Goal: Information Seeking & Learning: Find specific page/section

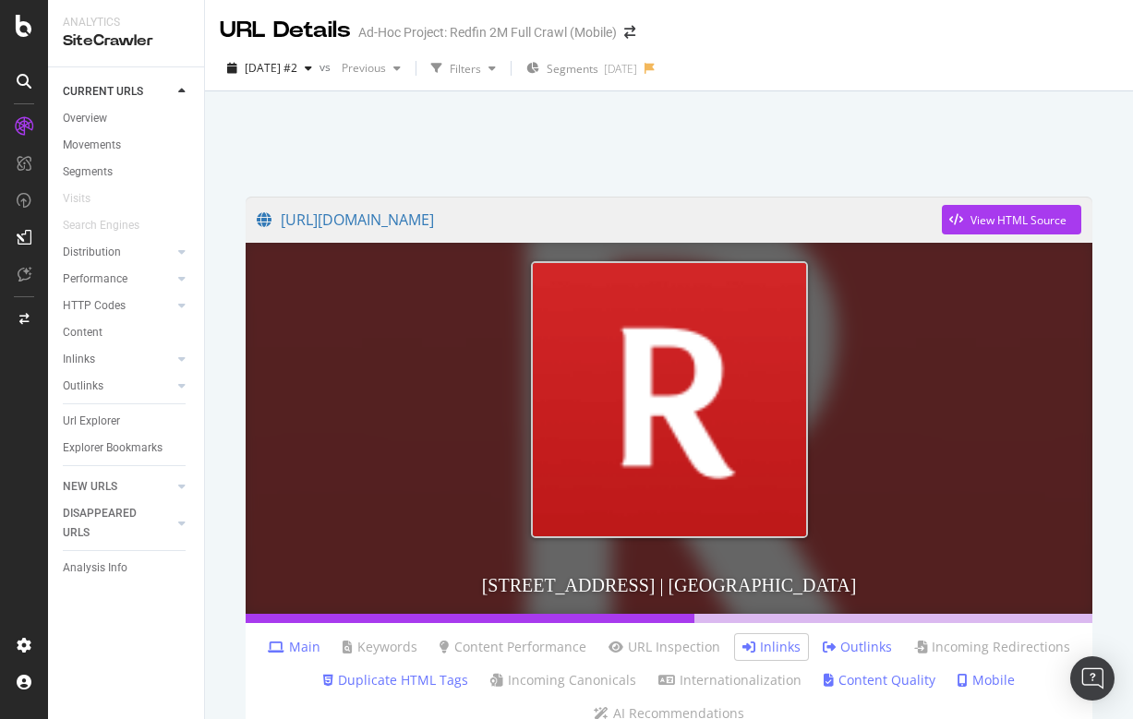
click at [425, 167] on div at bounding box center [669, 139] width 884 height 78
click at [790, 223] on link "[URL][DOMAIN_NAME]" at bounding box center [599, 220] width 685 height 46
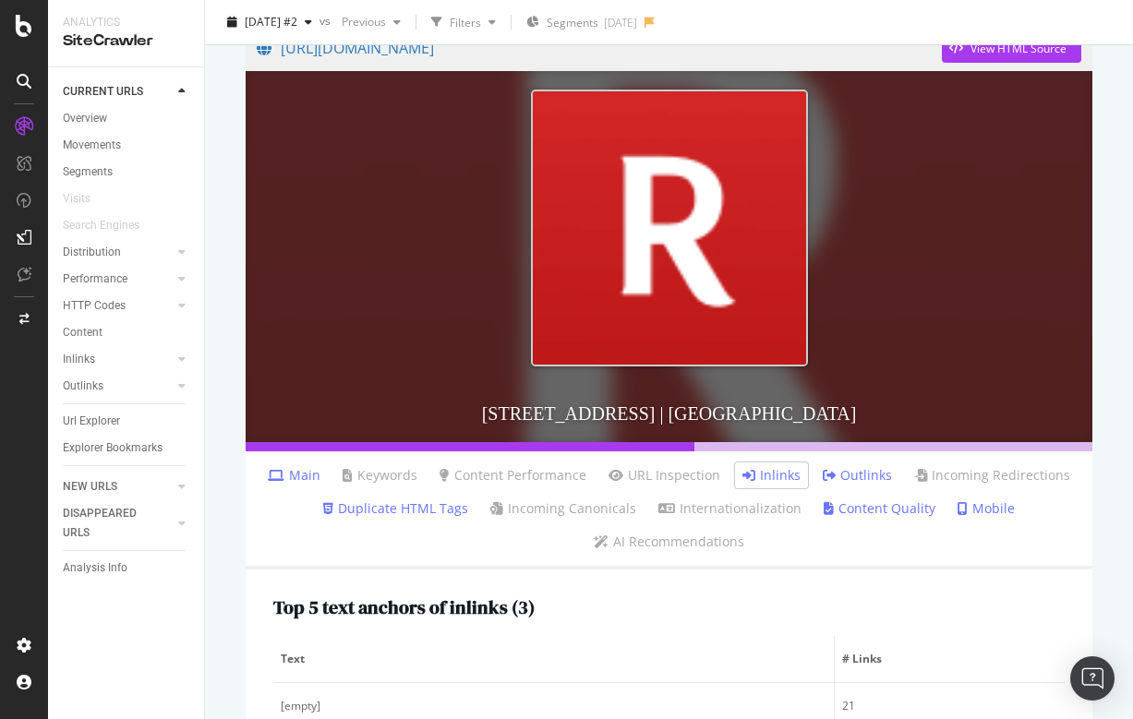
scroll to position [295, 0]
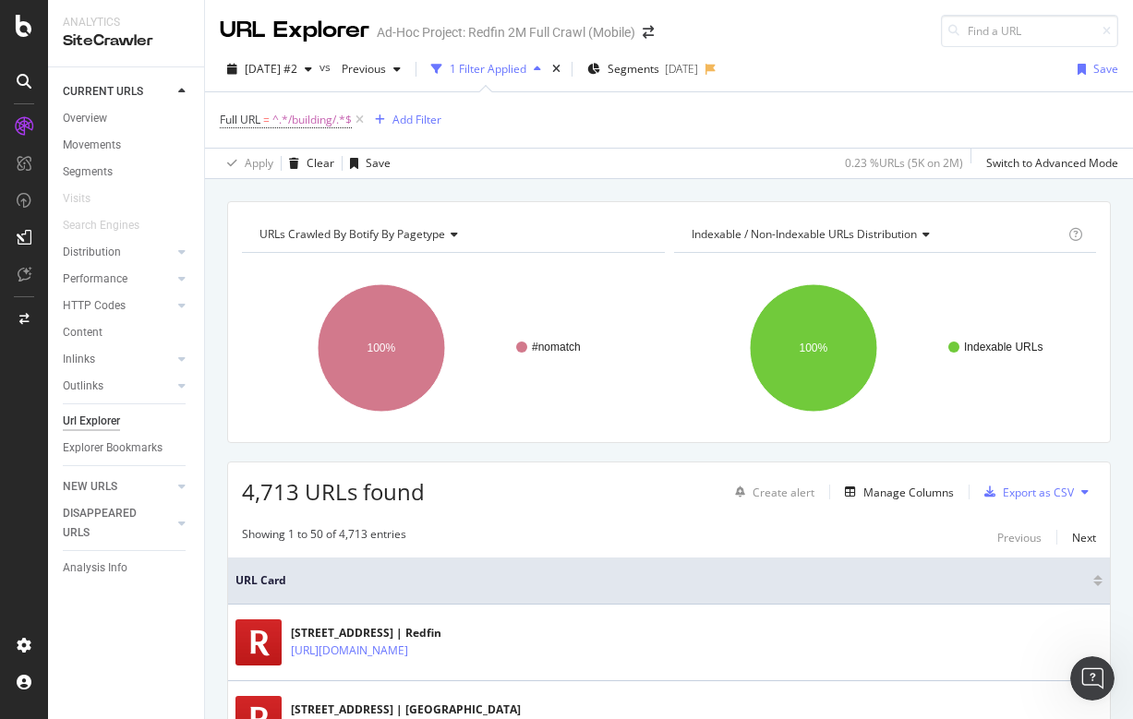
click at [894, 6] on div "URL Explorer Ad-Hoc Project: Redfin 2M Full Crawl (Mobile)" at bounding box center [669, 23] width 928 height 47
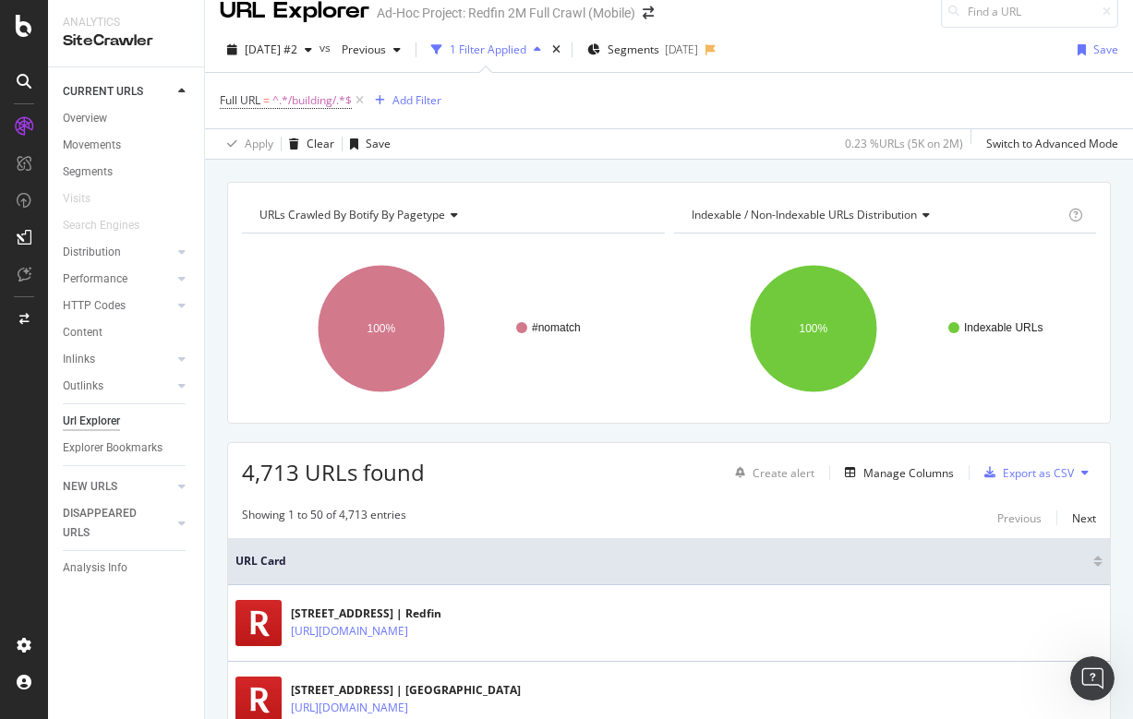
scroll to position [23, 0]
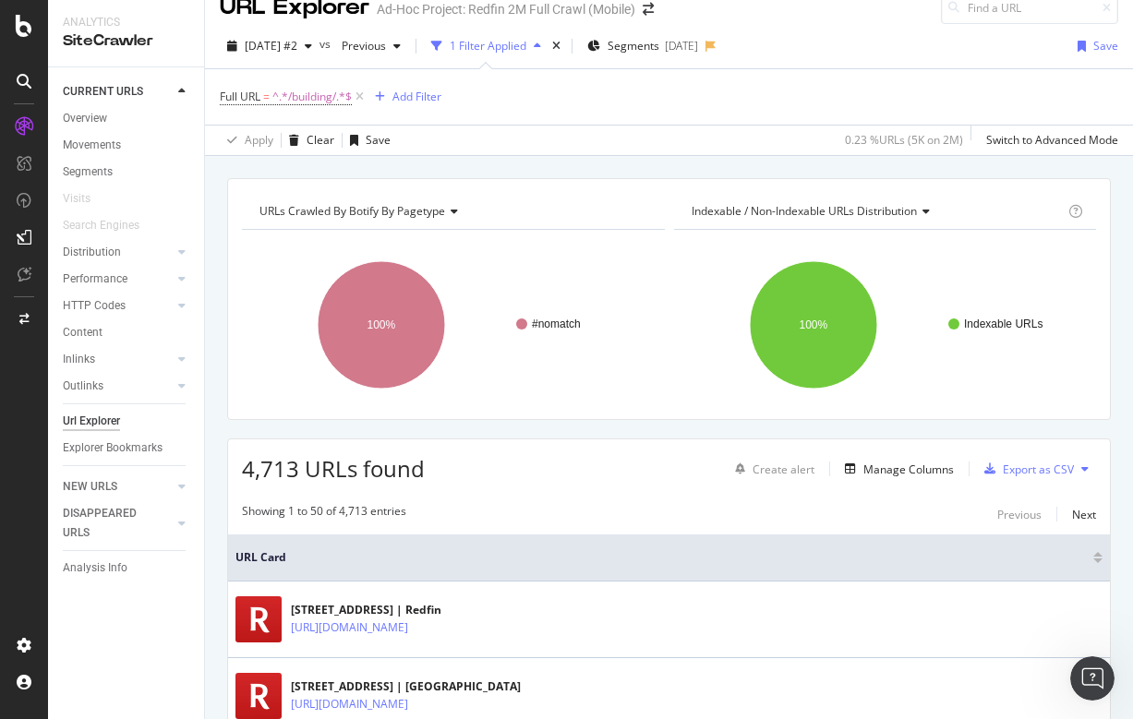
click at [900, 453] on div "Create alert Manage Columns Export as CSV" at bounding box center [912, 468] width 368 height 31
click at [892, 465] on div "Manage Columns" at bounding box center [908, 470] width 90 height 16
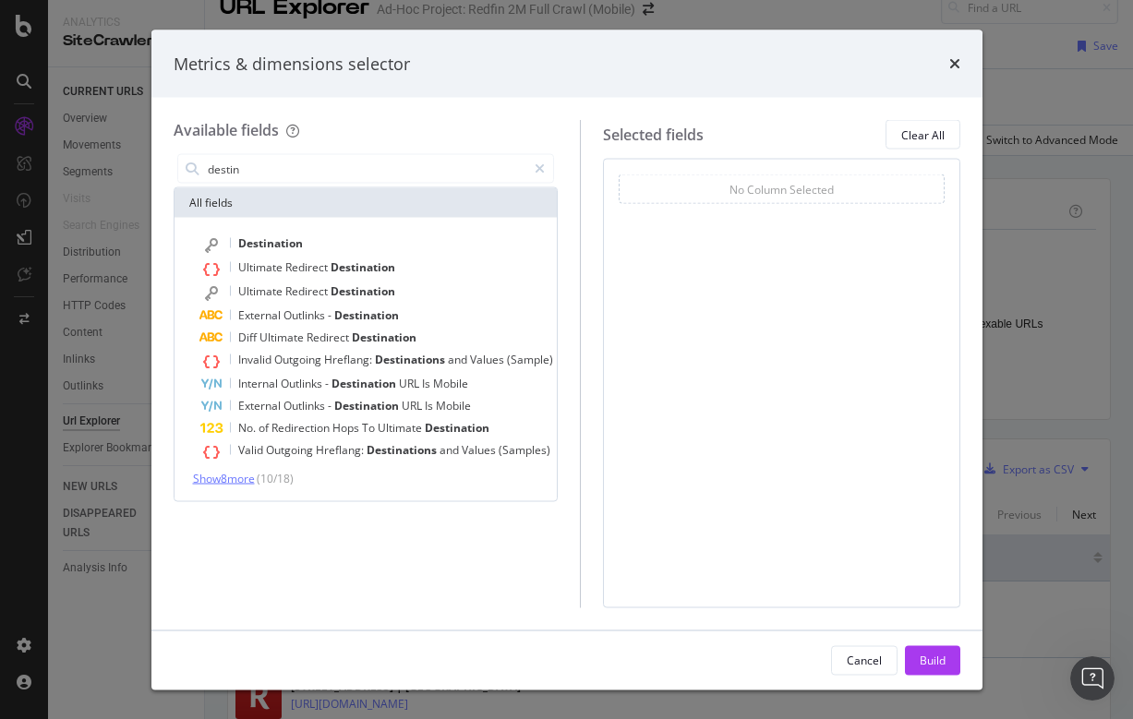
type input "destin"
click at [247, 473] on span "Show 8 more" at bounding box center [224, 479] width 62 height 16
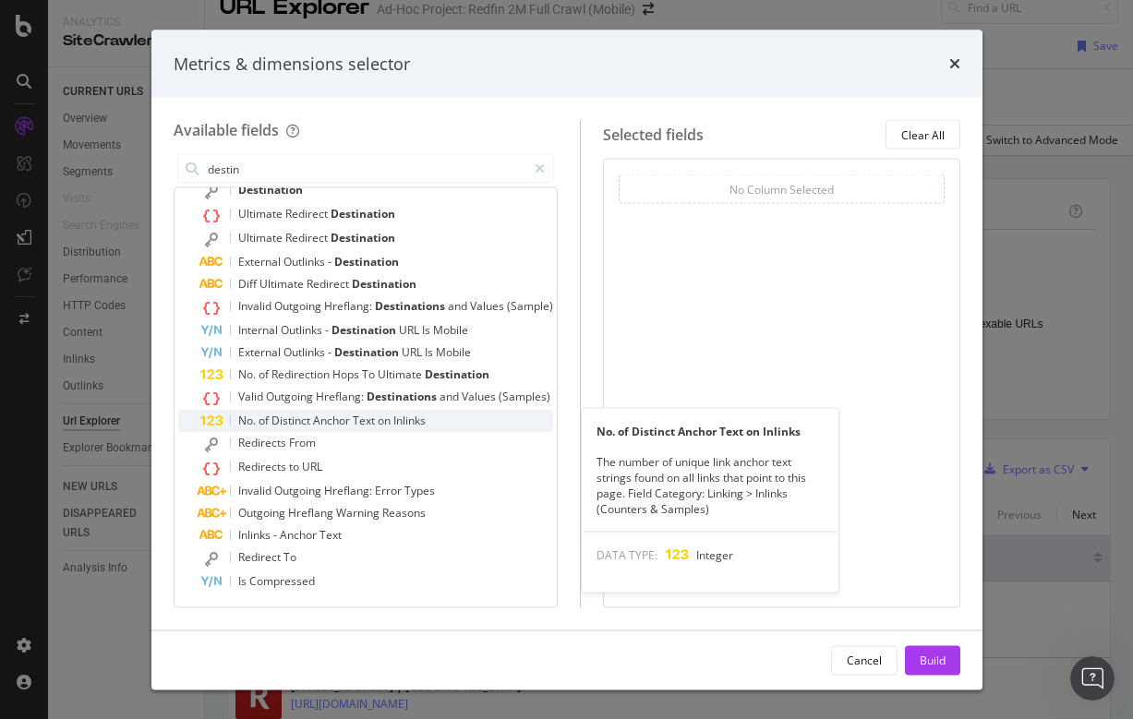
scroll to position [53, 0]
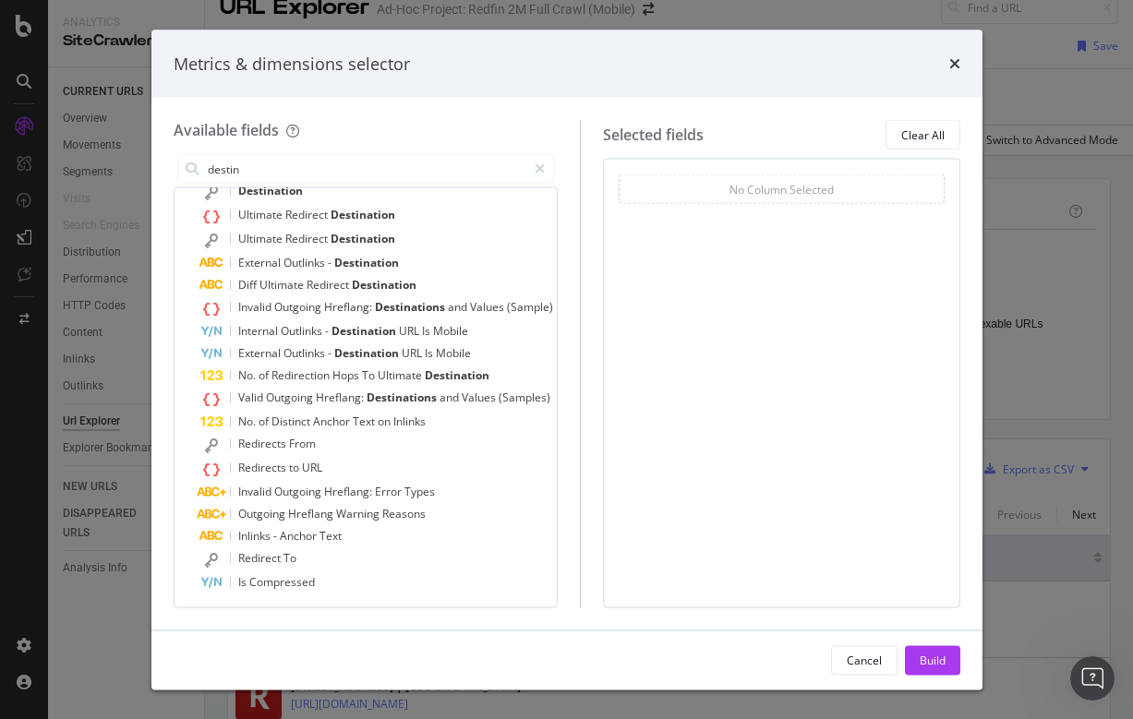
click at [1044, 60] on div "Metrics & dimensions selector Available fields destin All fields Destination Ul…" at bounding box center [566, 359] width 1133 height 719
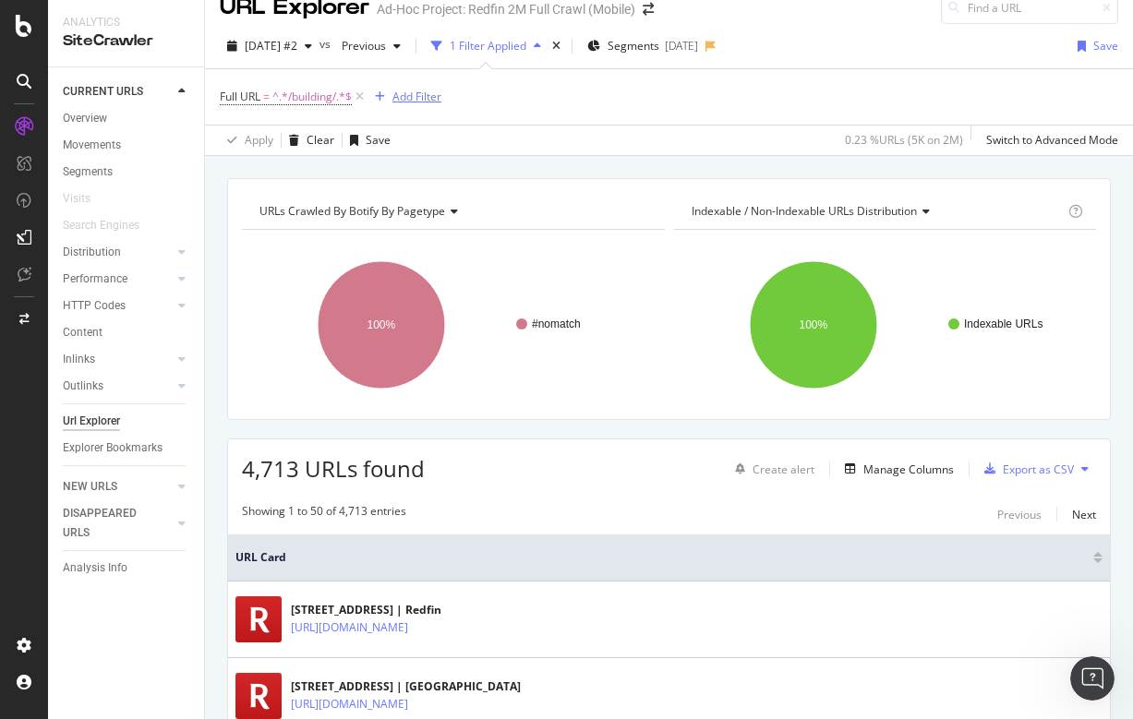
click at [416, 105] on div "Add Filter" at bounding box center [404, 97] width 74 height 20
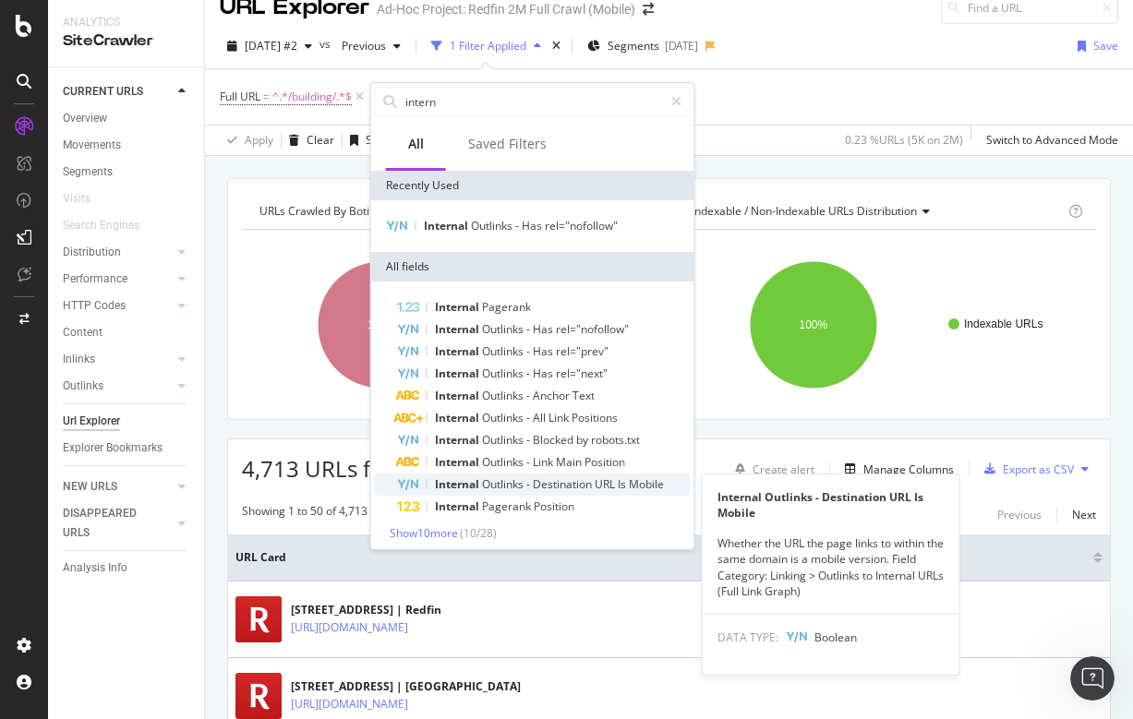
type input "intern"
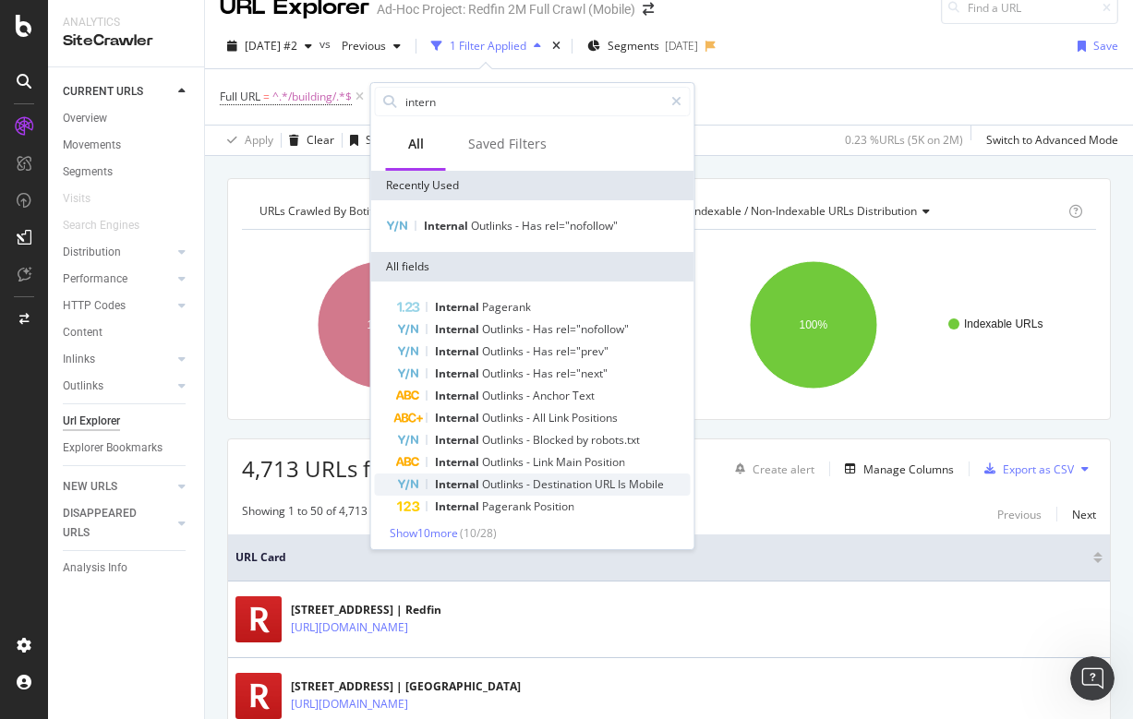
click at [515, 488] on span "Outlinks" at bounding box center [504, 484] width 44 height 16
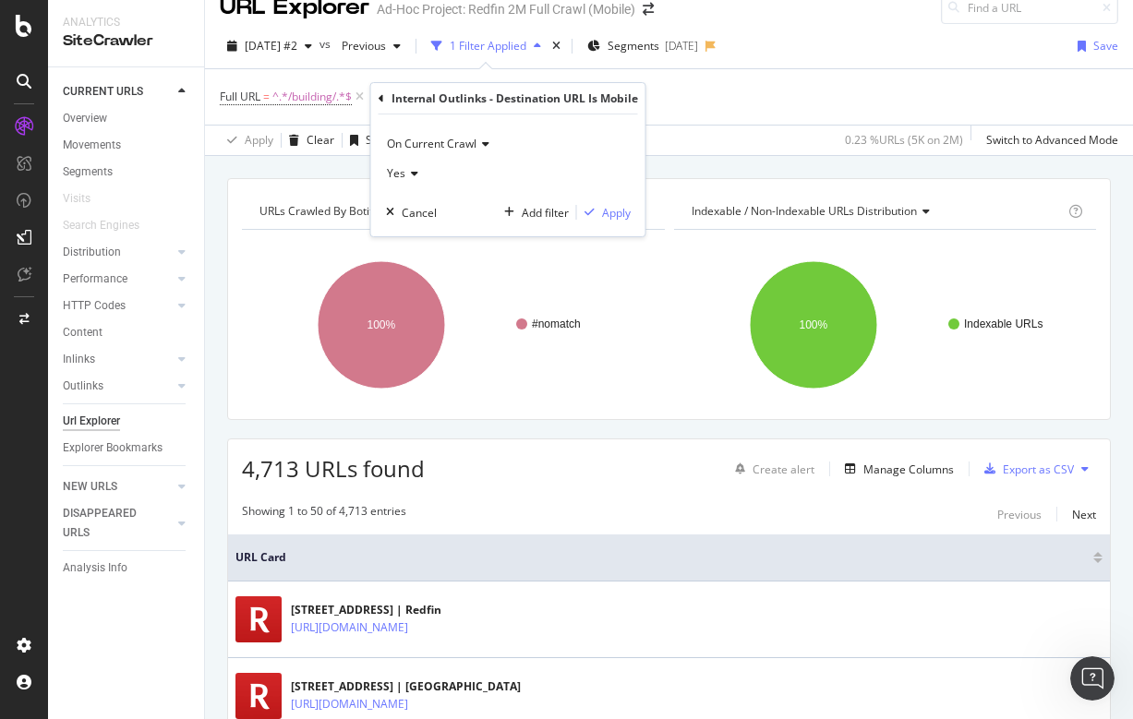
click at [380, 96] on icon at bounding box center [382, 98] width 6 height 11
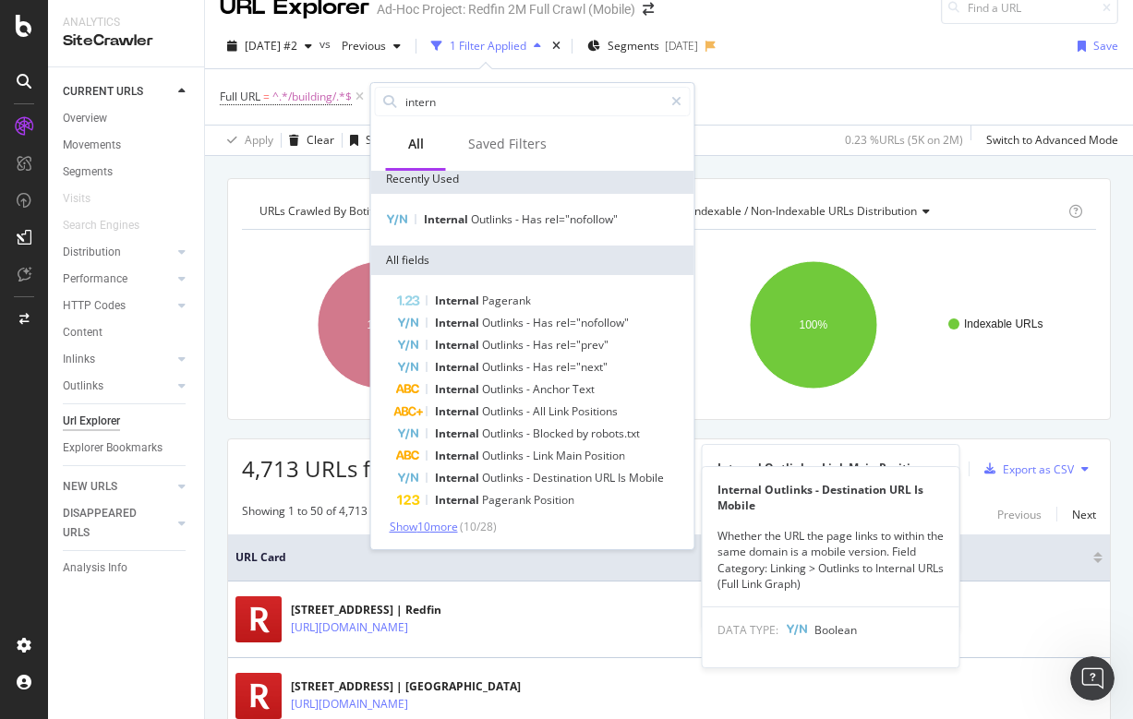
scroll to position [6, 0]
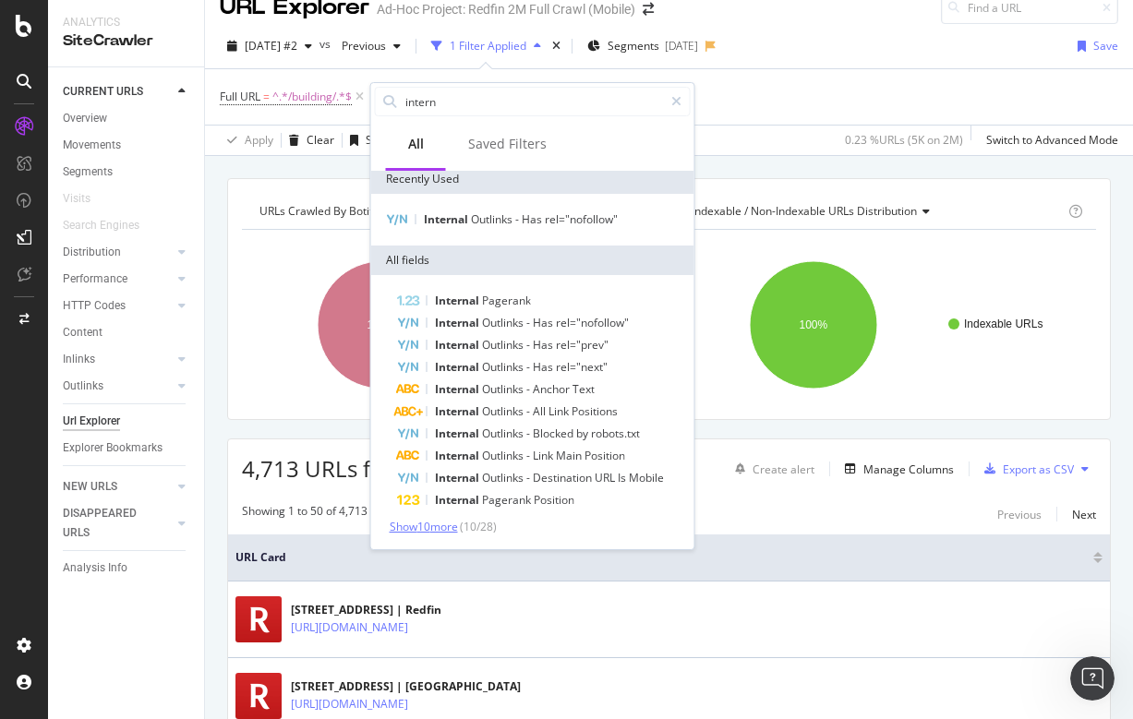
click at [431, 530] on span "Show 10 more" at bounding box center [424, 527] width 68 height 16
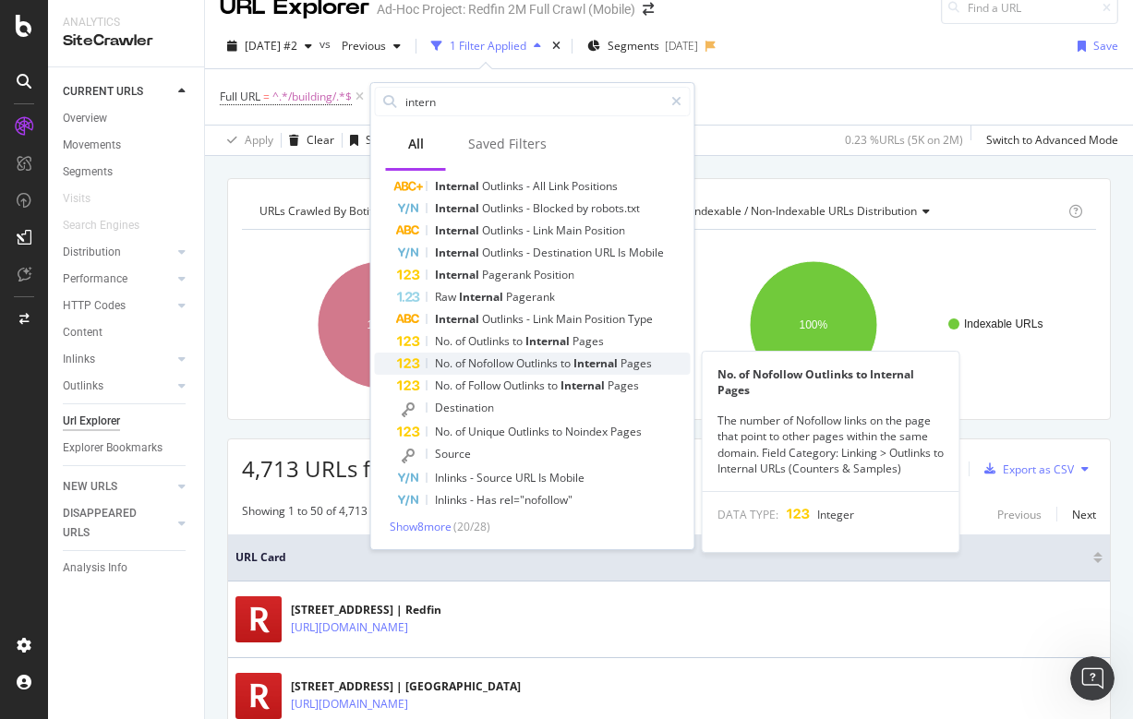
scroll to position [232, 0]
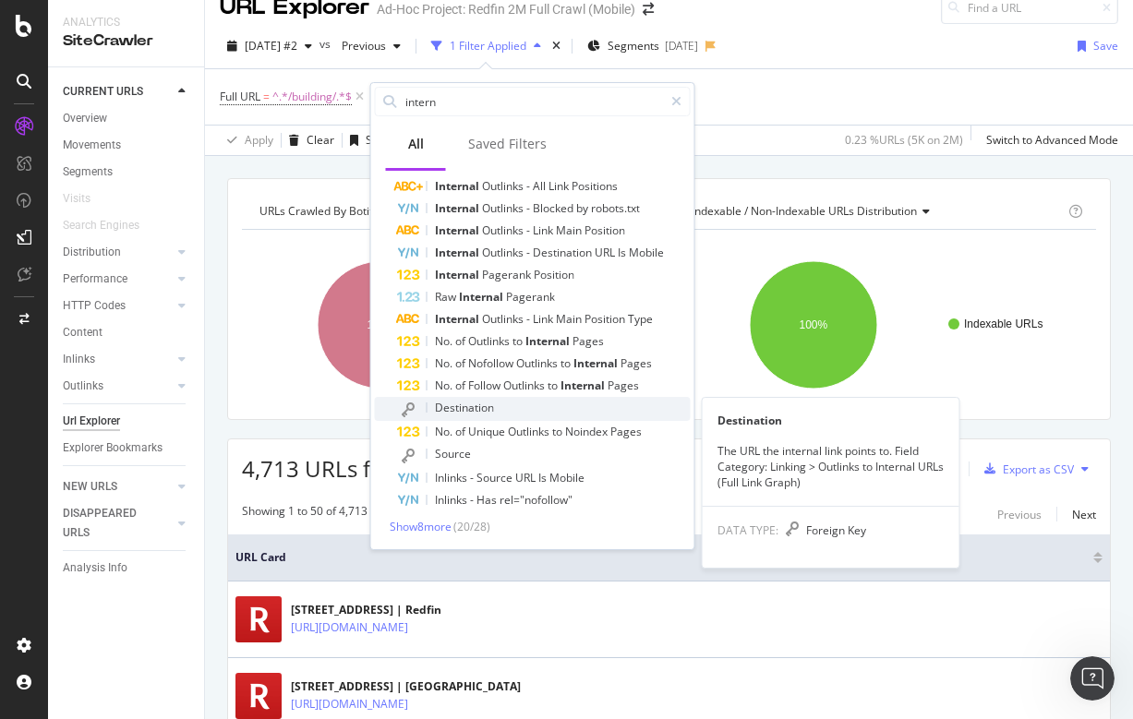
click at [484, 410] on span "Destination" at bounding box center [464, 408] width 59 height 16
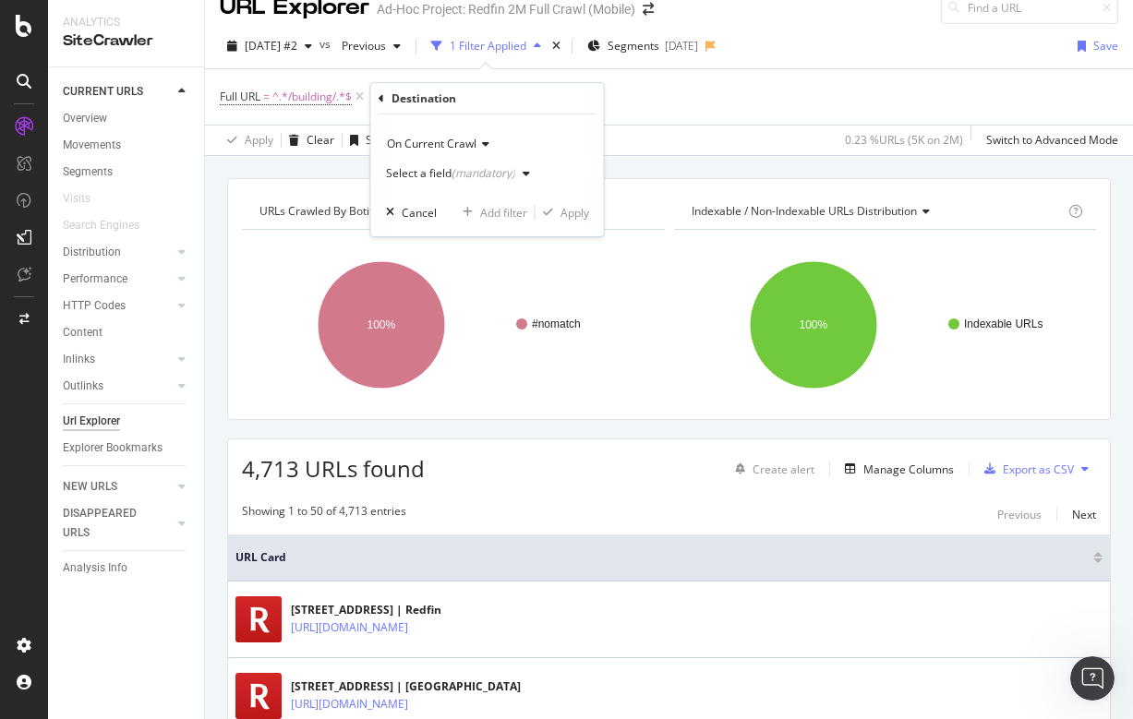
click at [426, 176] on div "Select a field (mandatory)" at bounding box center [450, 173] width 129 height 11
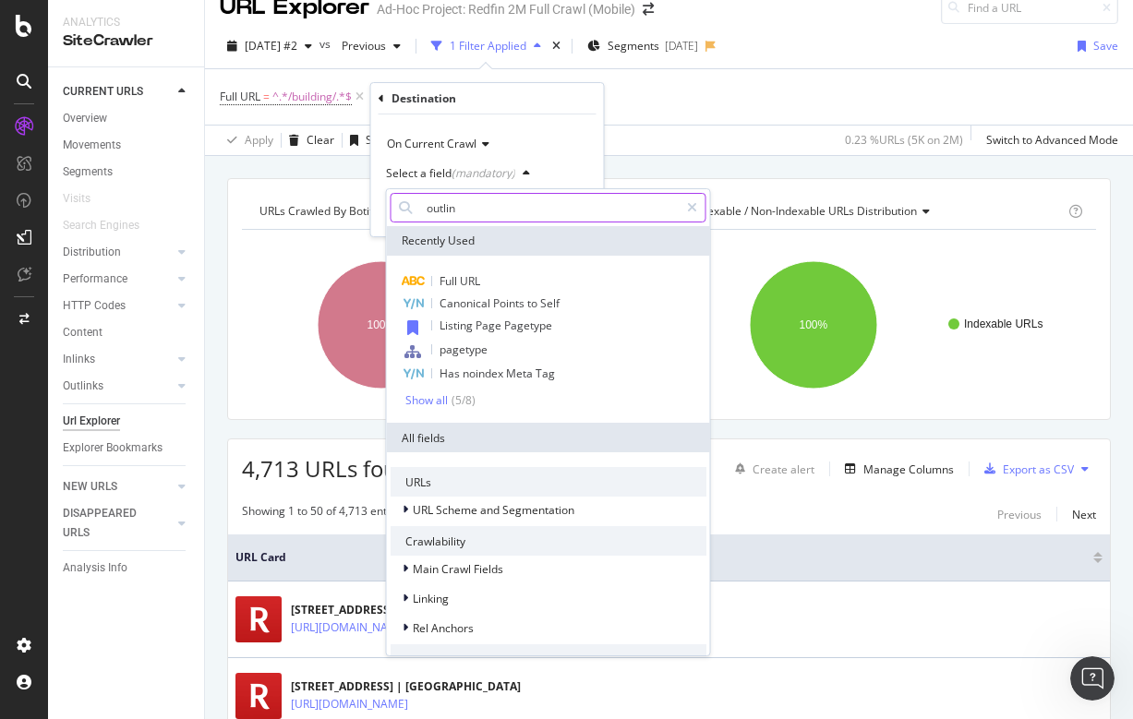
type input "outlink"
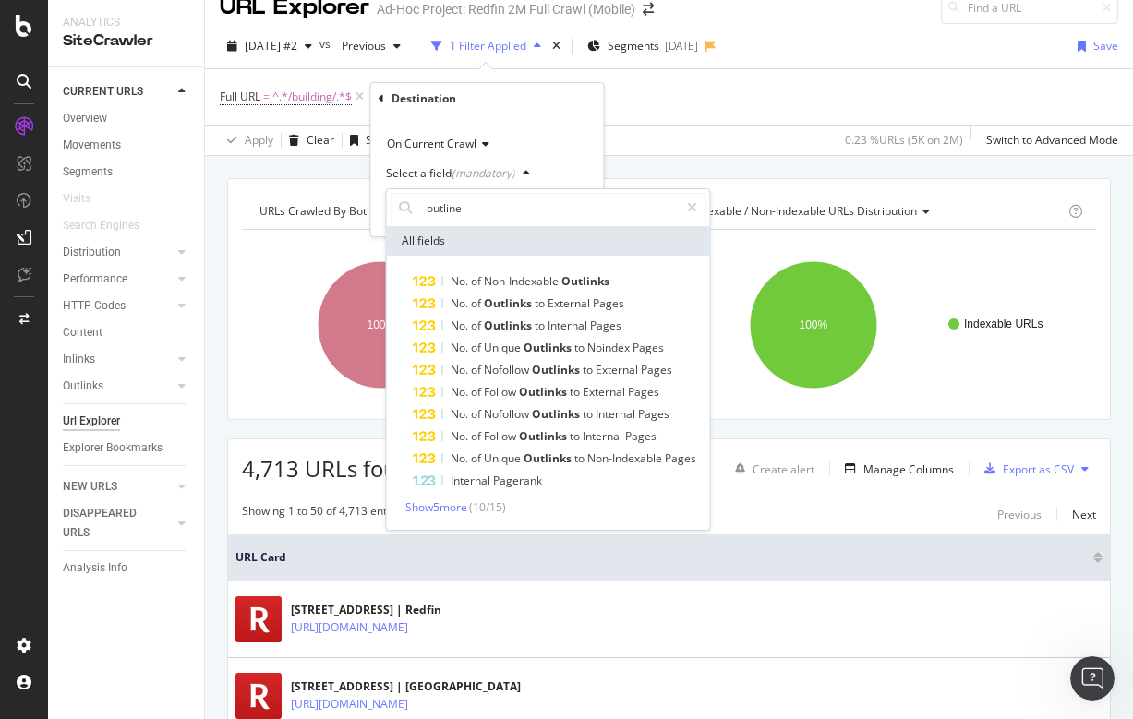
drag, startPoint x: 484, startPoint y: 217, endPoint x: 381, endPoint y: 90, distance: 162.8
click at [381, 90] on div "Destination" at bounding box center [488, 98] width 218 height 31
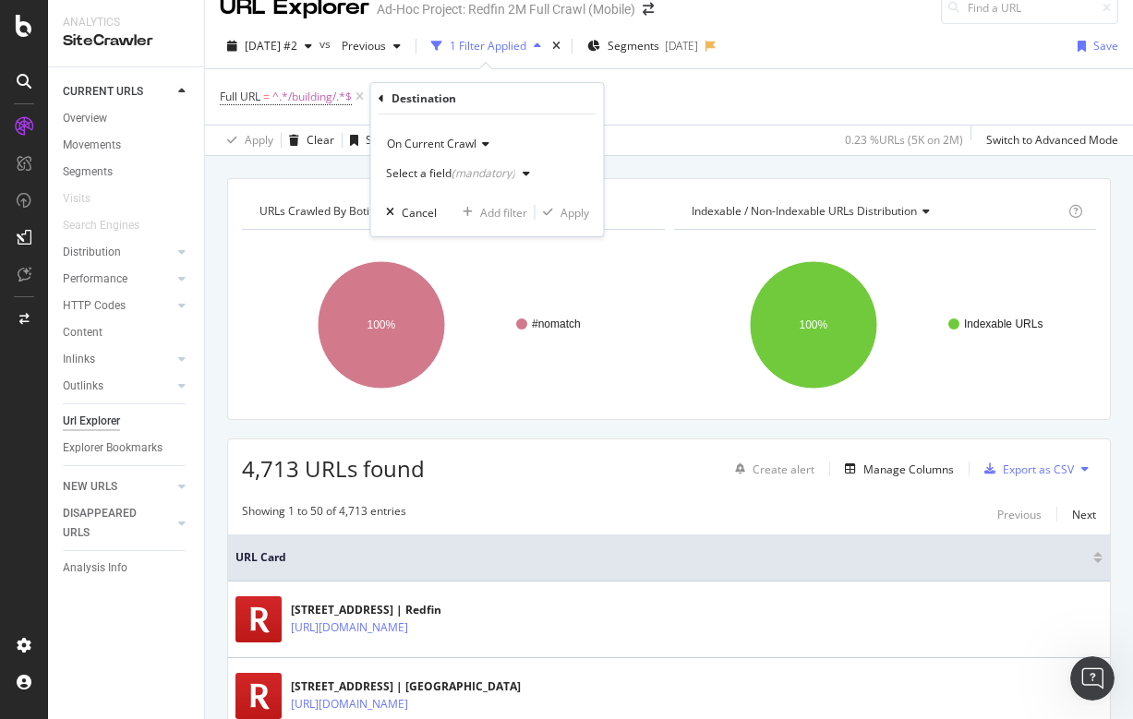
click at [380, 97] on icon at bounding box center [382, 98] width 6 height 11
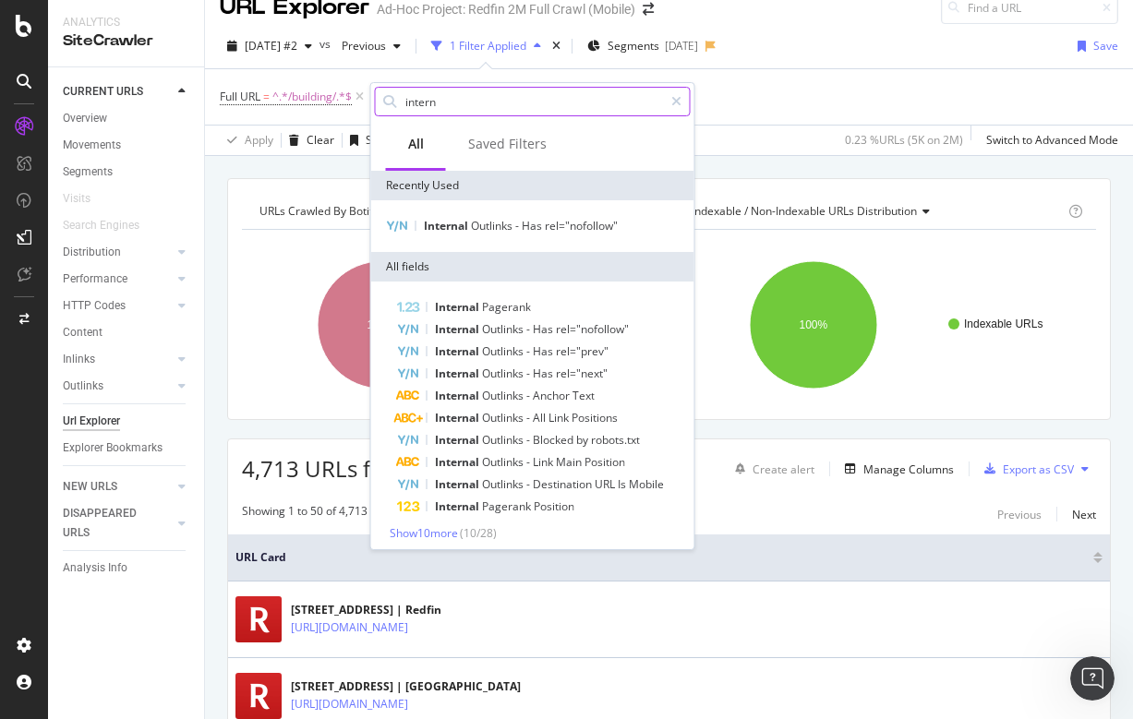
click at [471, 101] on input "intern" at bounding box center [533, 102] width 259 height 28
drag, startPoint x: 471, startPoint y: 101, endPoint x: 364, endPoint y: 101, distance: 107.1
click at [364, 101] on body "Analytics SiteCrawler CURRENT URLS Overview Movements Segments Visits Search En…" at bounding box center [566, 359] width 1133 height 719
type input "i"
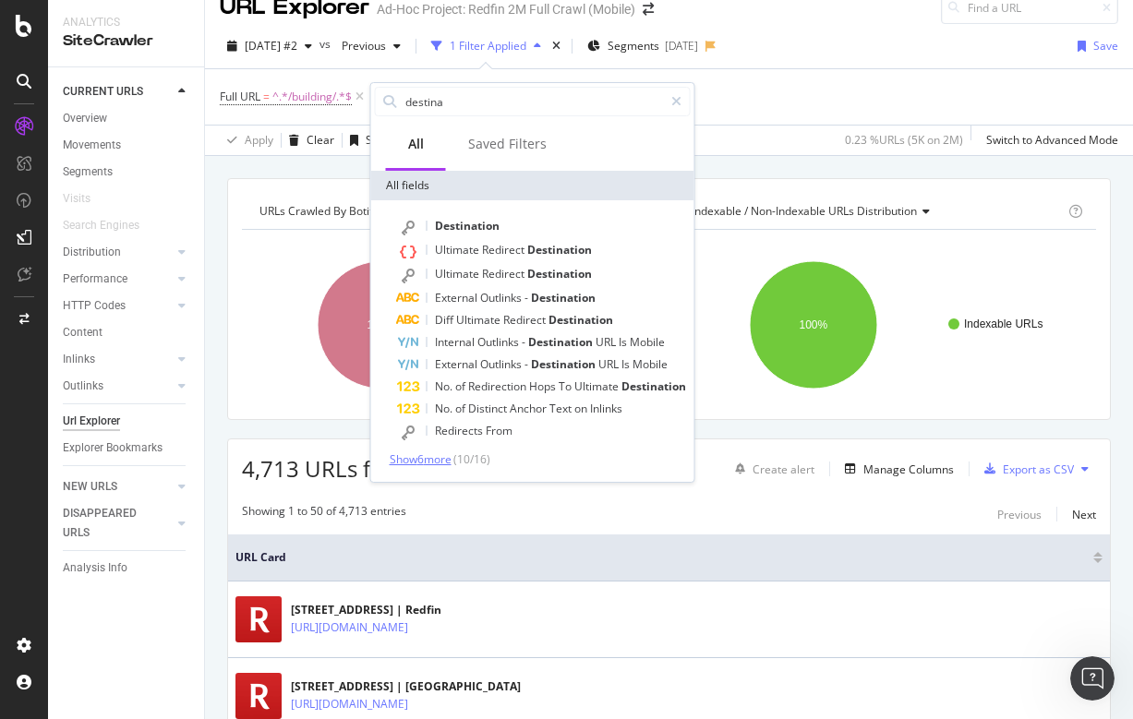
click at [424, 458] on span "Show 6 more" at bounding box center [421, 460] width 62 height 16
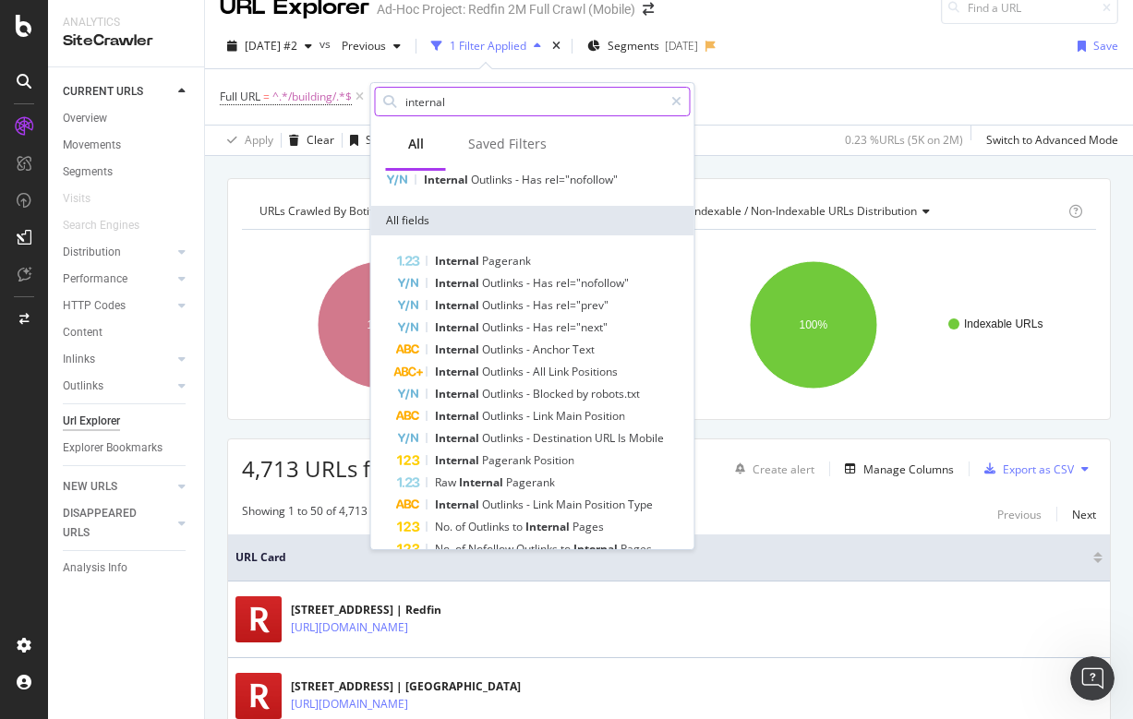
scroll to position [6, 0]
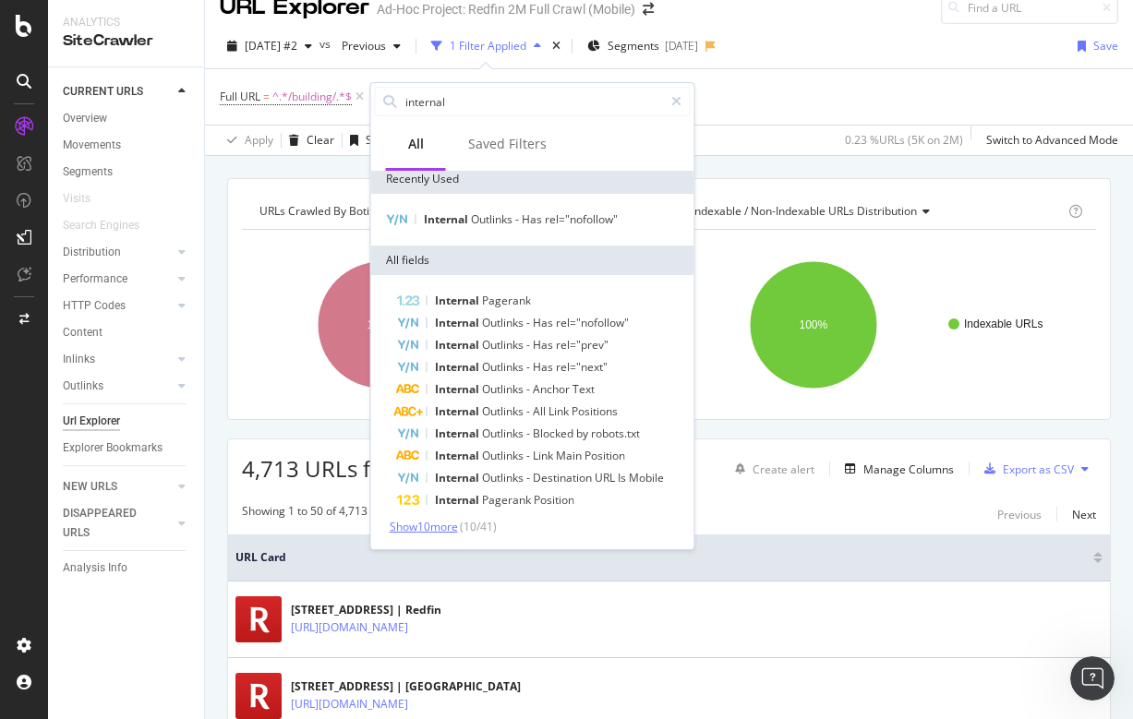
click at [445, 527] on span "Show 10 more" at bounding box center [424, 527] width 68 height 16
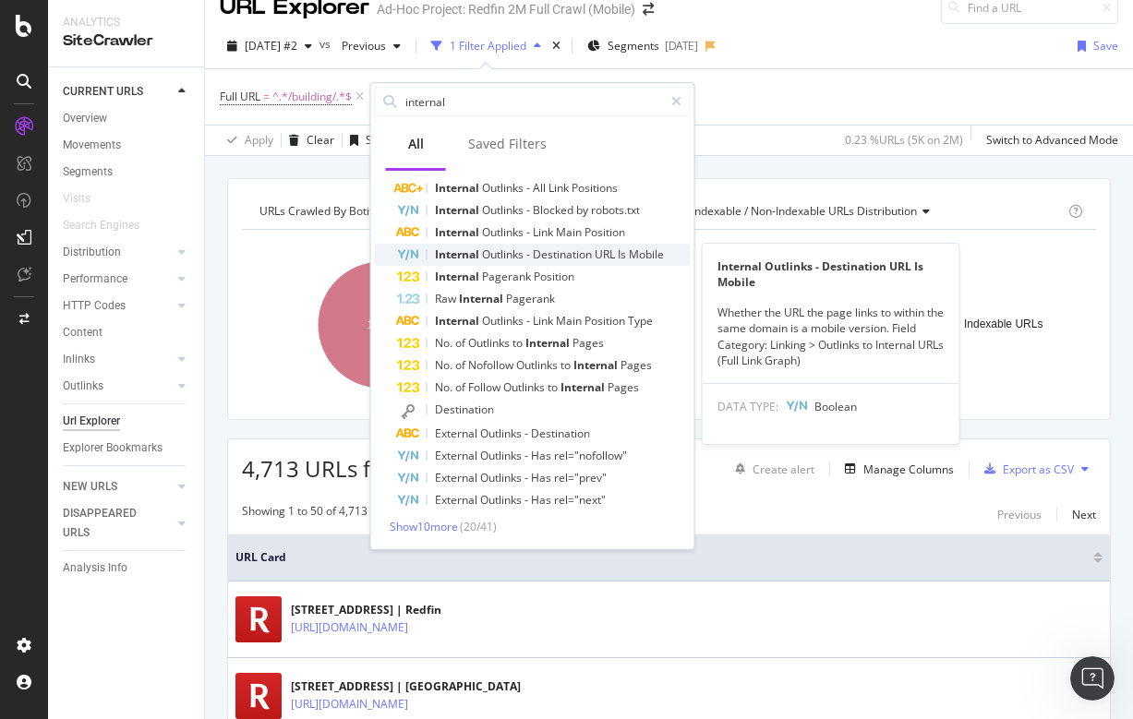
scroll to position [230, 0]
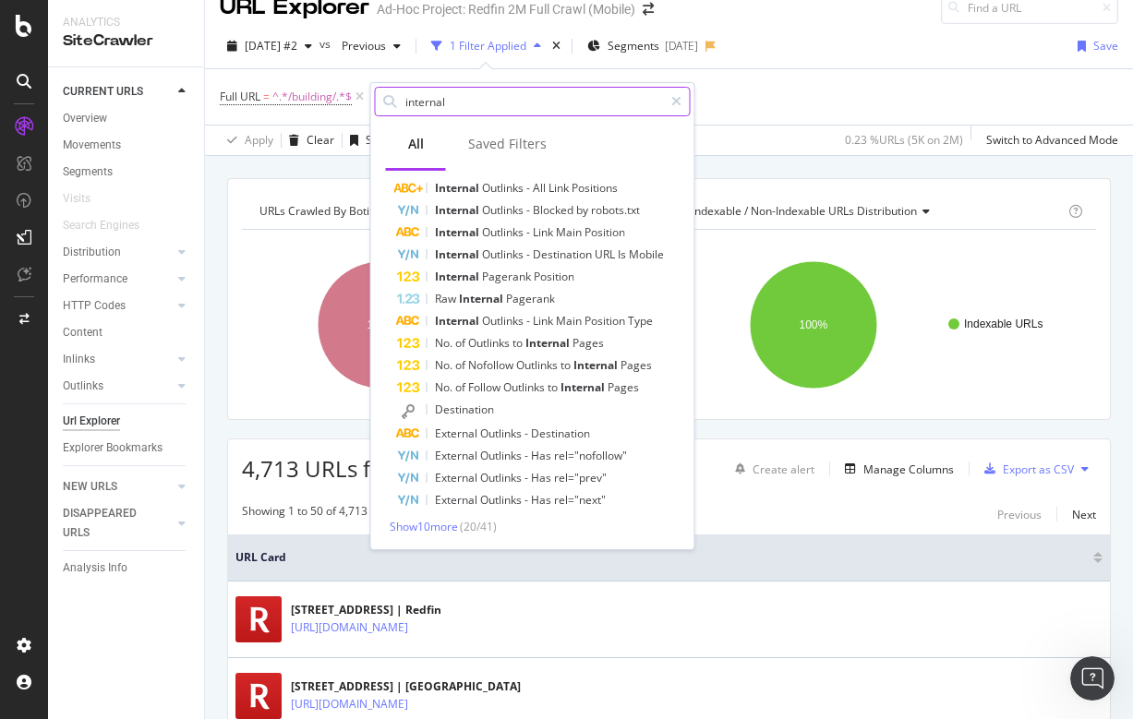
drag, startPoint x: 479, startPoint y: 103, endPoint x: 384, endPoint y: 103, distance: 95.1
click at [384, 103] on div "internal" at bounding box center [533, 102] width 316 height 30
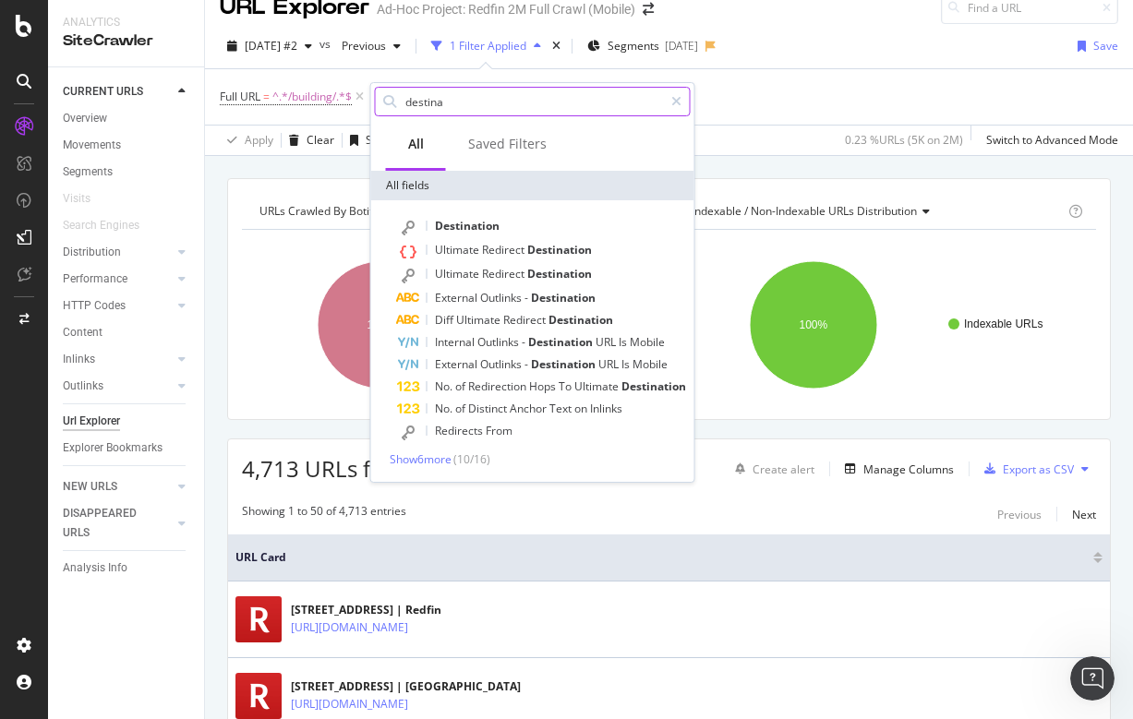
scroll to position [0, 0]
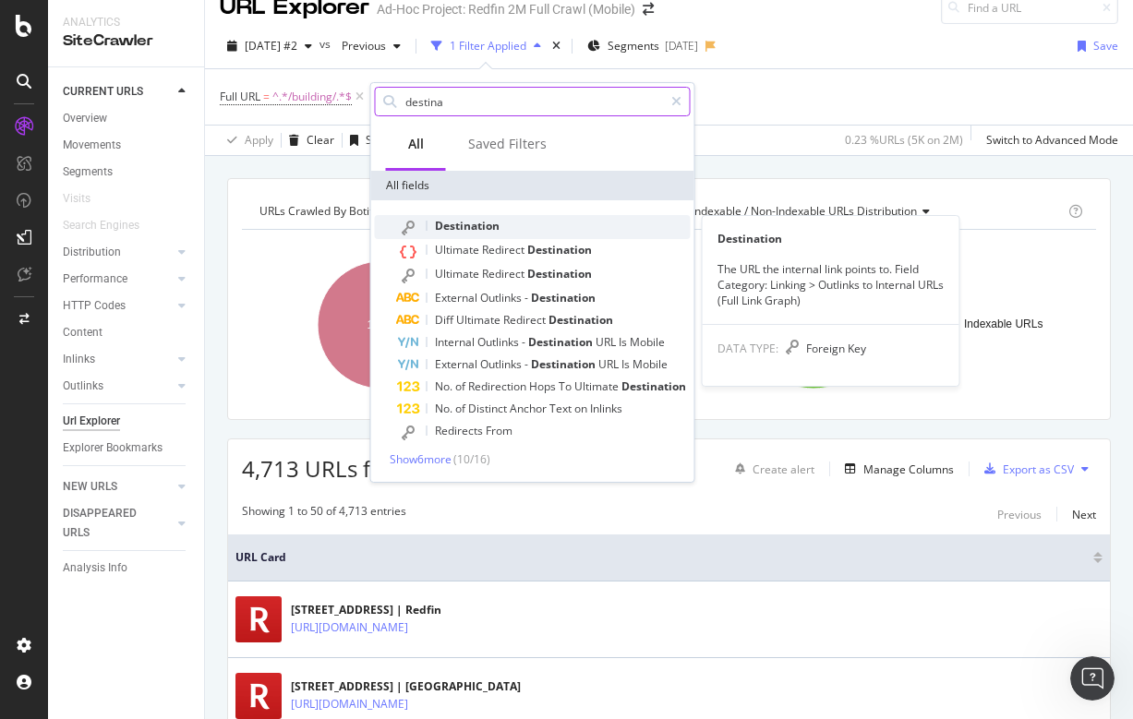
type input "destina"
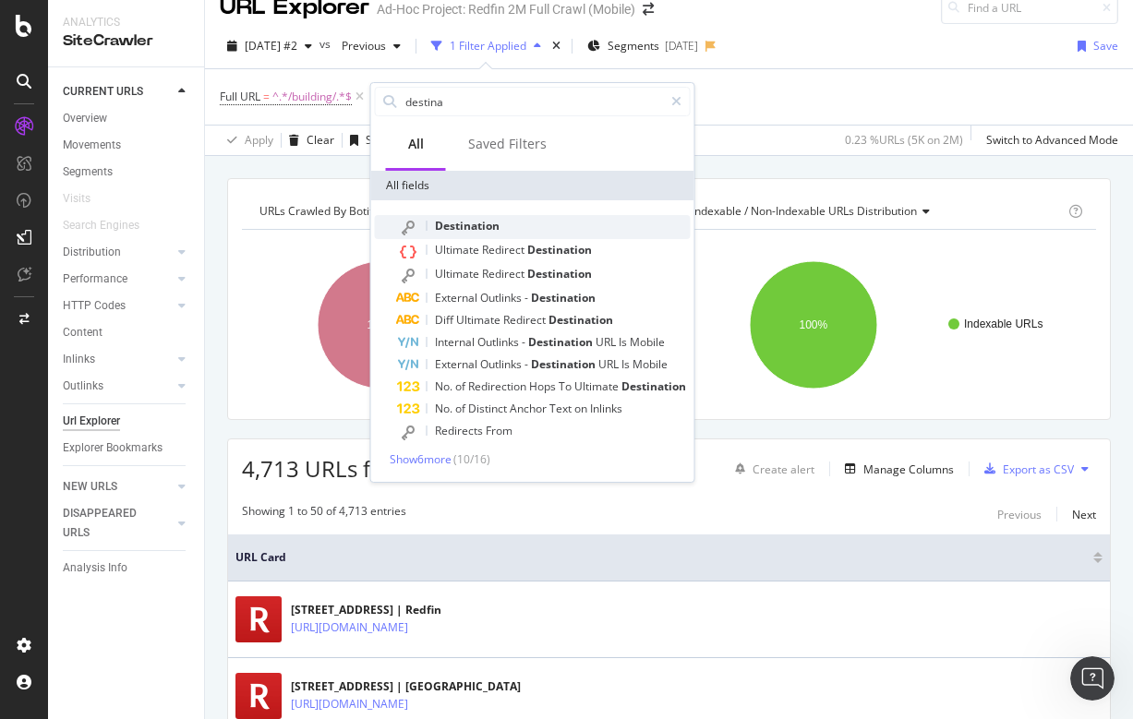
click at [461, 232] on span "Destination" at bounding box center [467, 226] width 65 height 16
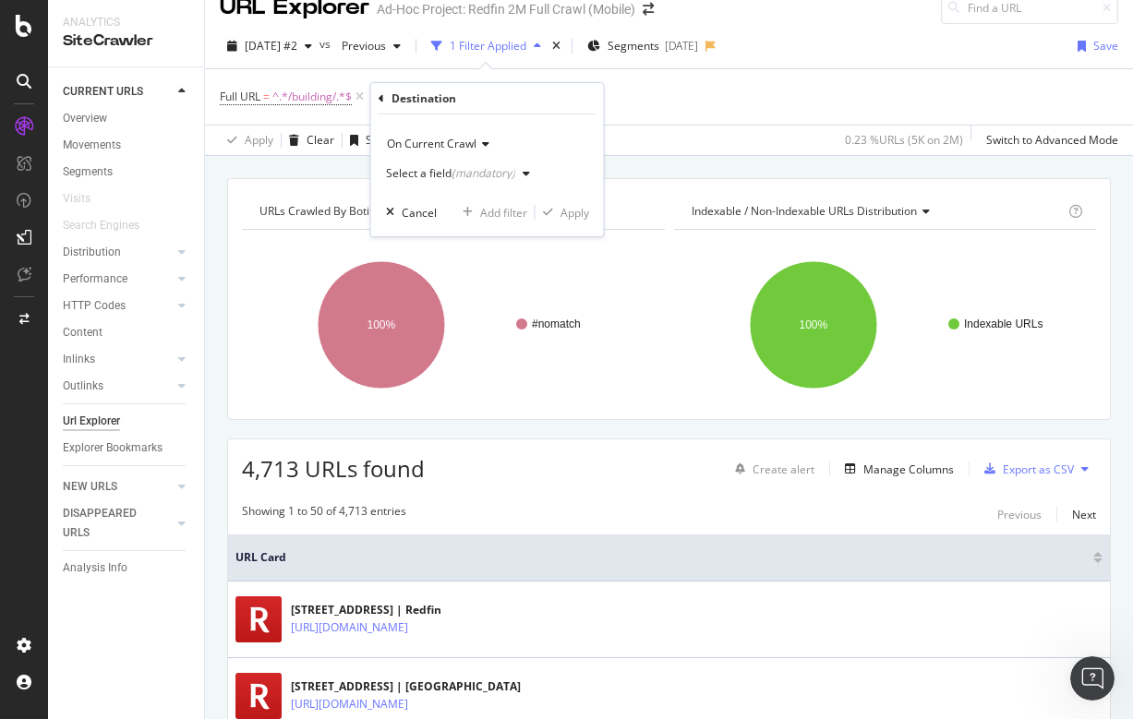
click at [429, 174] on div "Select a field (mandatory)" at bounding box center [450, 173] width 129 height 11
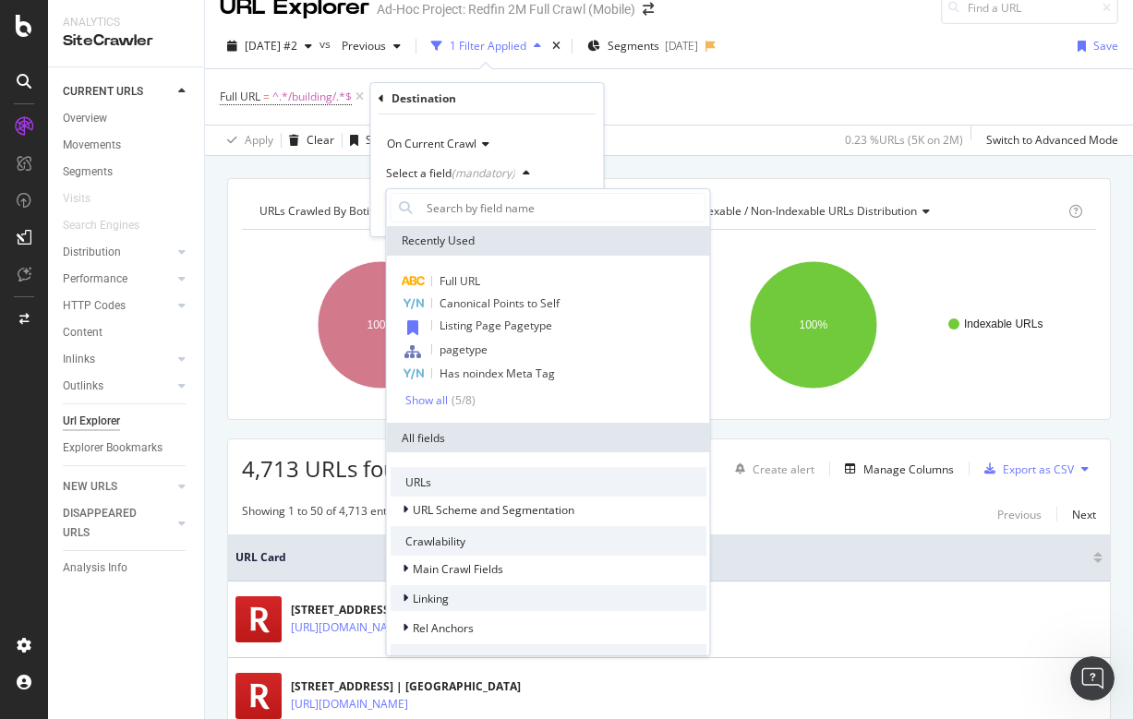
click at [428, 601] on span "Linking" at bounding box center [431, 599] width 36 height 16
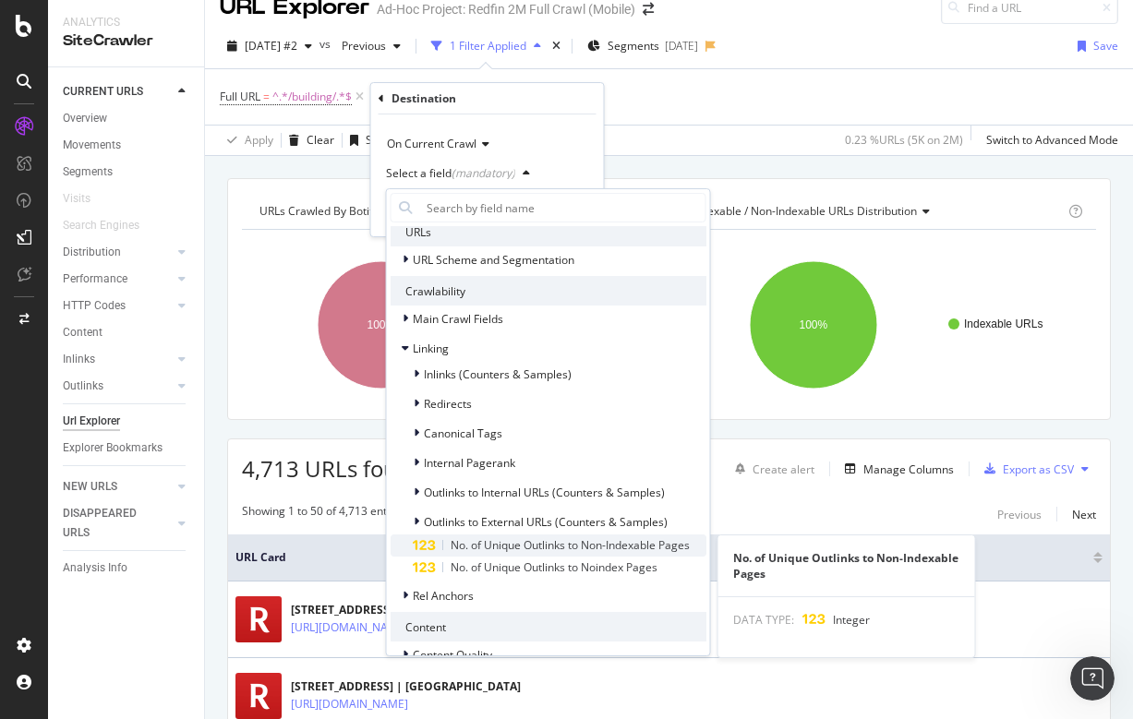
scroll to position [251, 0]
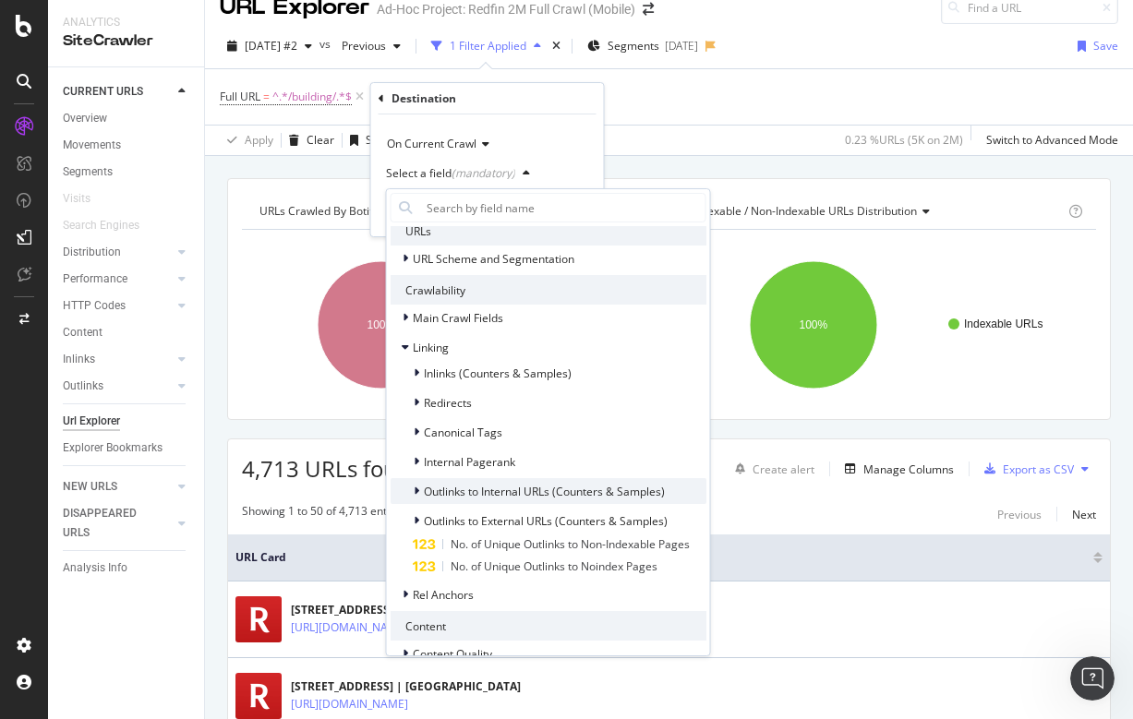
click at [422, 491] on div at bounding box center [418, 491] width 11 height 18
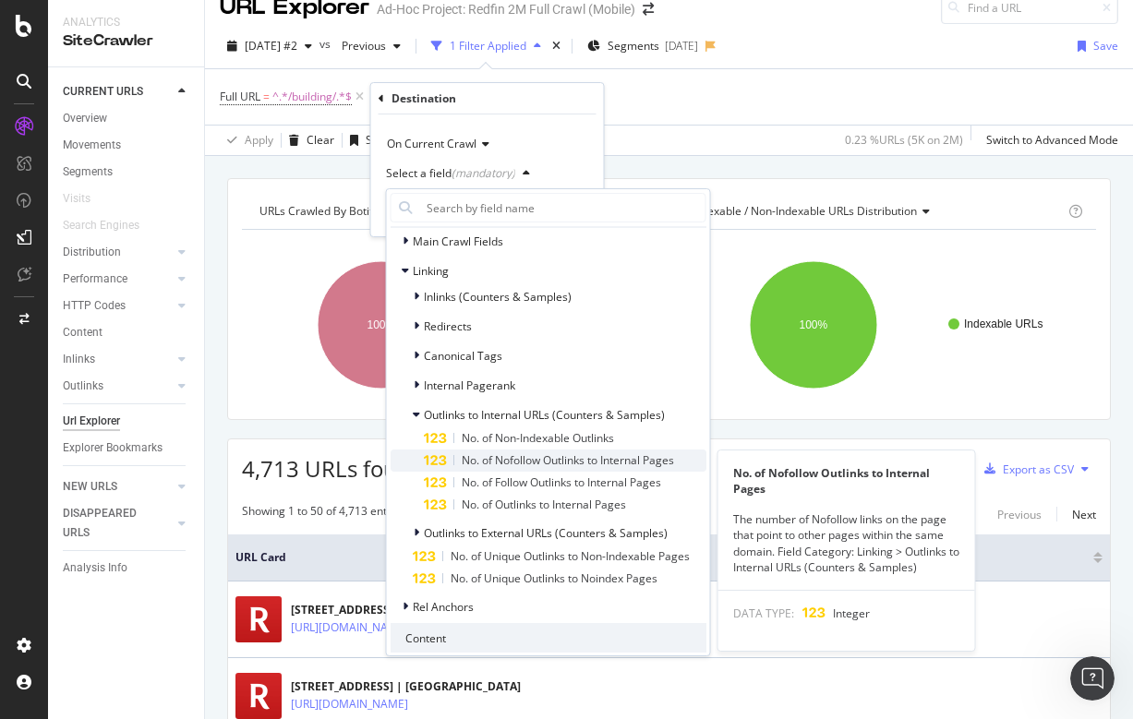
scroll to position [338, 0]
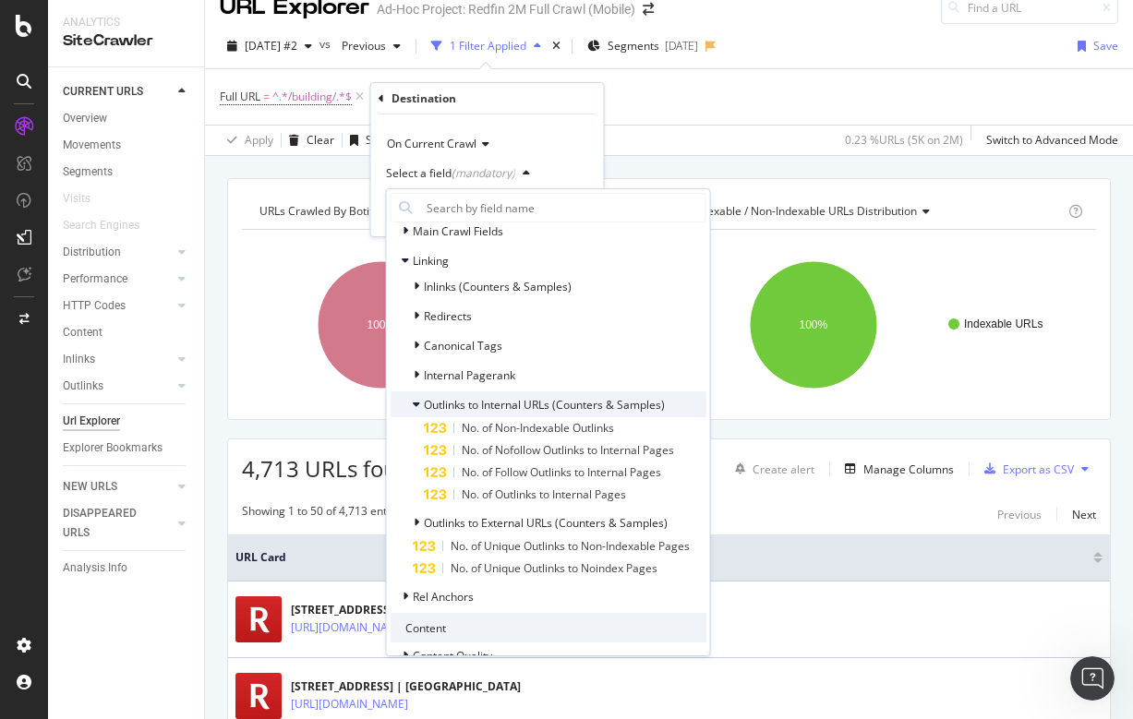
click at [447, 402] on span "Outlinks to Internal URLs (Counters & Samples)" at bounding box center [544, 405] width 241 height 16
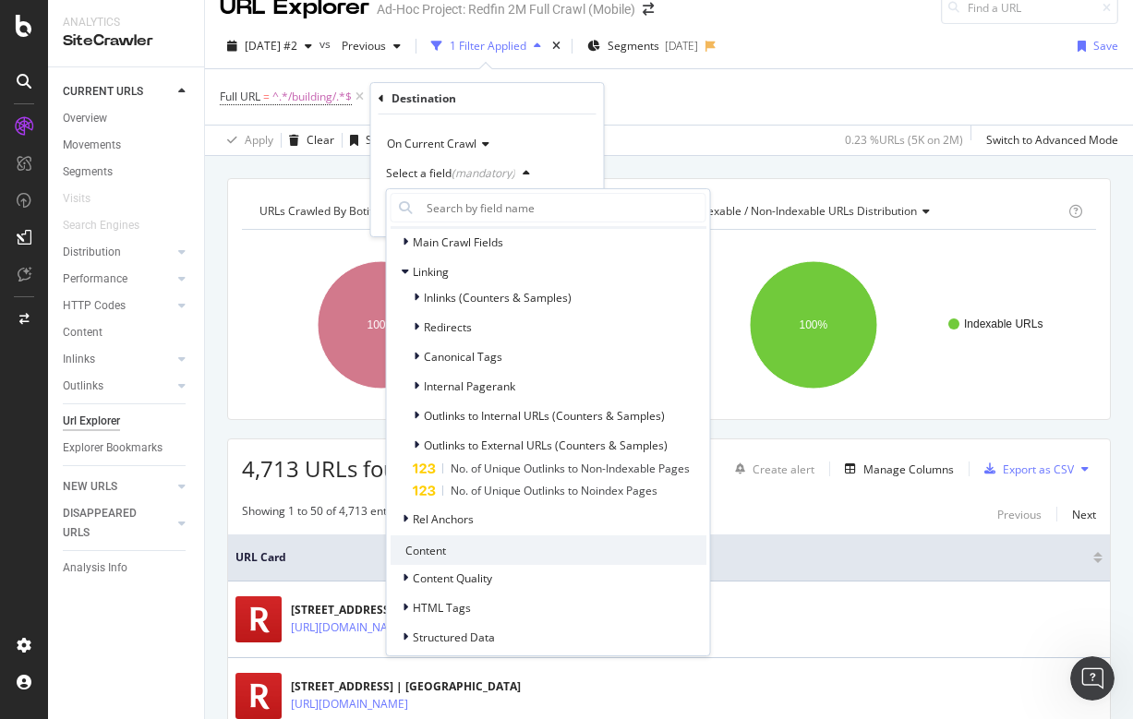
scroll to position [301, 0]
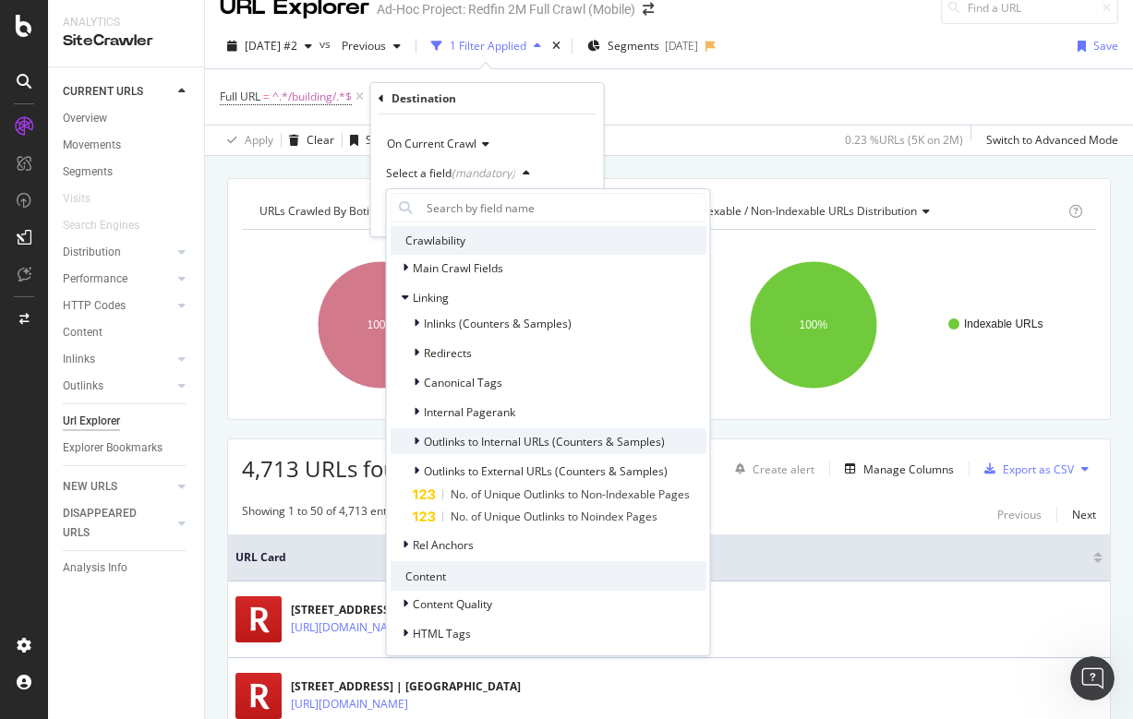
click at [498, 434] on span "Outlinks to Internal URLs (Counters & Samples)" at bounding box center [544, 442] width 241 height 16
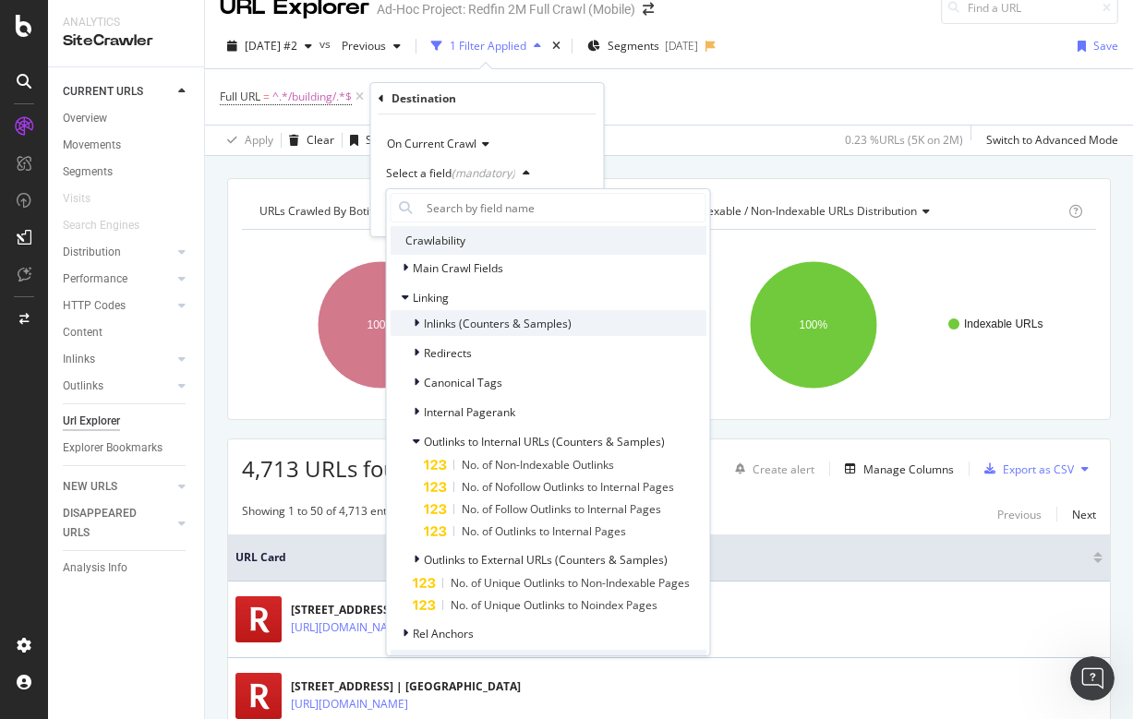
click at [440, 318] on span "Inlinks (Counters & Samples)" at bounding box center [498, 324] width 148 height 16
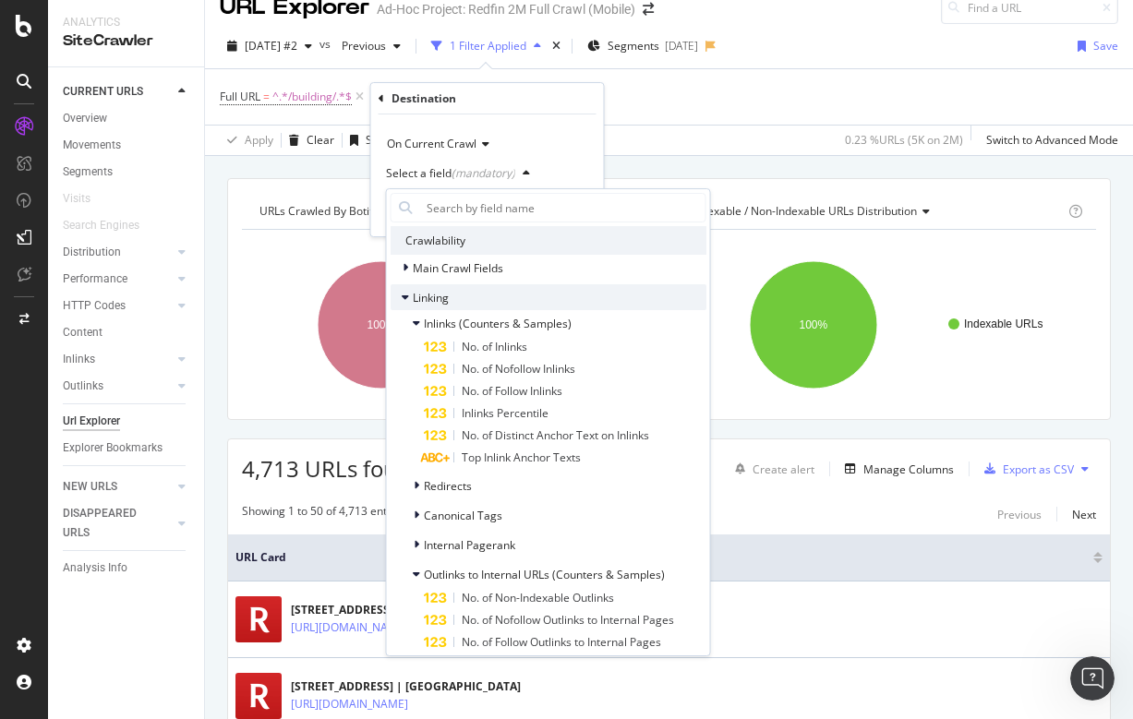
click at [410, 299] on div at bounding box center [407, 297] width 11 height 18
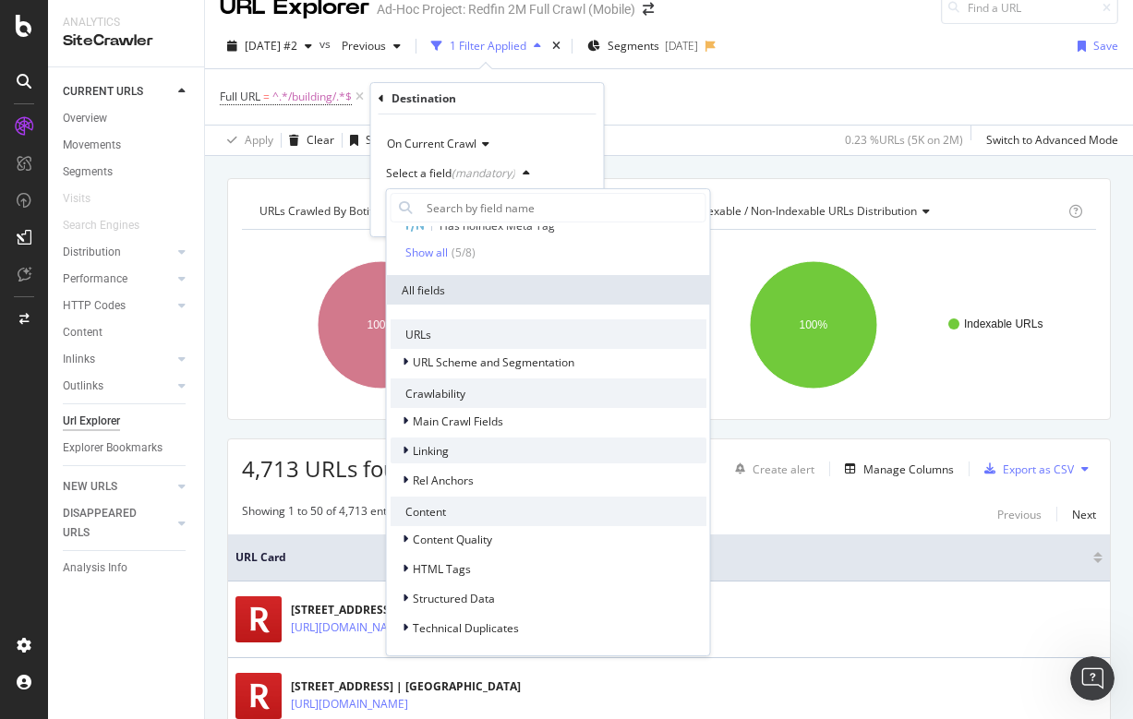
scroll to position [148, 0]
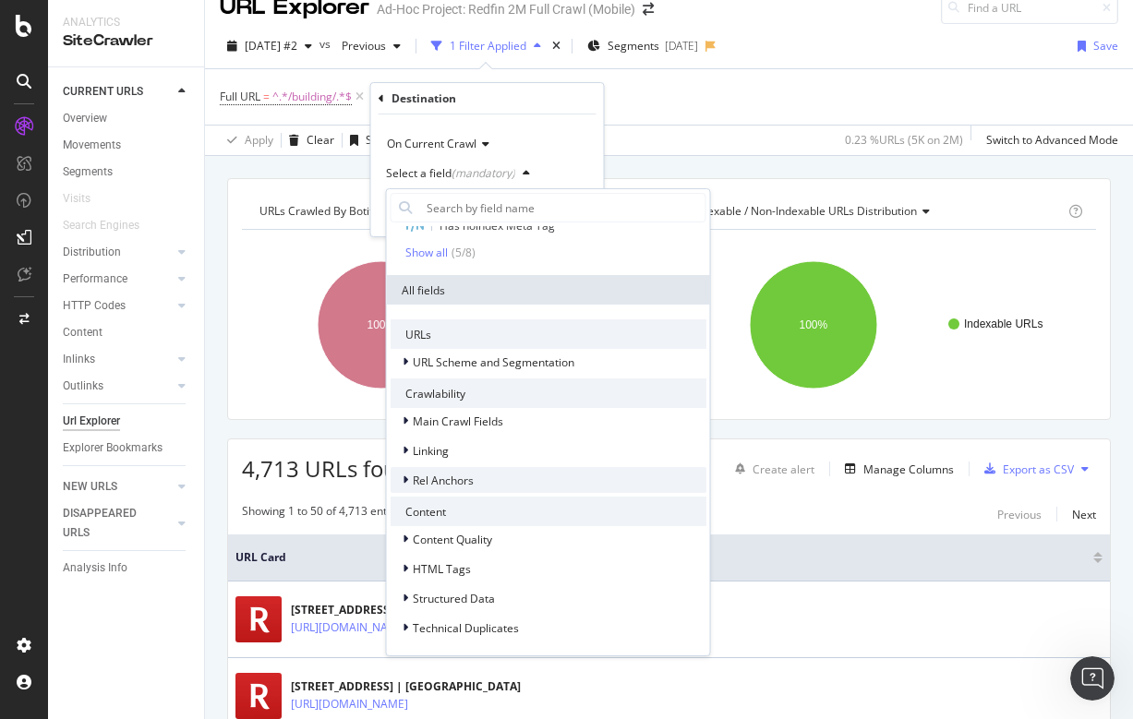
click at [437, 487] on span "Rel Anchors" at bounding box center [443, 481] width 61 height 16
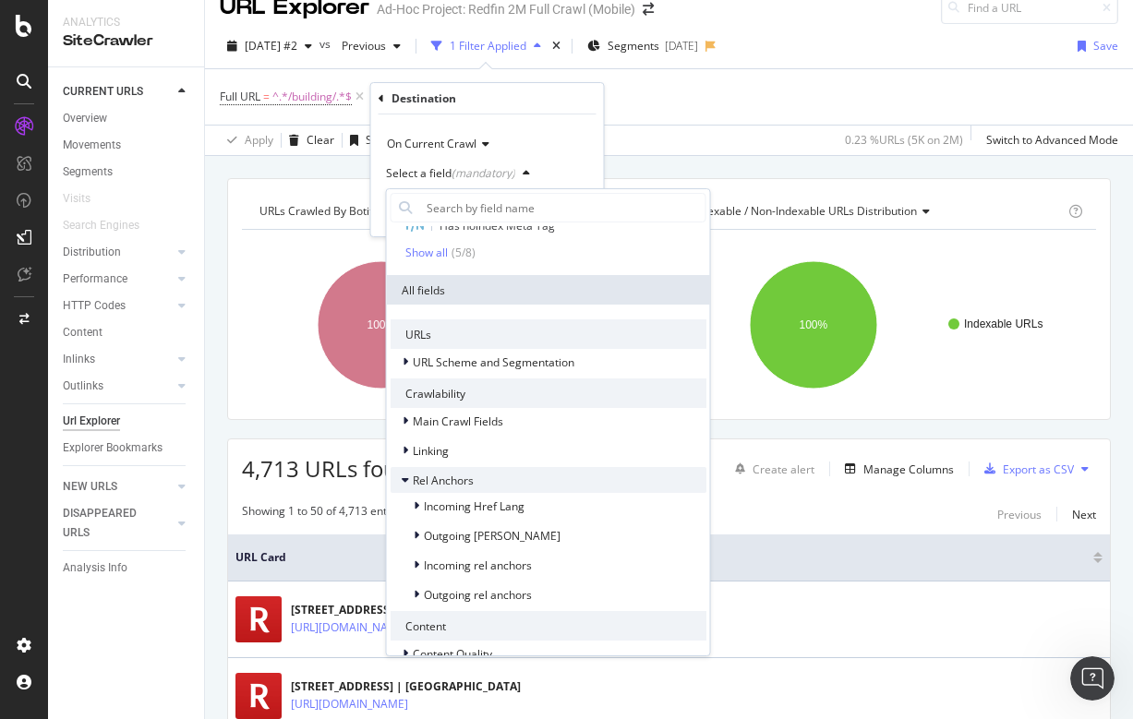
click at [437, 487] on span "Rel Anchors" at bounding box center [443, 481] width 61 height 16
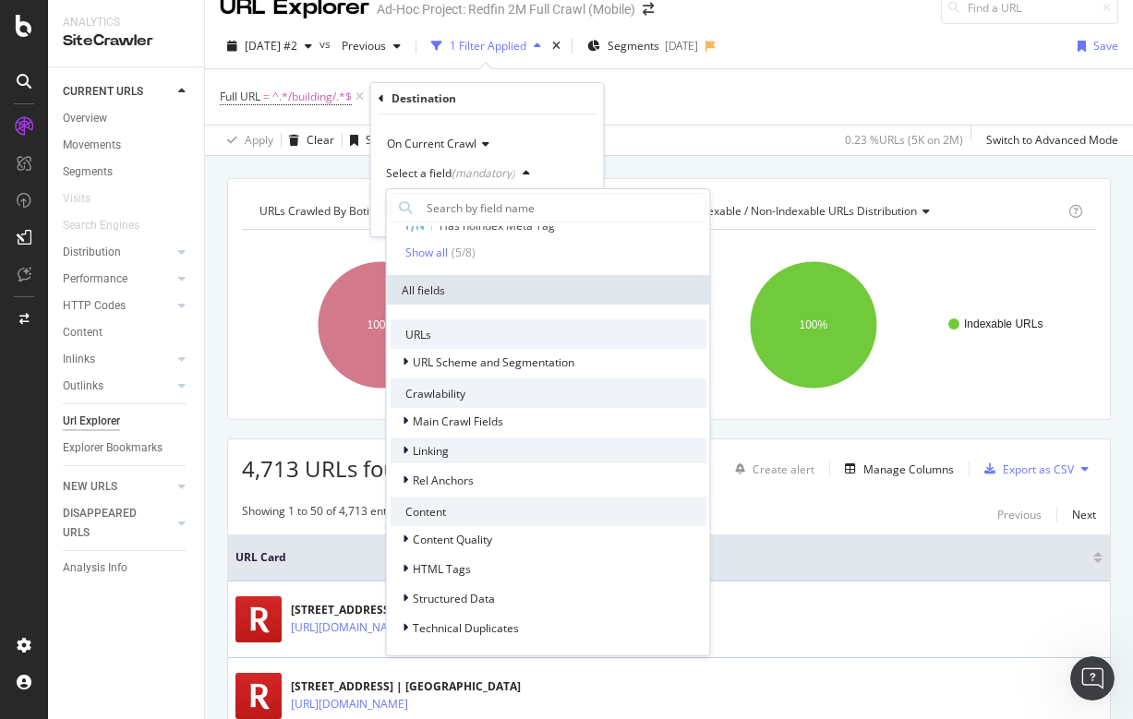
click at [428, 455] on span "Linking" at bounding box center [431, 451] width 36 height 16
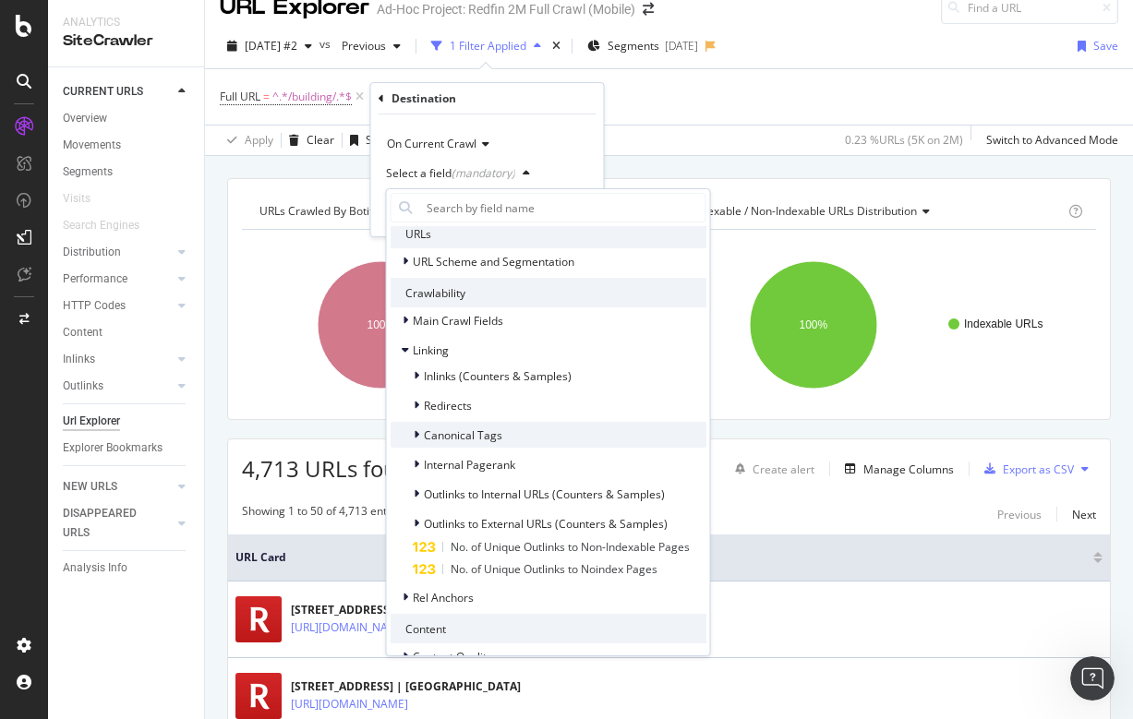
scroll to position [247, 0]
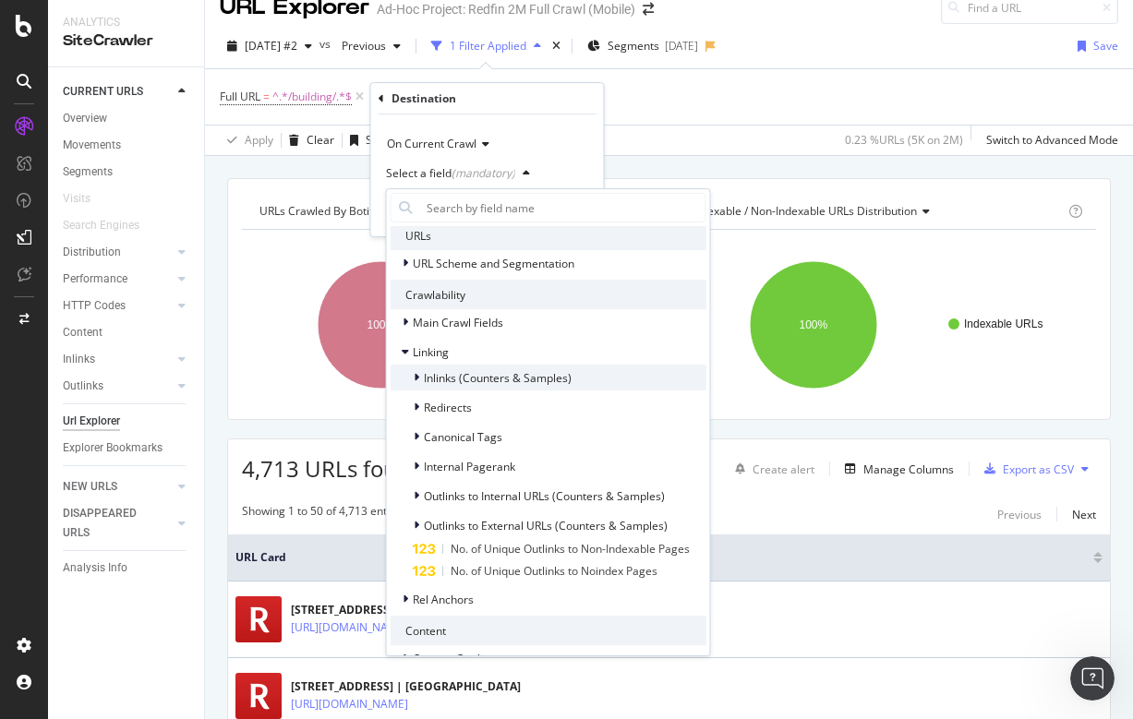
click at [440, 380] on span "Inlinks (Counters & Samples)" at bounding box center [498, 378] width 148 height 16
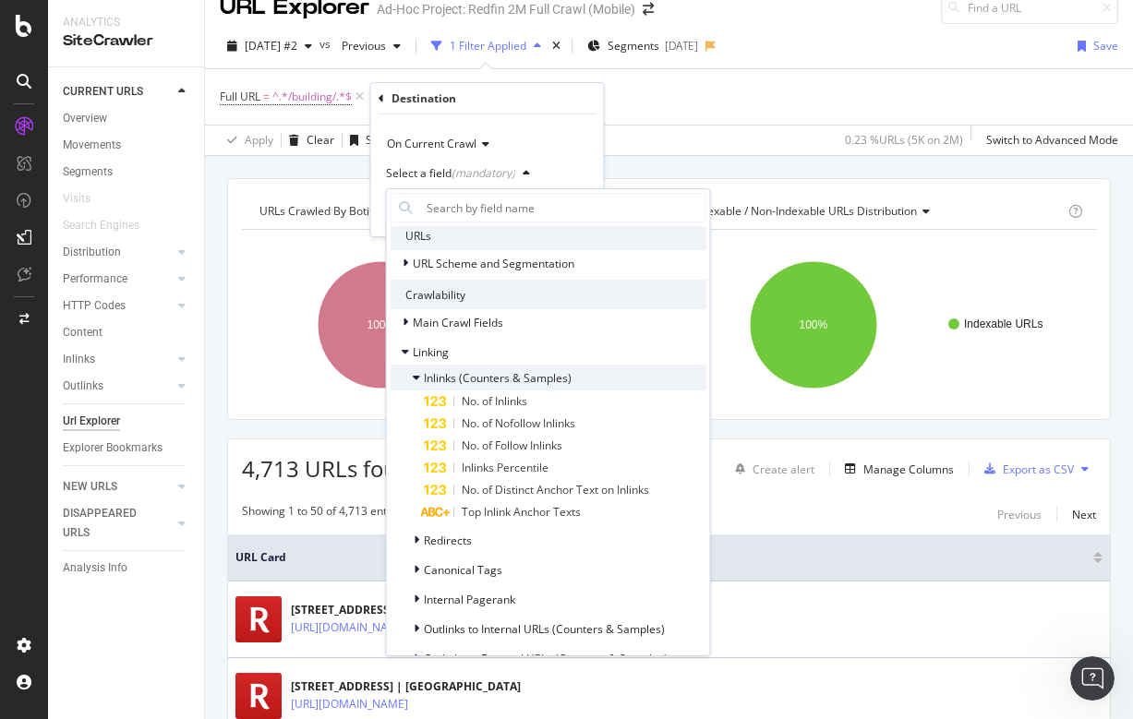
click at [491, 373] on span "Inlinks (Counters & Samples)" at bounding box center [498, 378] width 148 height 16
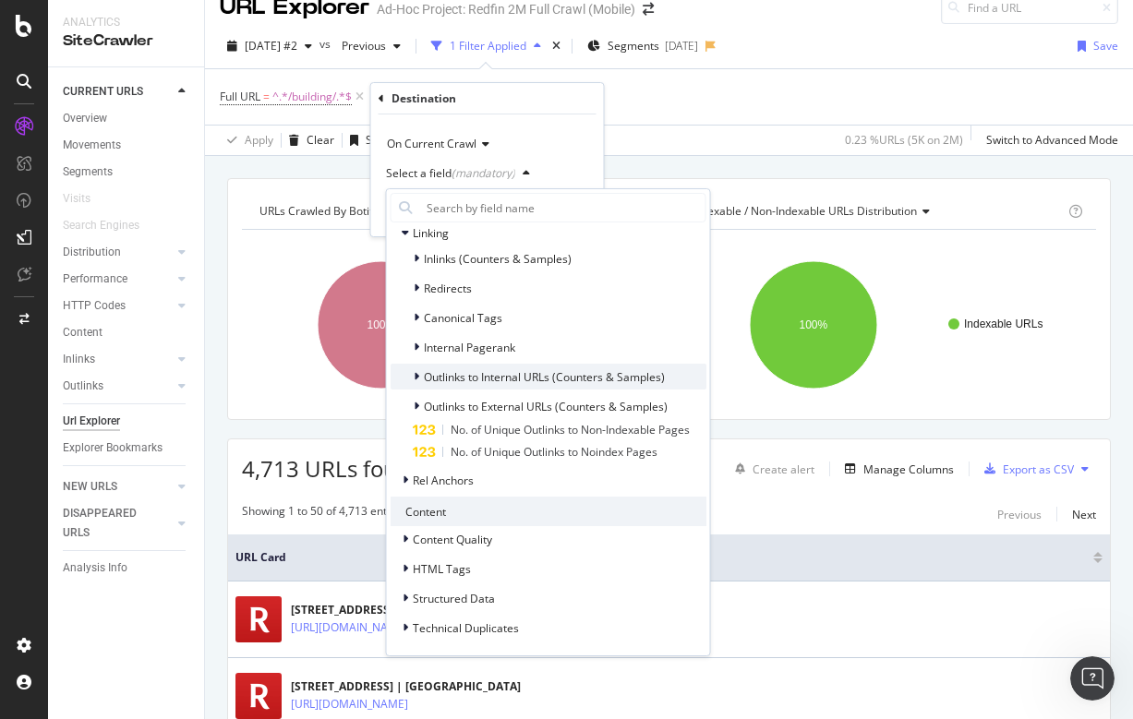
scroll to position [366, 0]
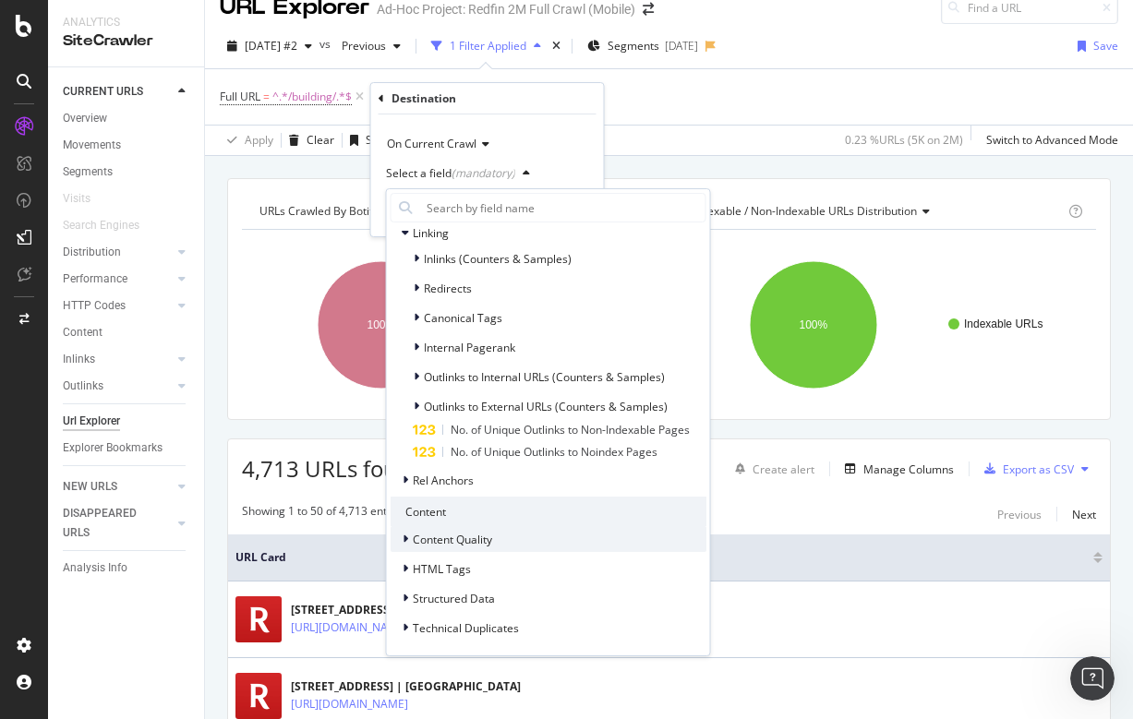
click at [447, 532] on span "Content Quality" at bounding box center [452, 540] width 79 height 16
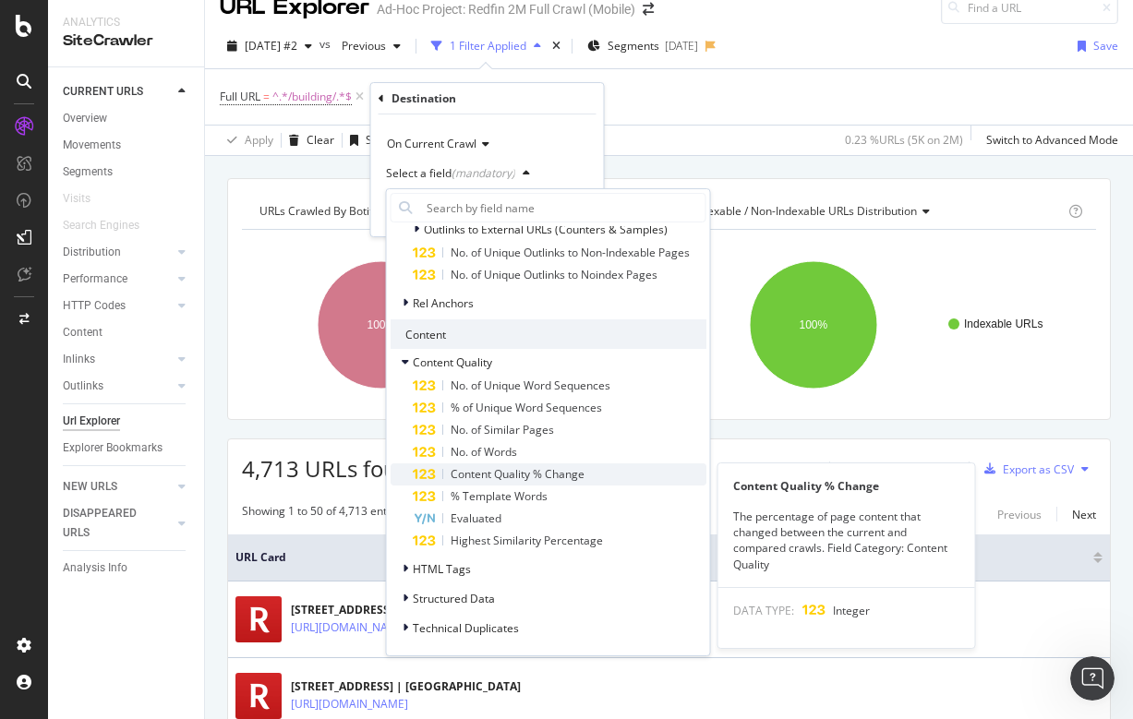
scroll to position [543, 0]
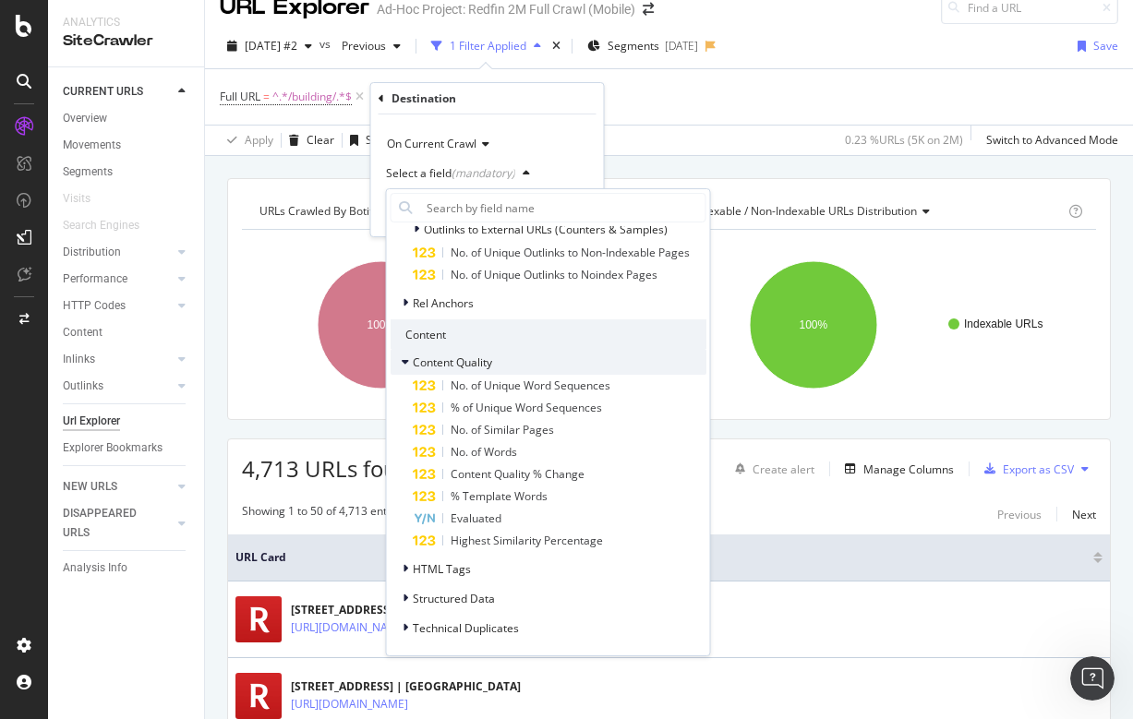
click at [440, 361] on span "Content Quality" at bounding box center [452, 363] width 79 height 16
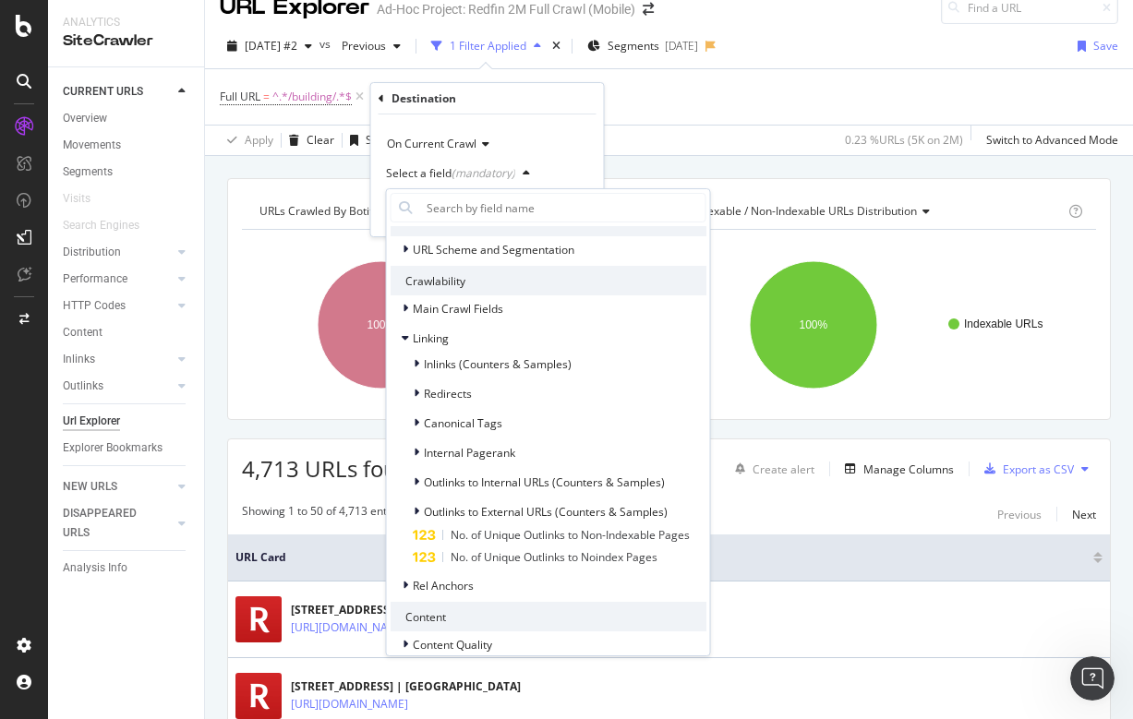
scroll to position [262, 0]
click at [442, 388] on span "Redirects" at bounding box center [448, 392] width 48 height 16
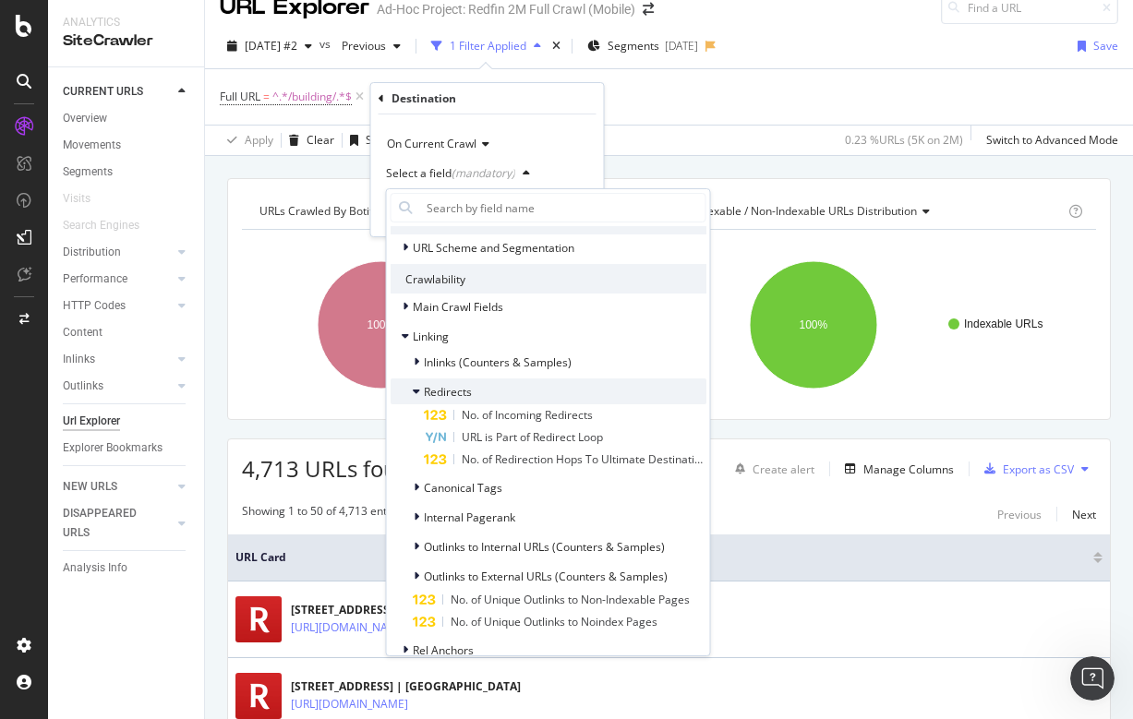
click at [441, 384] on span "Redirects" at bounding box center [448, 392] width 48 height 16
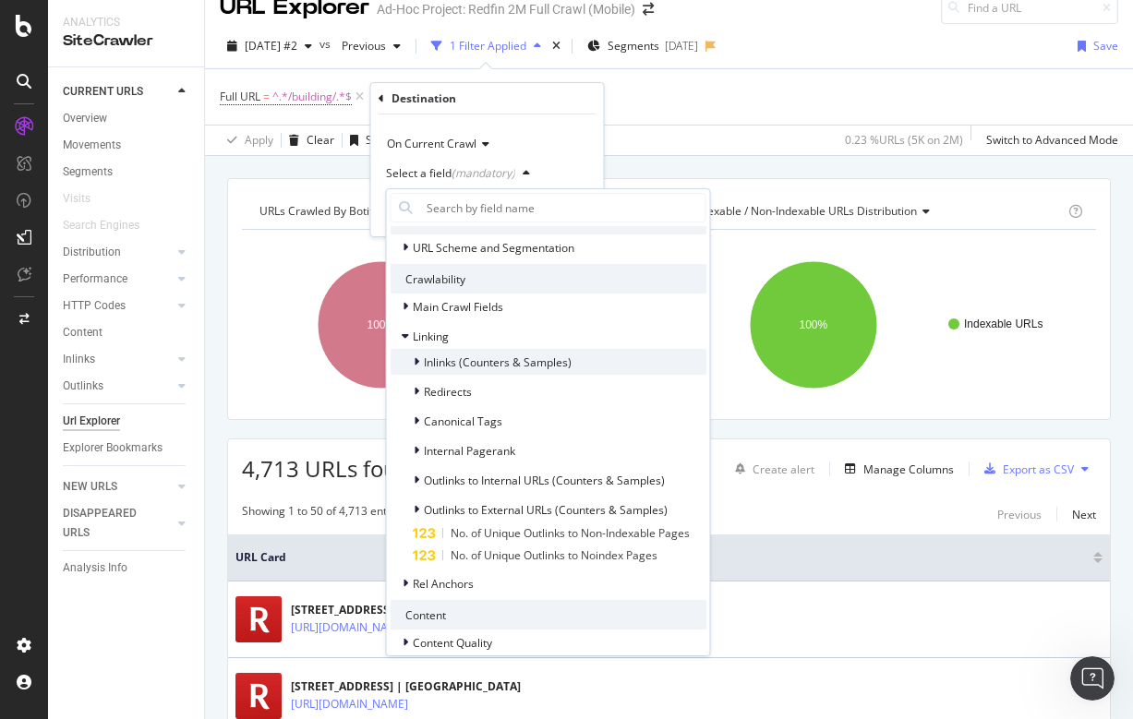
click at [446, 353] on div "Inlinks (Counters & Samples)" at bounding box center [481, 362] width 181 height 18
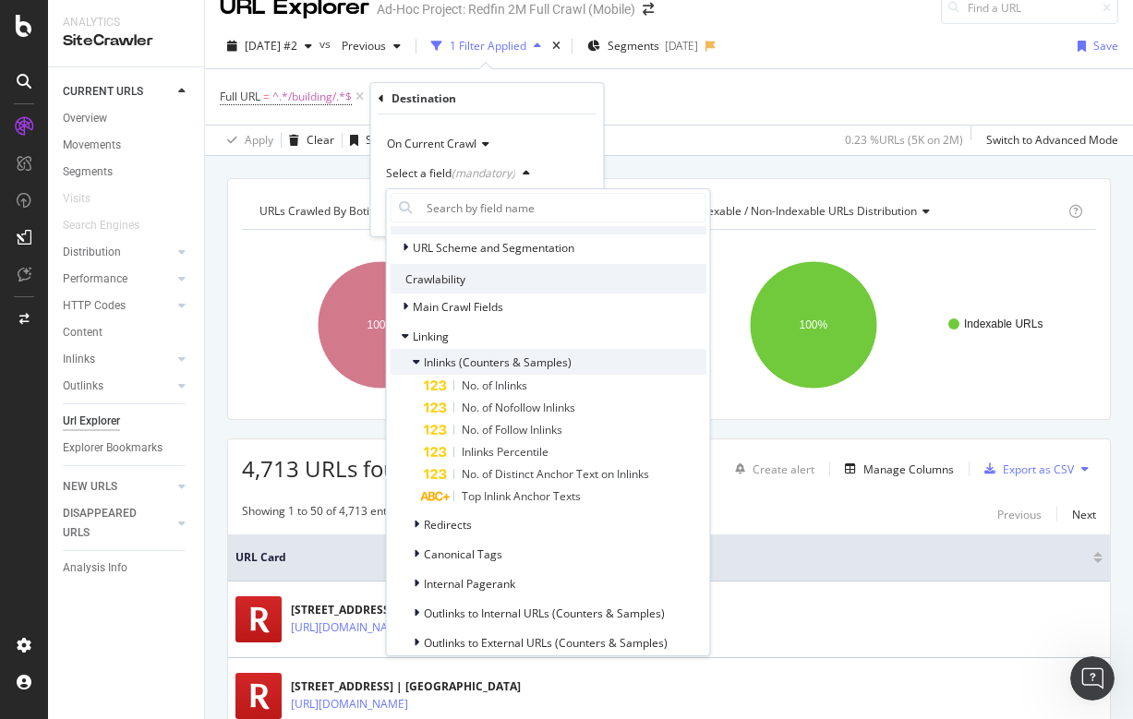
click at [418, 367] on icon at bounding box center [416, 361] width 7 height 11
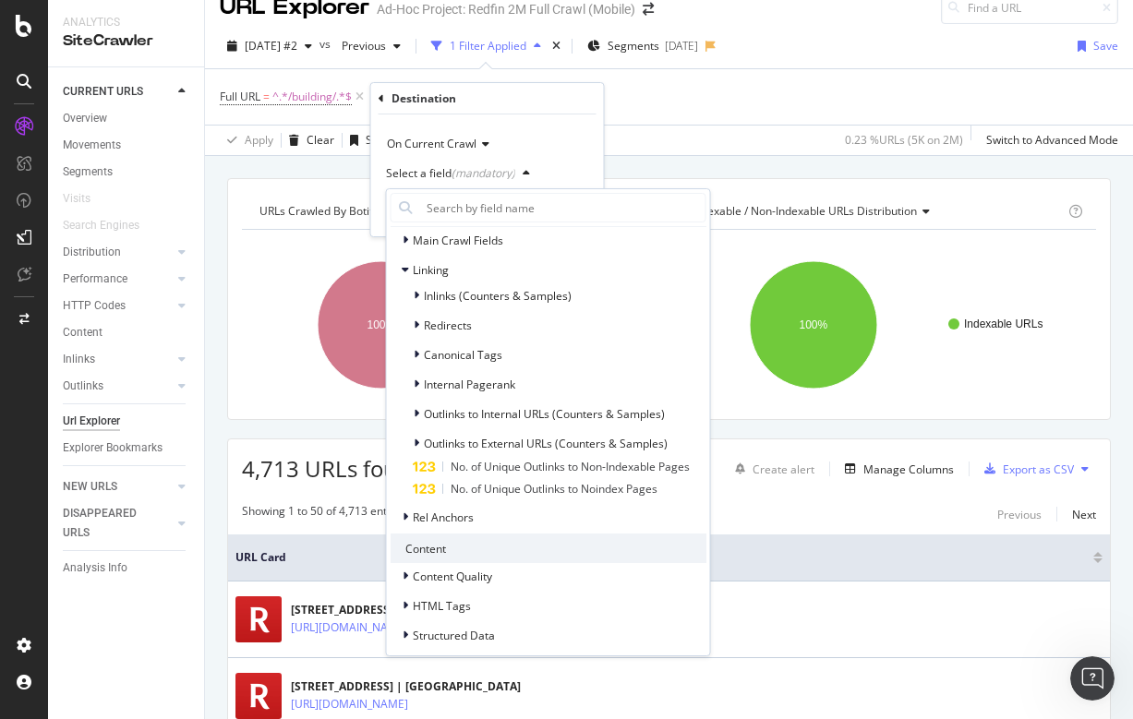
scroll to position [334, 0]
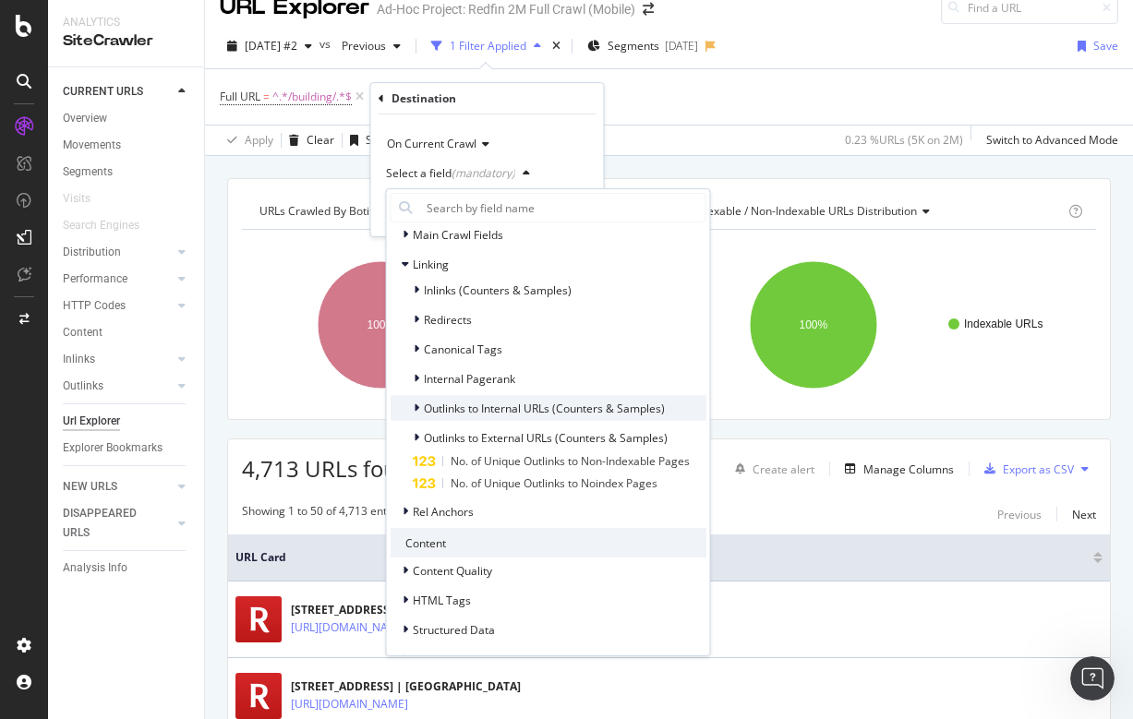
click at [450, 404] on span "Outlinks to Internal URLs (Counters & Samples)" at bounding box center [544, 409] width 241 height 16
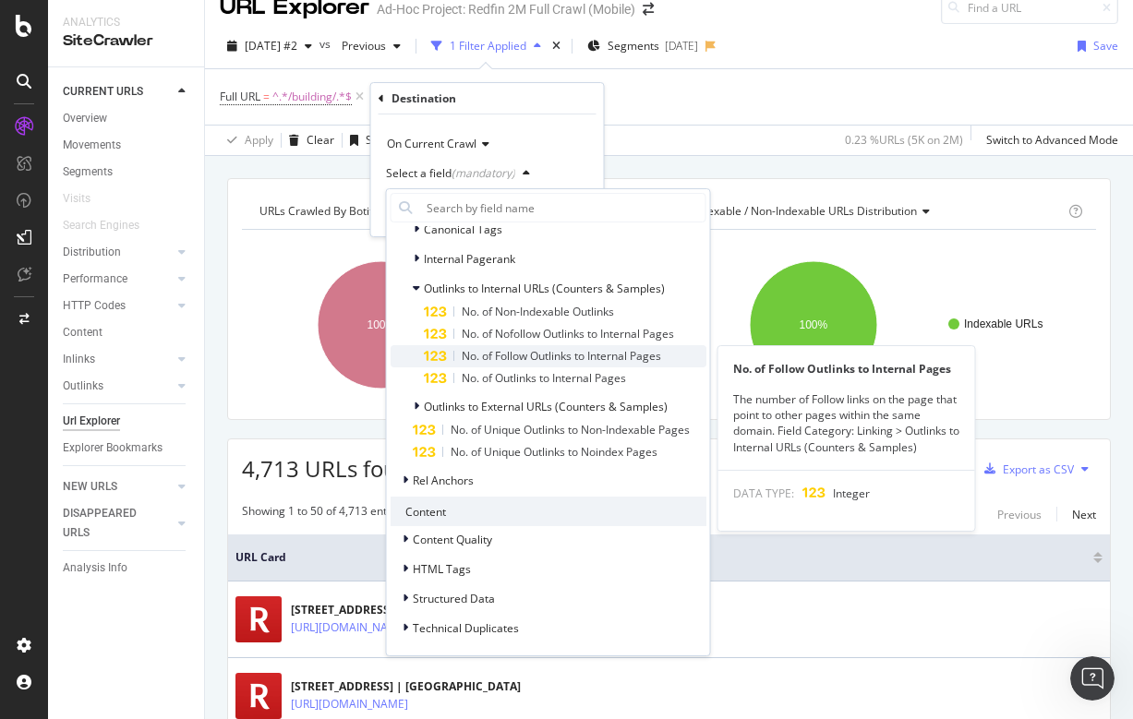
scroll to position [454, 0]
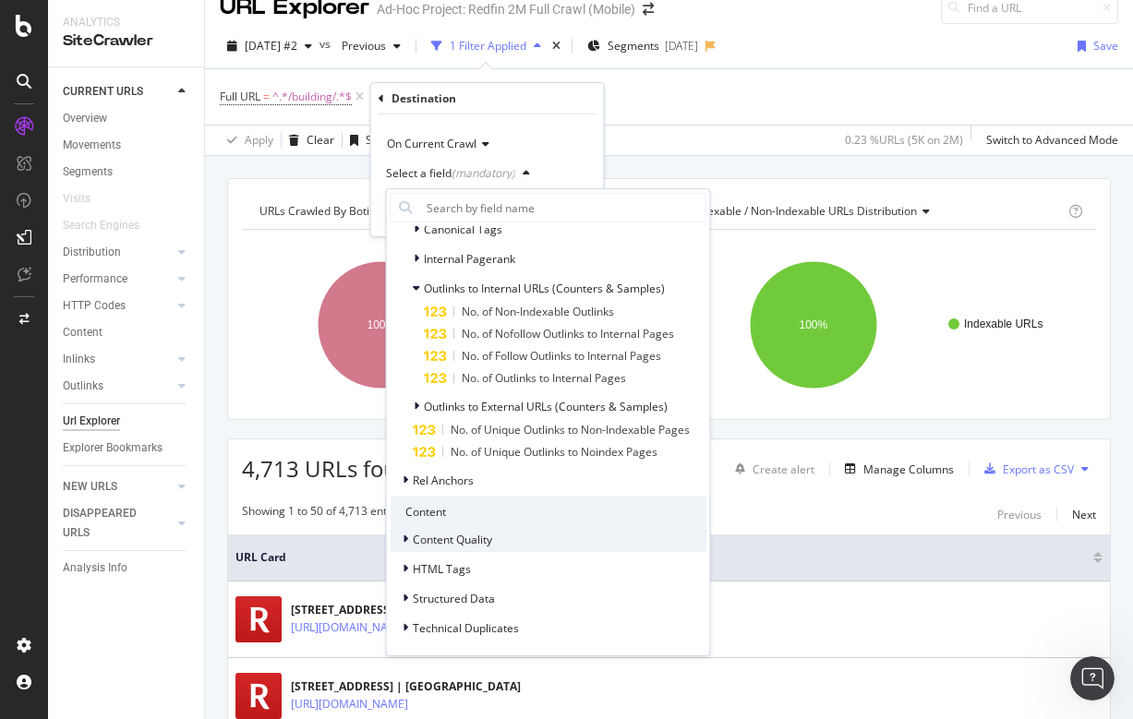
click at [470, 543] on span "Content Quality" at bounding box center [452, 540] width 79 height 16
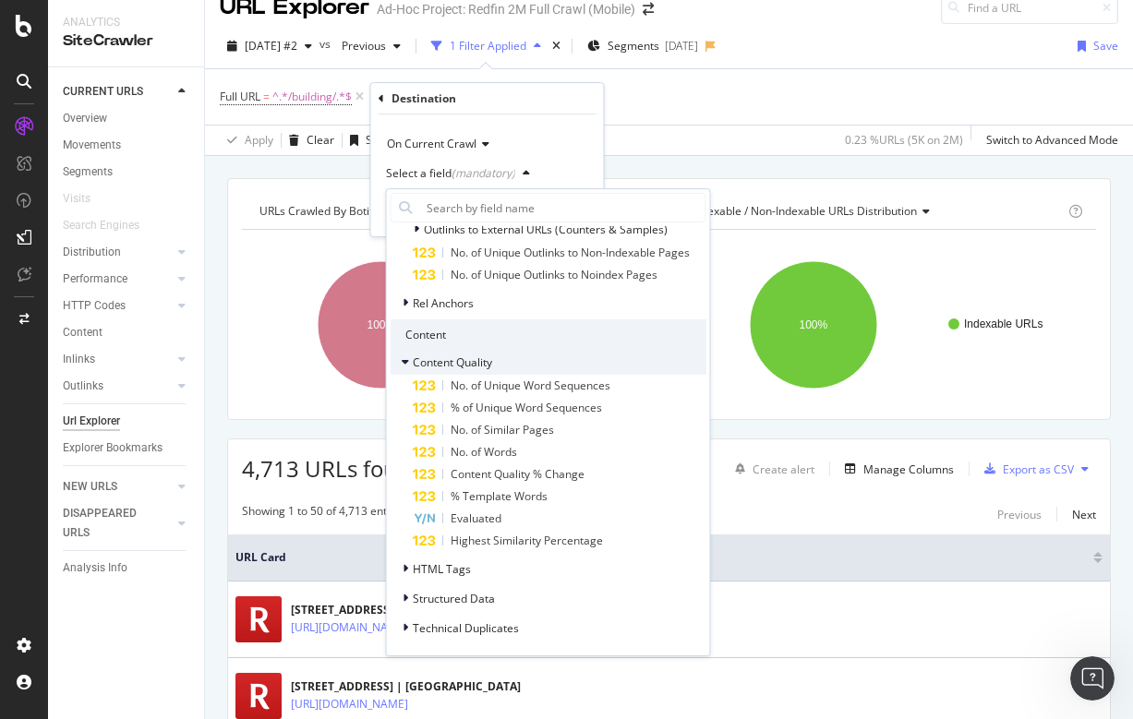
scroll to position [632, 0]
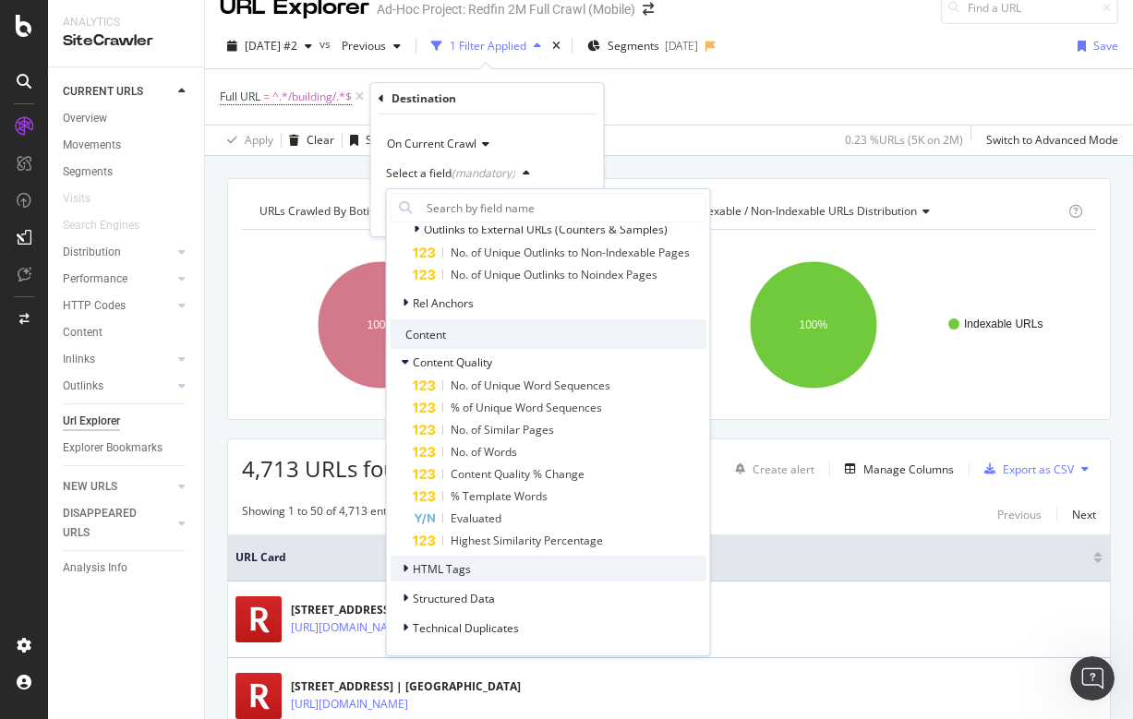
click at [454, 570] on span "HTML Tags" at bounding box center [442, 569] width 58 height 16
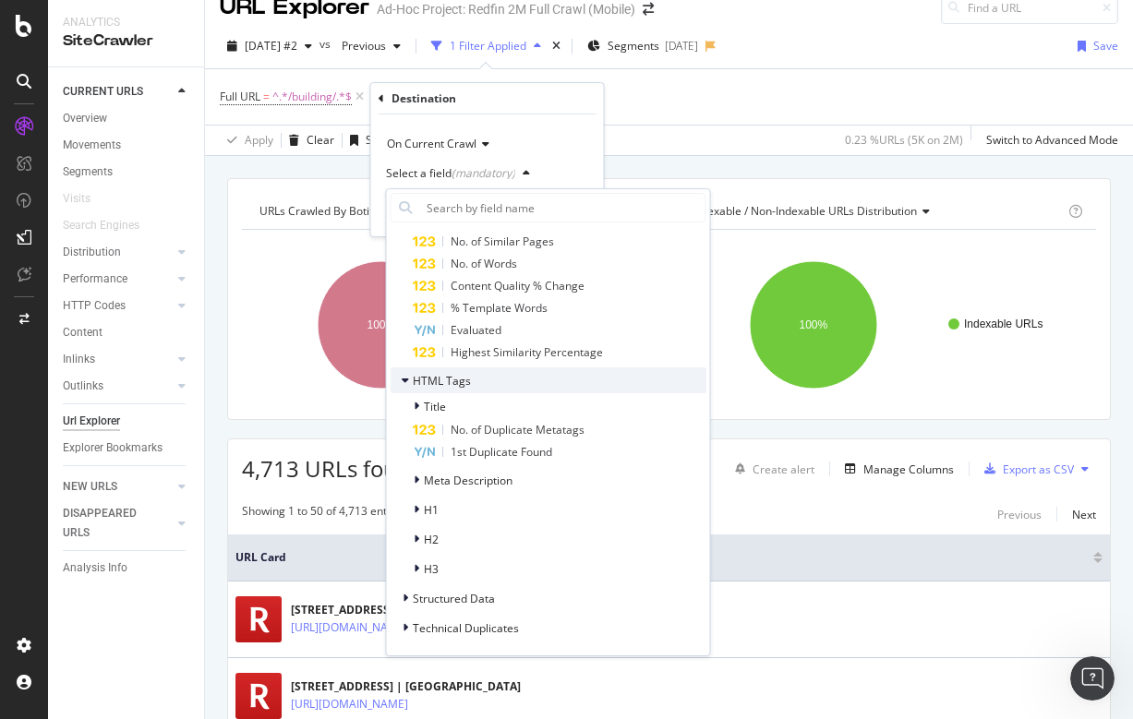
scroll to position [820, 0]
click at [474, 211] on input "text" at bounding box center [562, 208] width 286 height 30
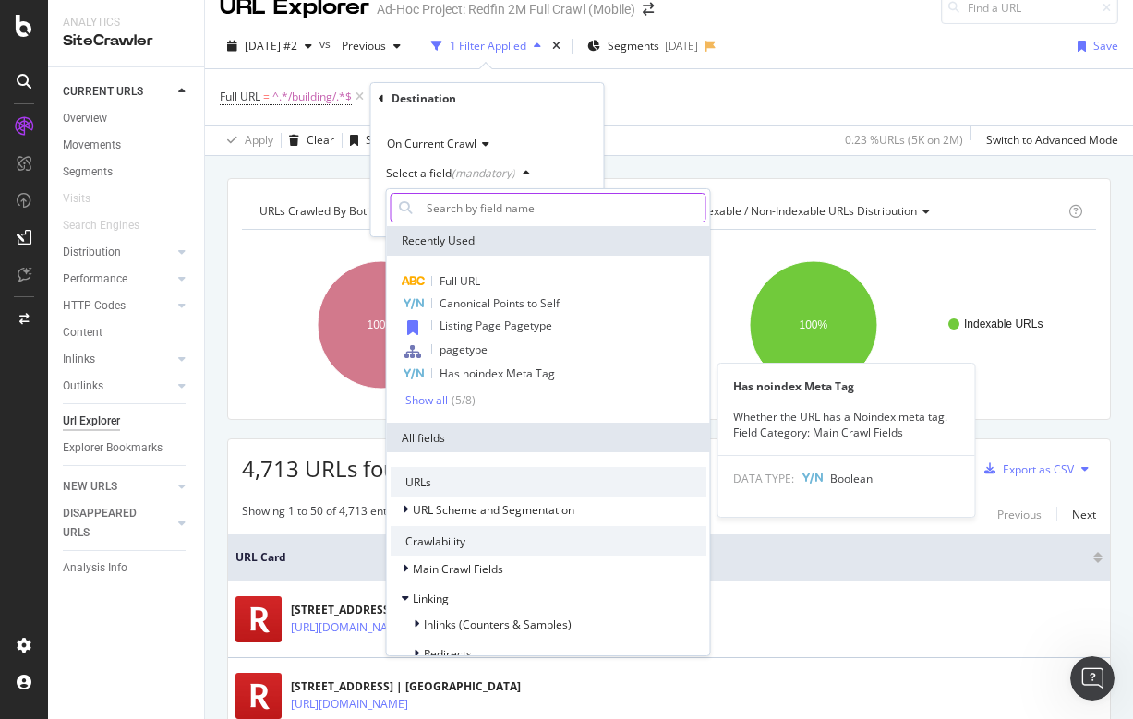
scroll to position [0, 0]
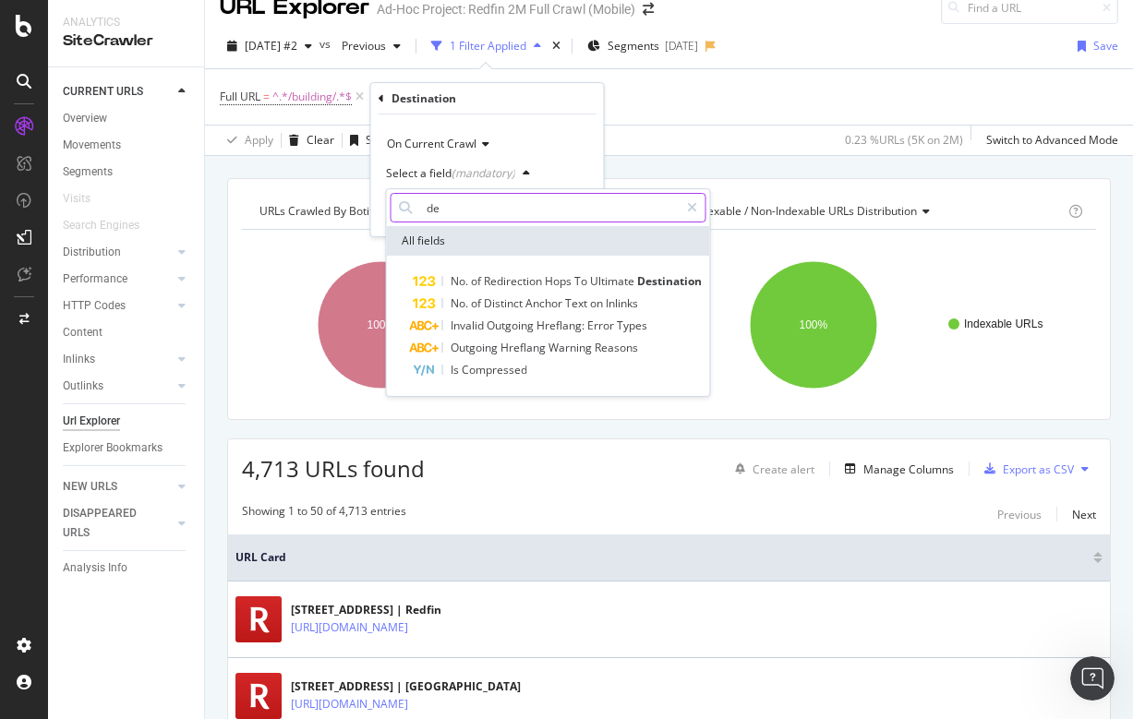
type input "d"
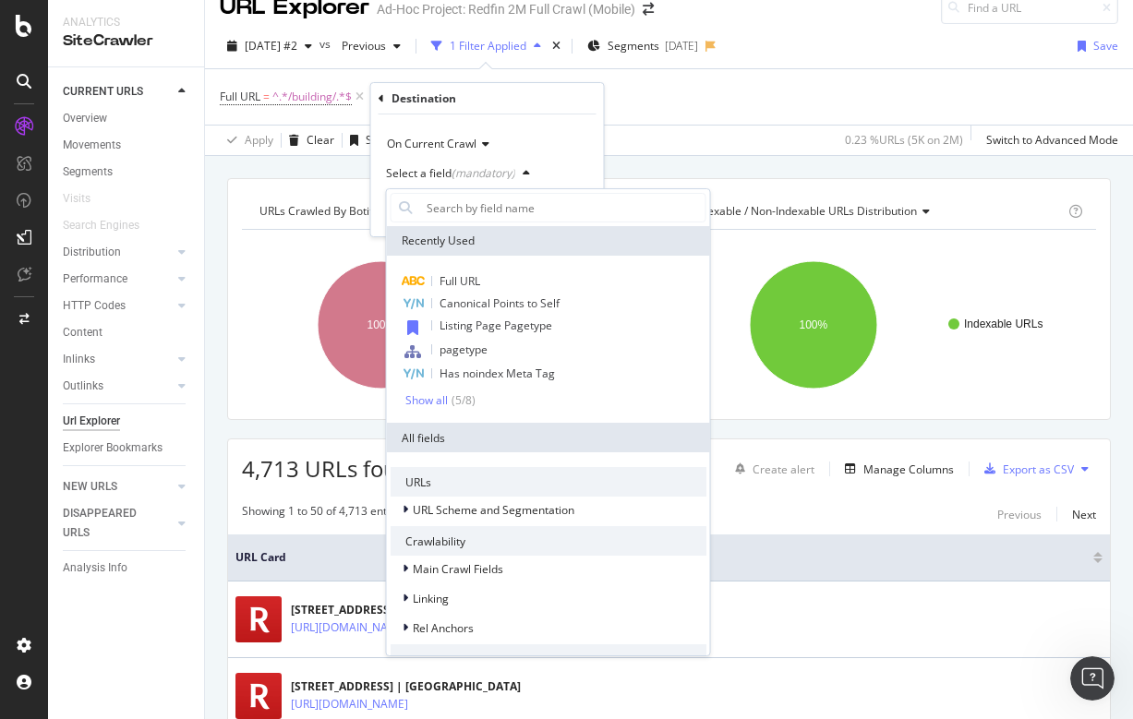
click at [491, 103] on div "Destination" at bounding box center [488, 98] width 218 height 31
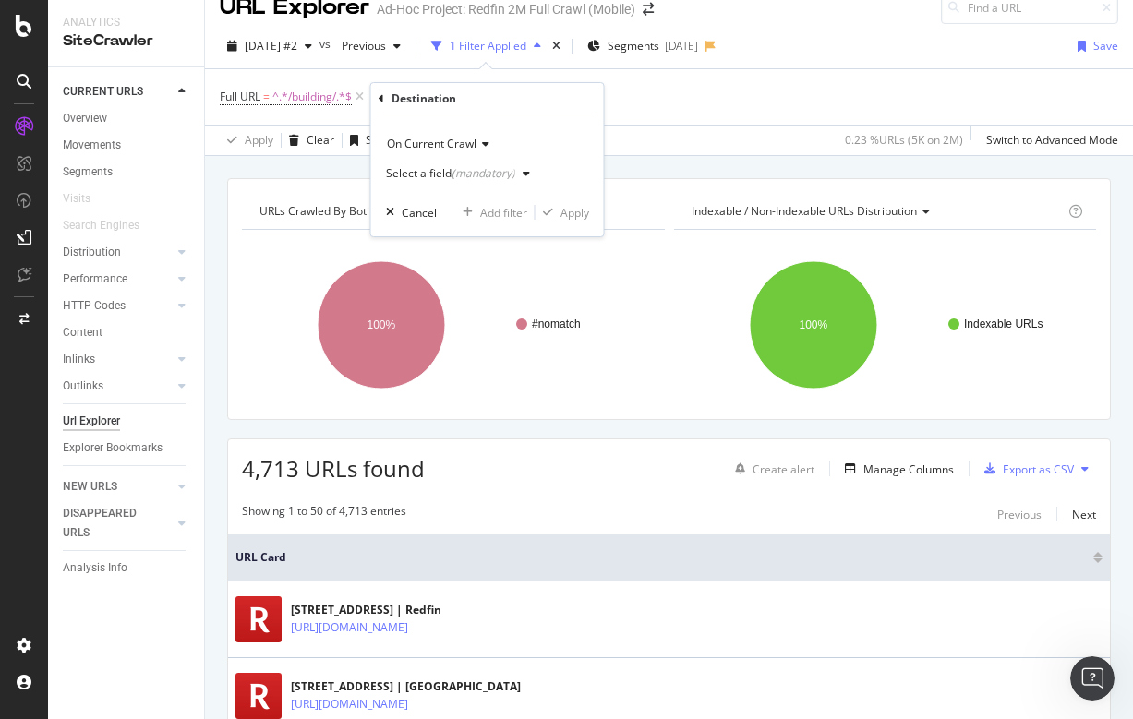
click at [523, 176] on icon "button" at bounding box center [526, 173] width 7 height 11
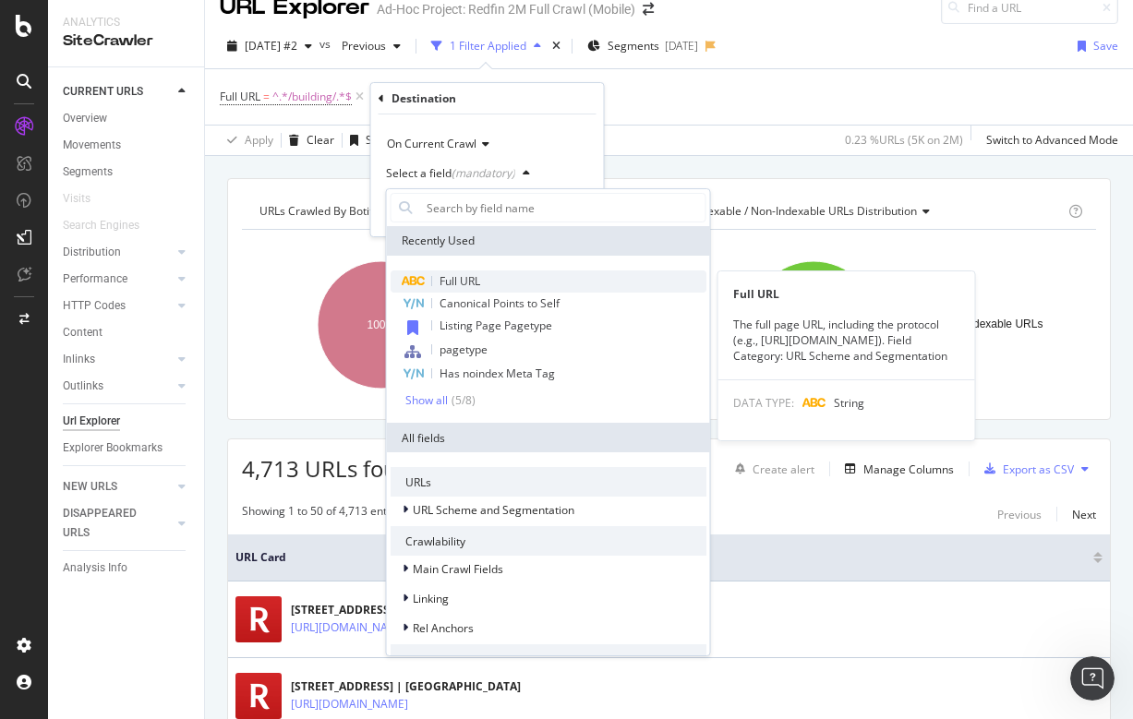
click at [457, 281] on span "Full URL" at bounding box center [460, 281] width 41 height 16
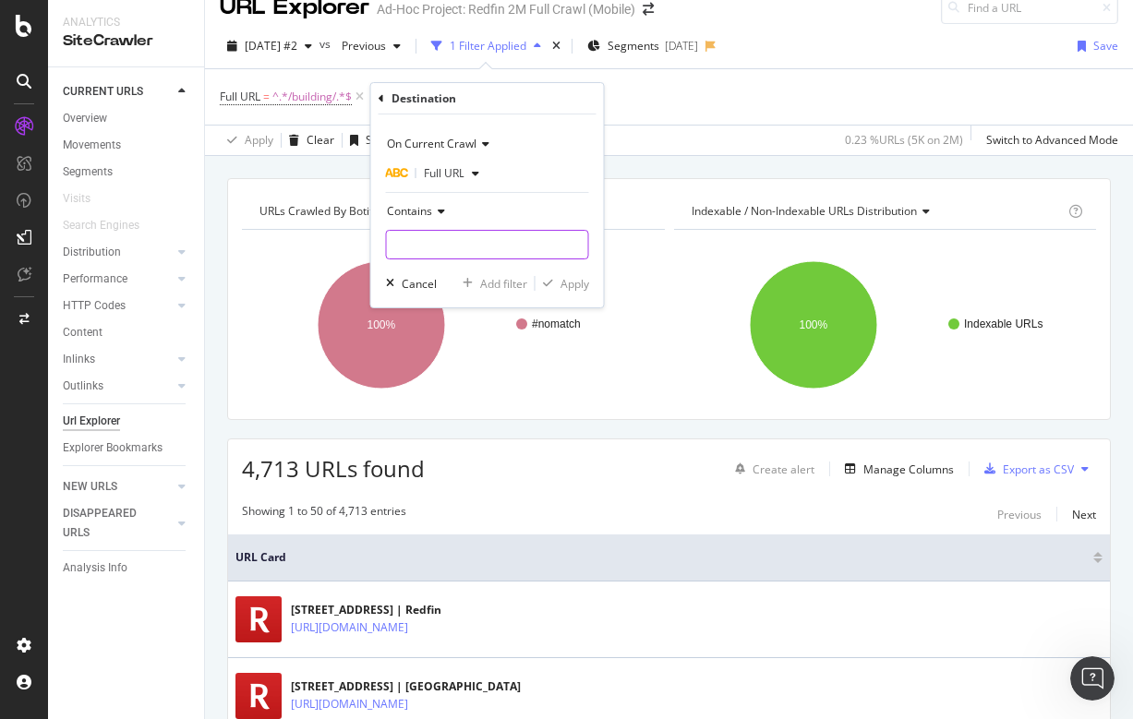
click at [433, 247] on input "text" at bounding box center [487, 245] width 201 height 30
type input "/city/"
click at [565, 284] on div "Apply" at bounding box center [574, 284] width 29 height 16
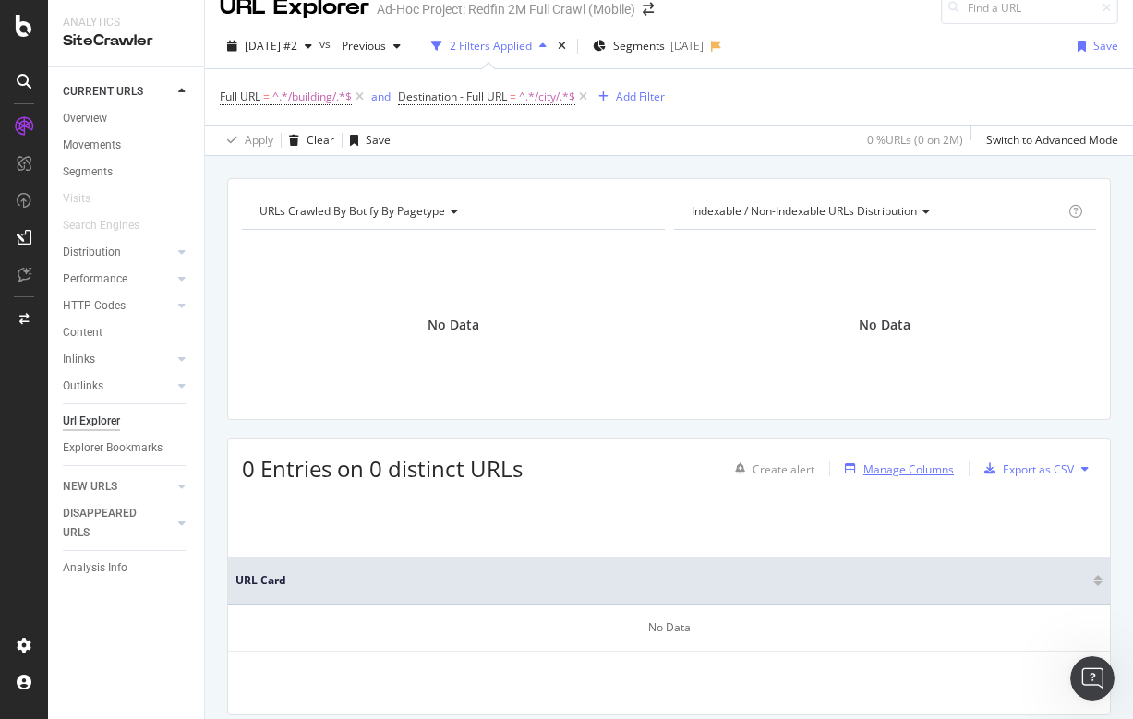
click at [903, 464] on div "Manage Columns" at bounding box center [908, 470] width 90 height 16
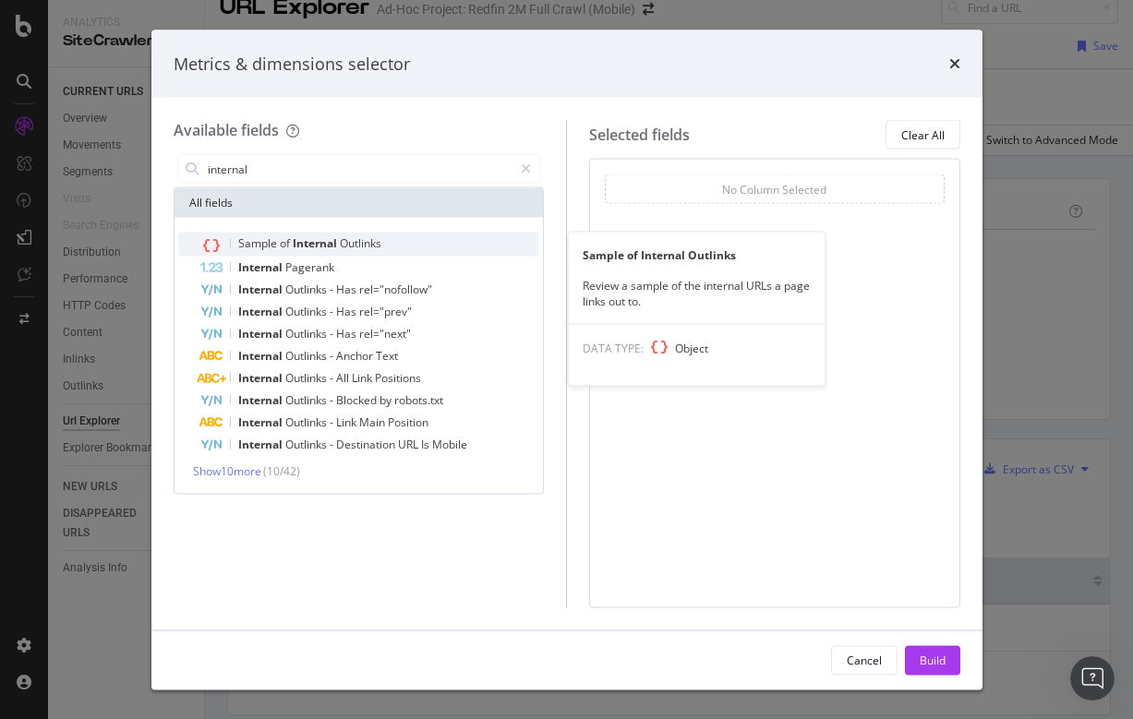
type input "internal"
click at [324, 239] on span "Internal" at bounding box center [316, 243] width 47 height 16
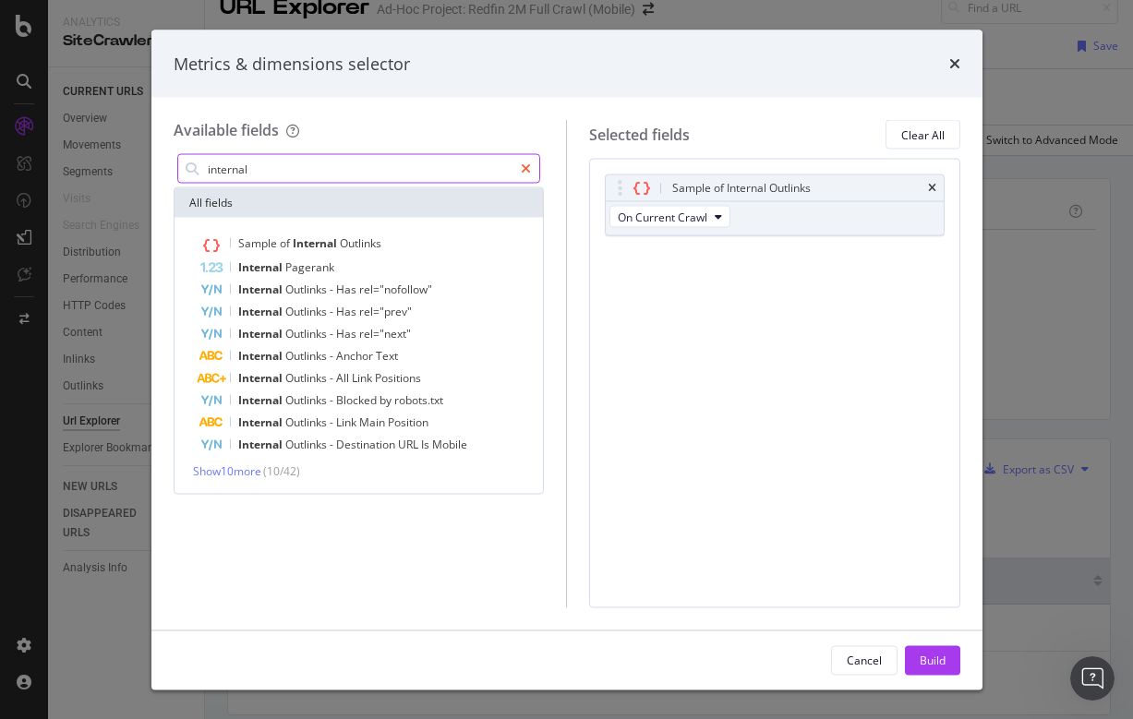
click at [529, 163] on icon "modal" at bounding box center [526, 169] width 10 height 13
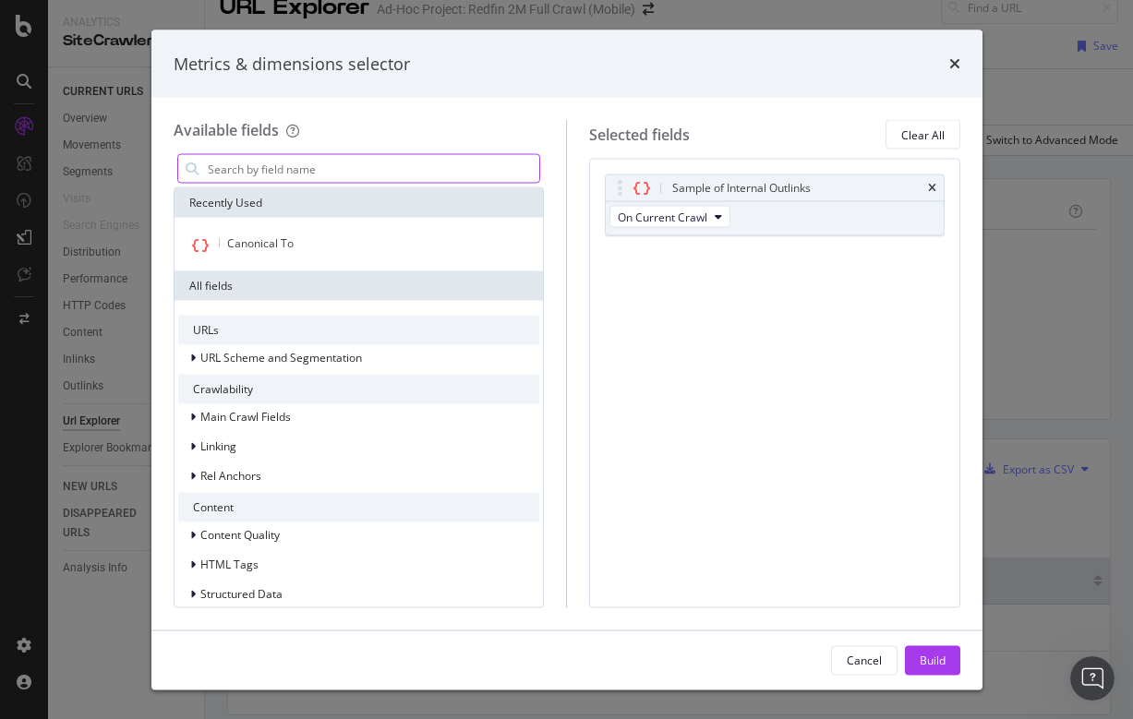
click at [454, 162] on input "modal" at bounding box center [373, 169] width 334 height 28
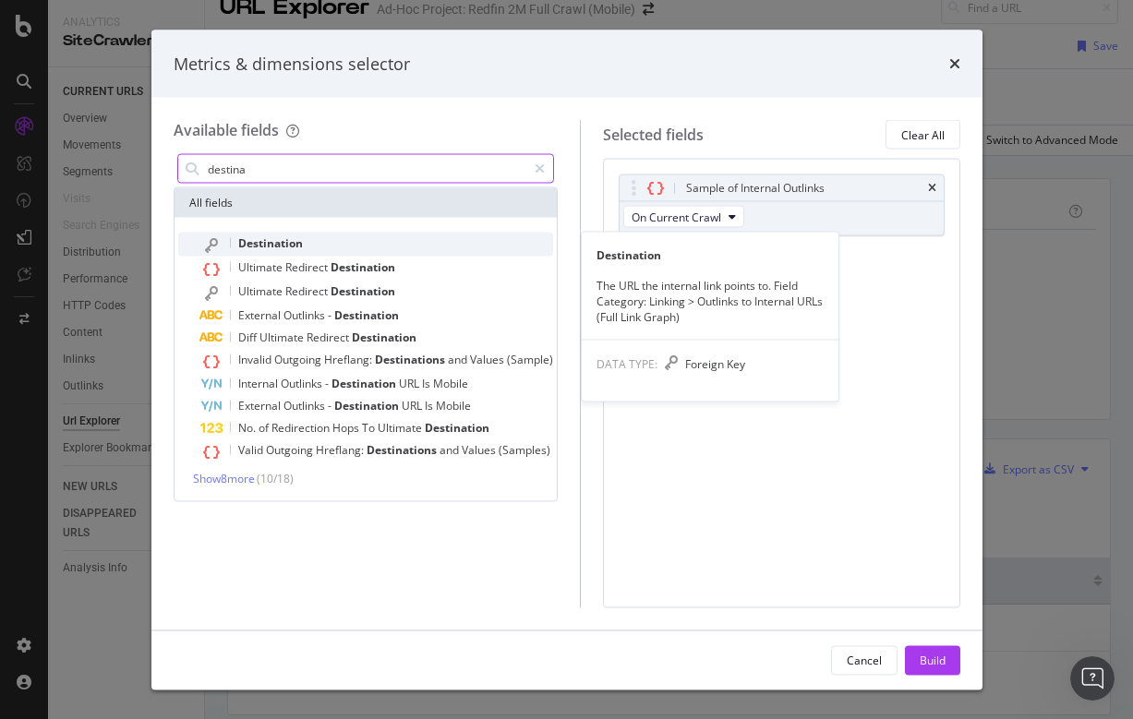
type input "destina"
click at [333, 233] on div "Destination" at bounding box center [376, 245] width 353 height 24
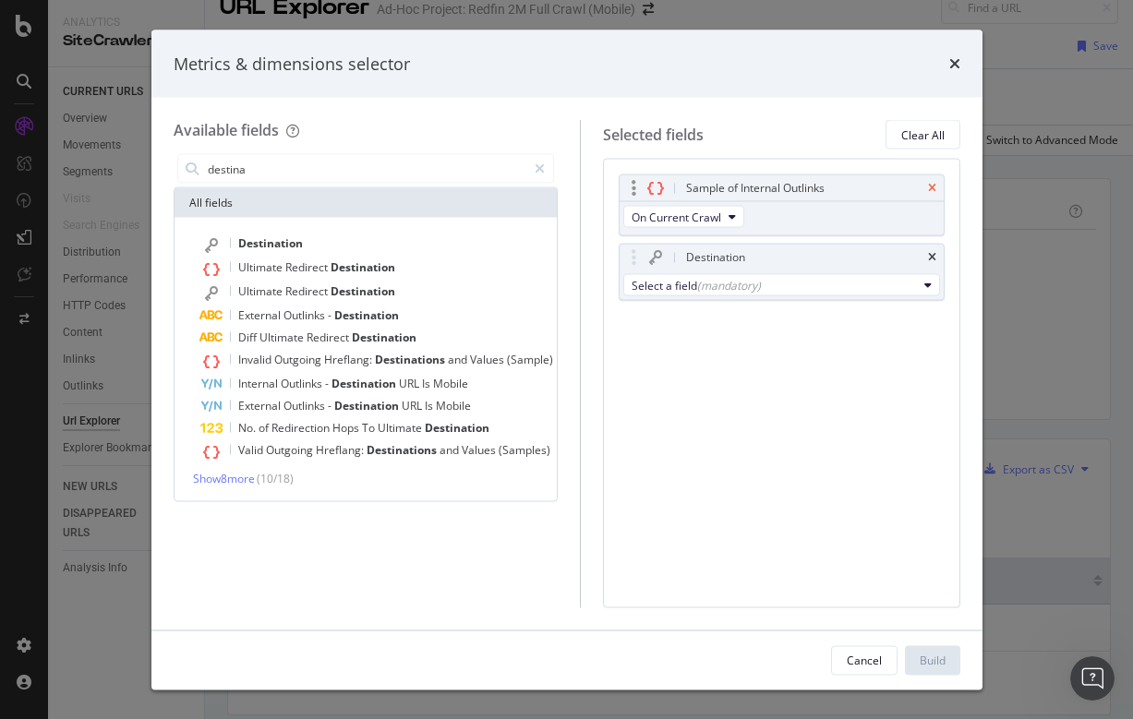
click at [933, 183] on icon "times" at bounding box center [932, 188] width 8 height 11
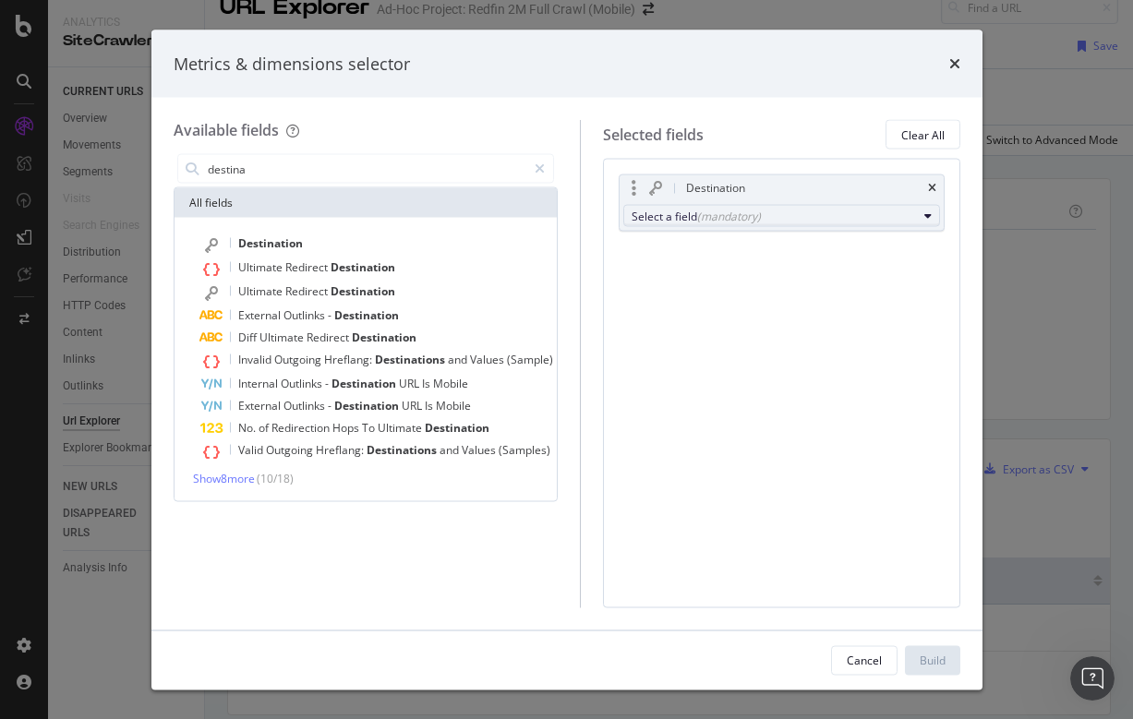
click at [852, 216] on div "Select a field (mandatory)" at bounding box center [774, 216] width 285 height 16
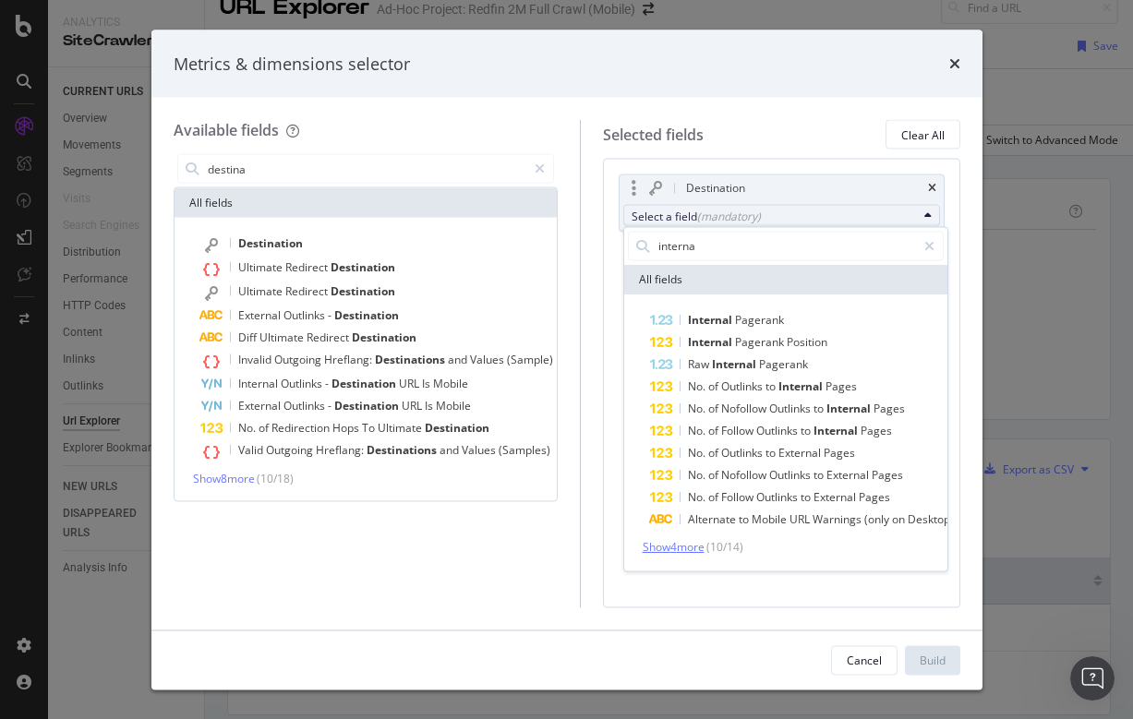
type input "interna"
click at [670, 540] on span "Show 4 more" at bounding box center [674, 546] width 62 height 16
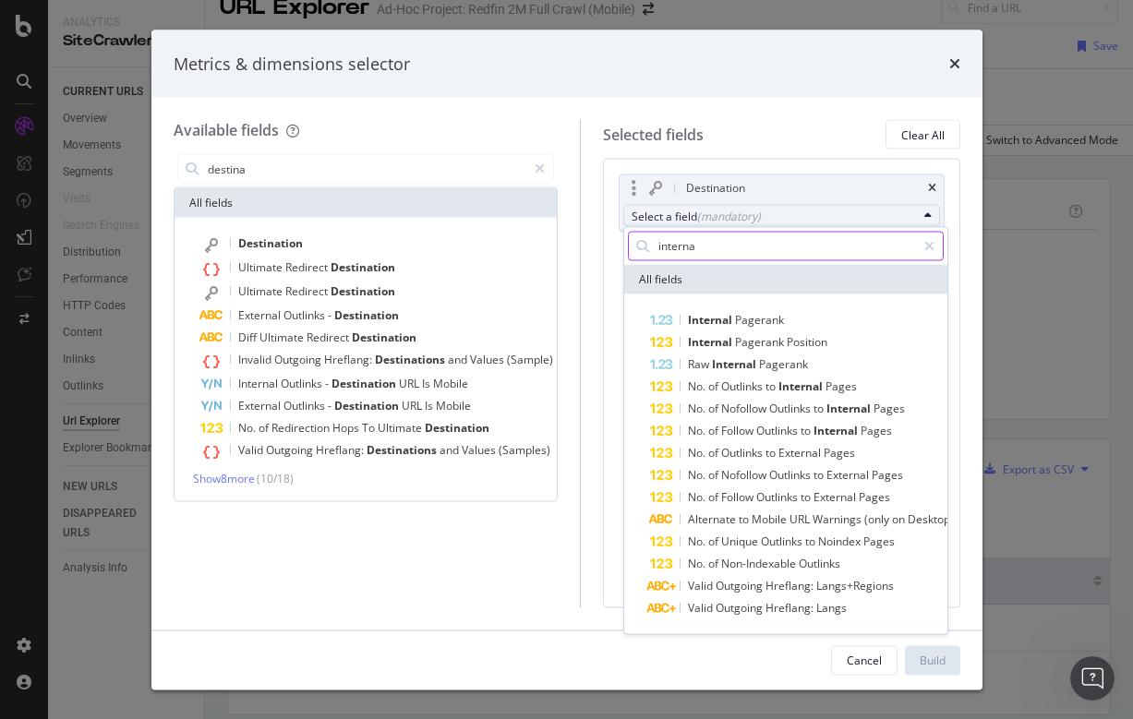
click at [740, 239] on input "interna" at bounding box center [786, 246] width 259 height 28
click at [921, 211] on button "Select a field (mandatory)" at bounding box center [781, 216] width 317 height 22
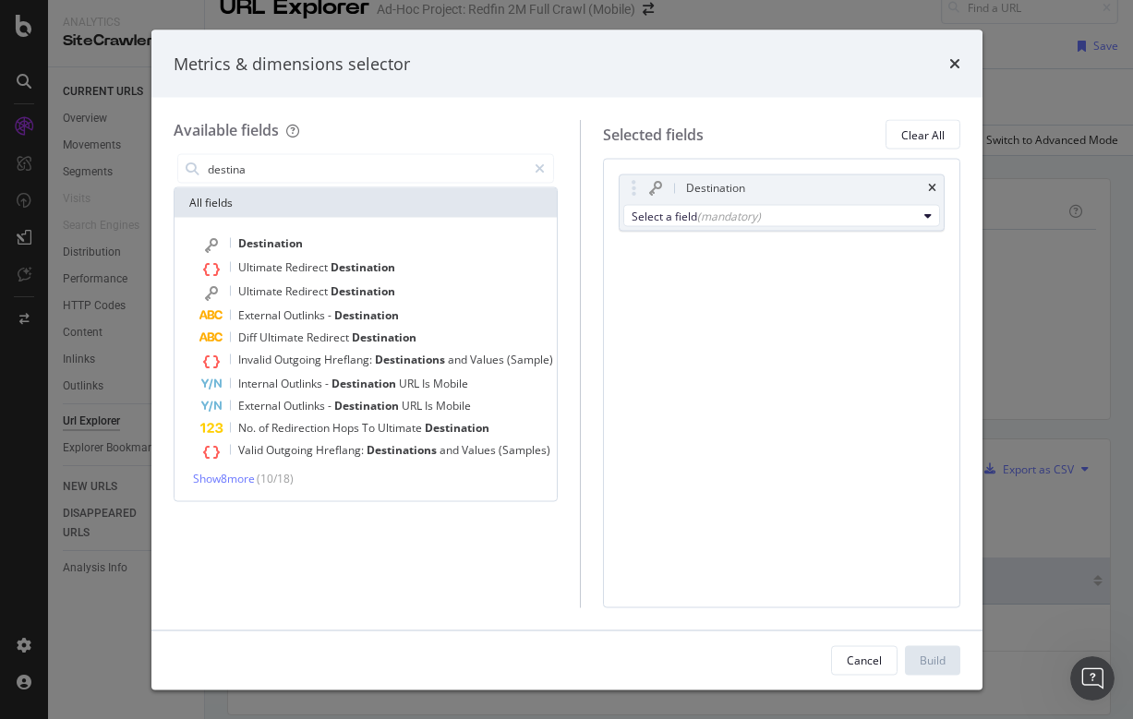
click at [233, 486] on div "Destination Ultimate Redirect Destination Ultimate Redirect Destination Externa…" at bounding box center [366, 359] width 382 height 283
click at [235, 468] on div "Destination Ultimate Redirect Destination Ultimate Redirect Destination Externa…" at bounding box center [365, 360] width 375 height 254
click at [234, 473] on span "Show 8 more" at bounding box center [224, 479] width 62 height 16
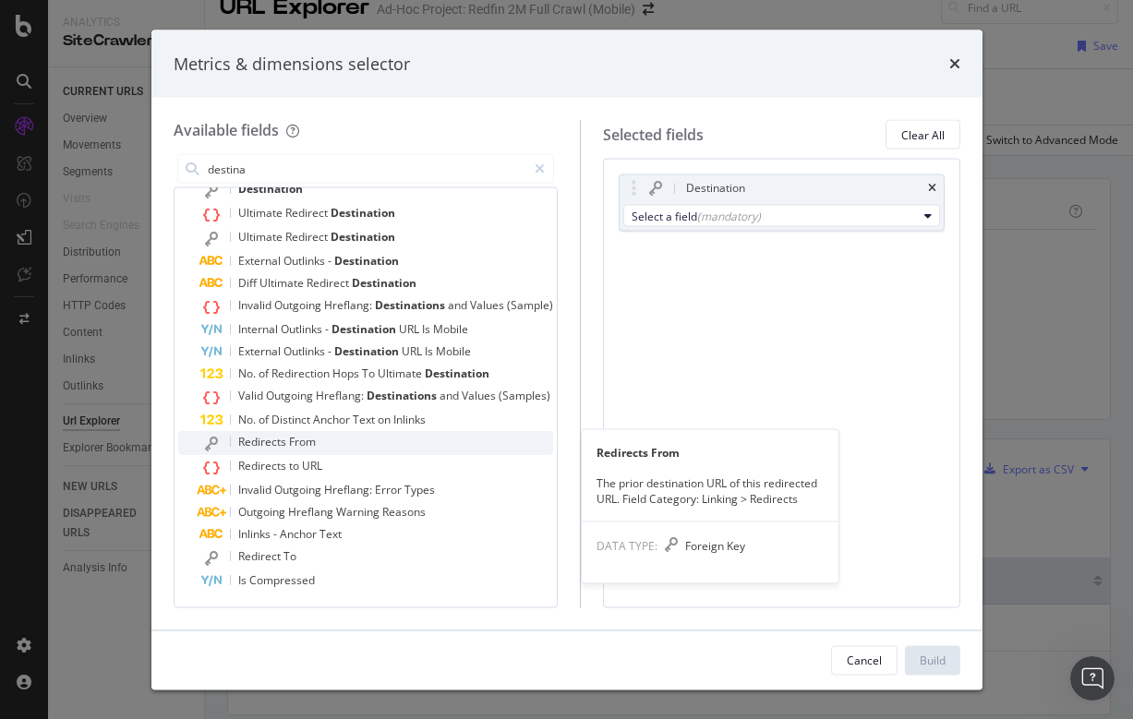
scroll to position [53, 0]
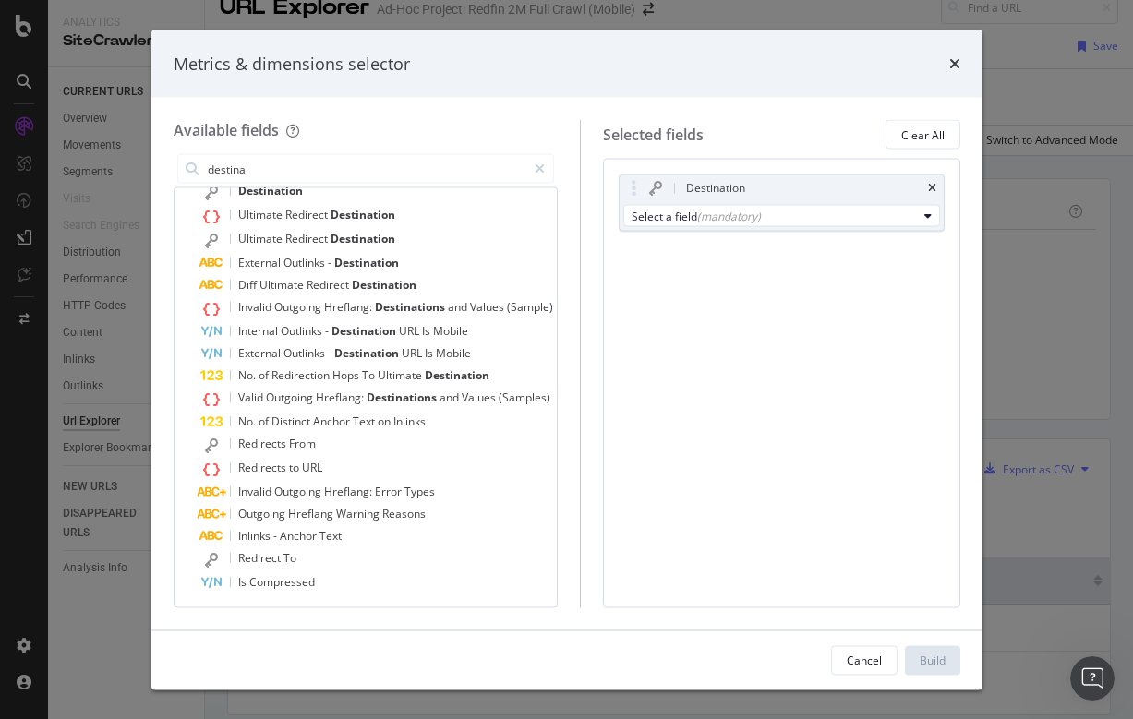
click at [797, 298] on div "Destination Select a field (mandatory) You can use this field as a To pick up a…" at bounding box center [781, 383] width 357 height 449
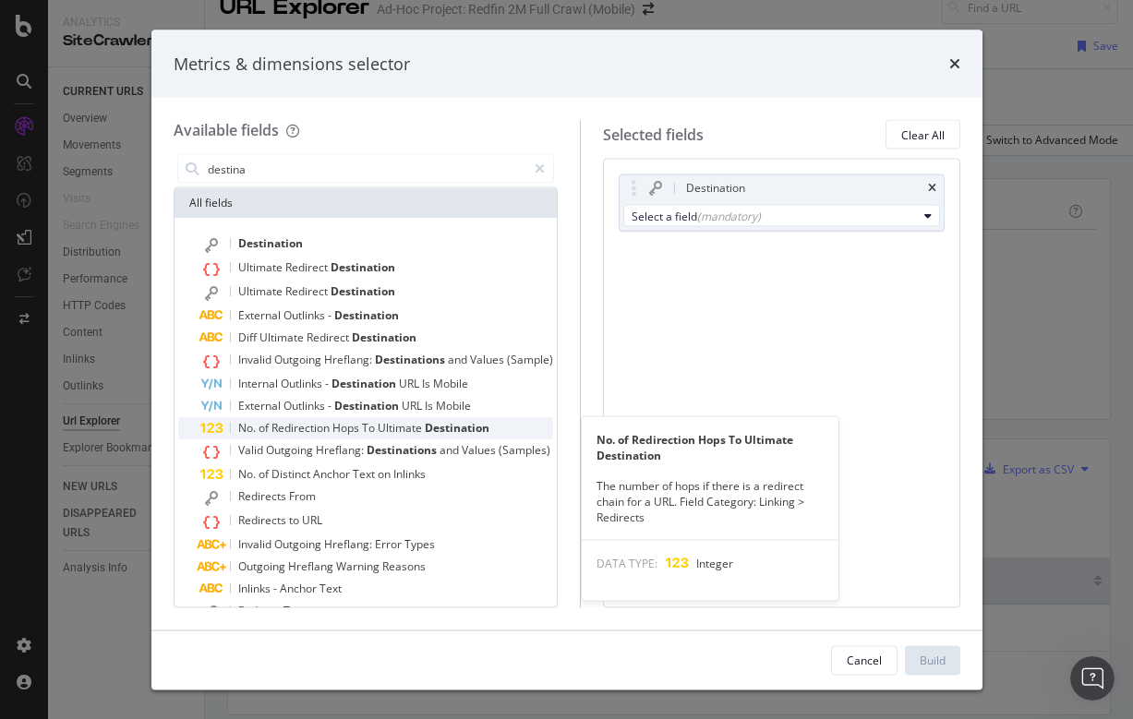
scroll to position [0, 0]
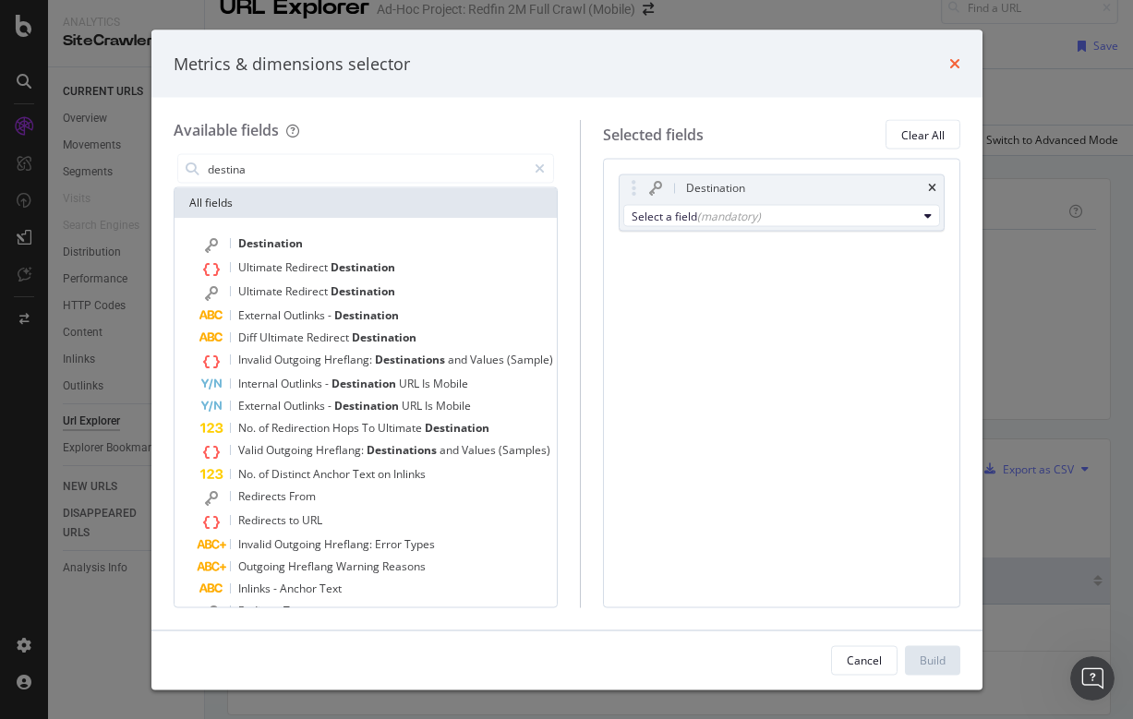
click at [957, 57] on icon "times" at bounding box center [954, 63] width 11 height 15
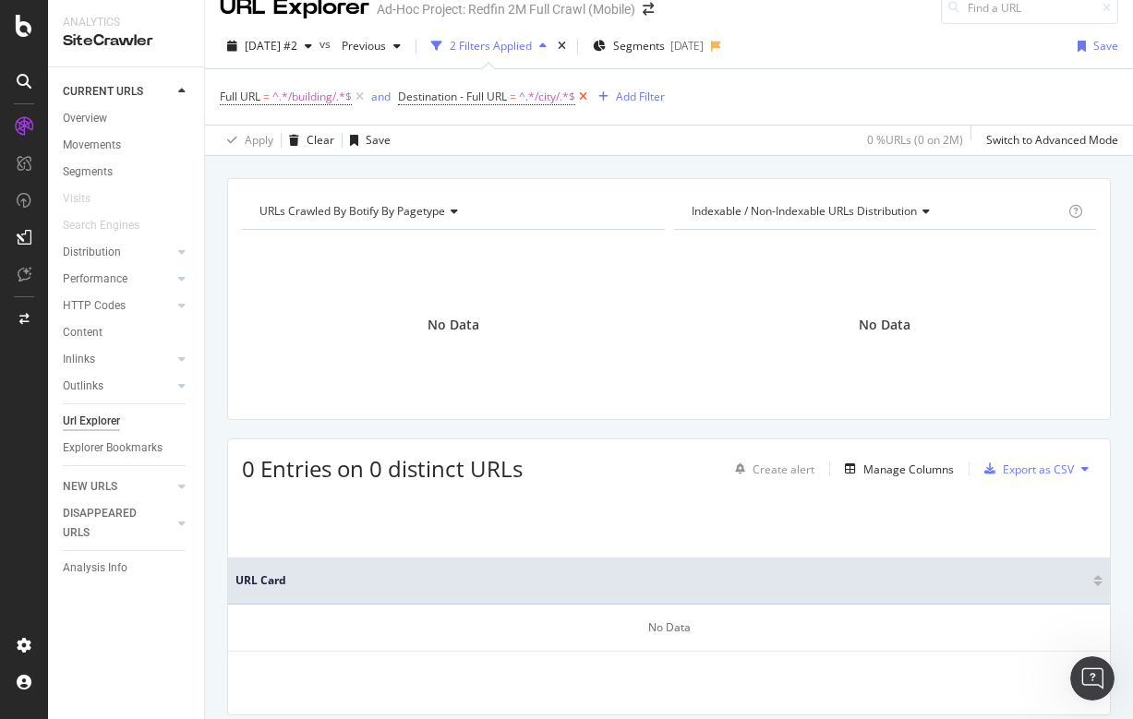
click at [588, 93] on icon at bounding box center [583, 97] width 16 height 18
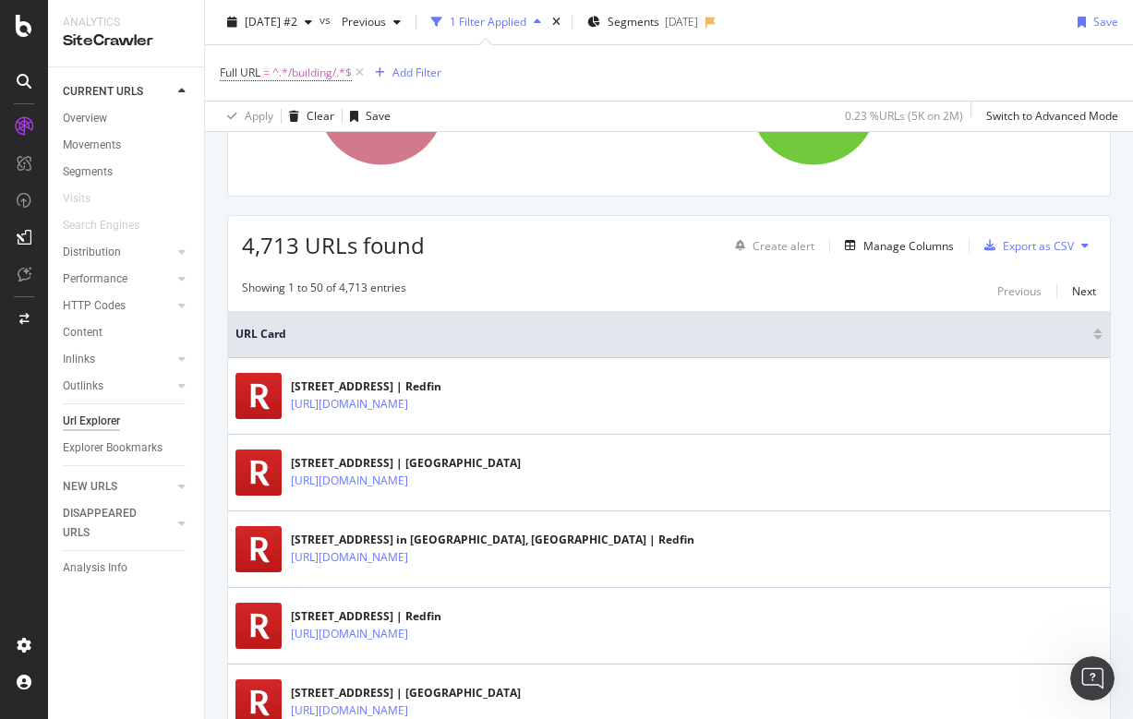
scroll to position [399, 0]
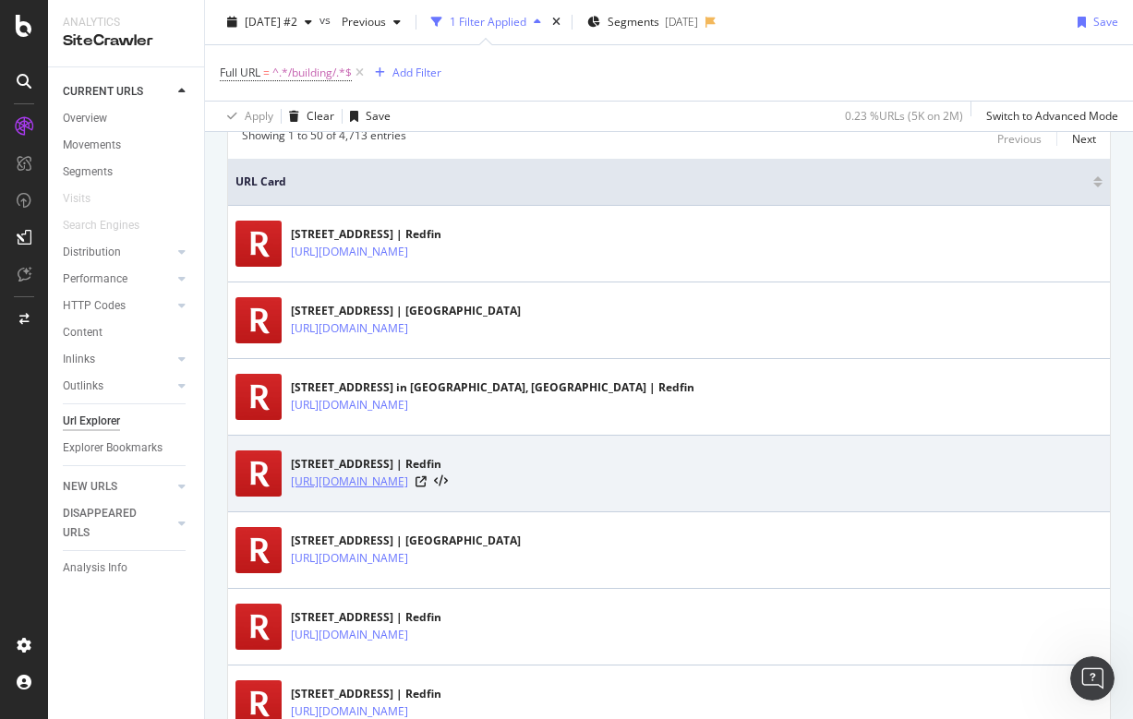
click at [408, 486] on link "https://www.redfin.com/OR/Portland/2021-SW-Main-St-Portland-OR-97205/building/8…" at bounding box center [349, 482] width 117 height 18
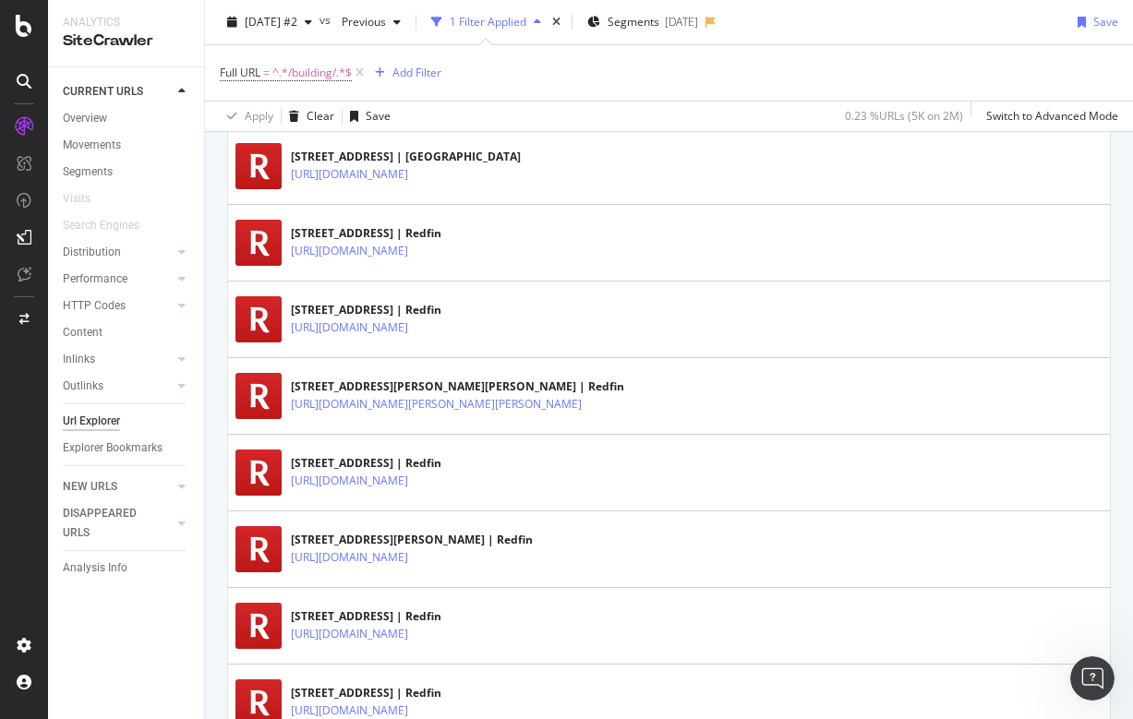
scroll to position [958, 0]
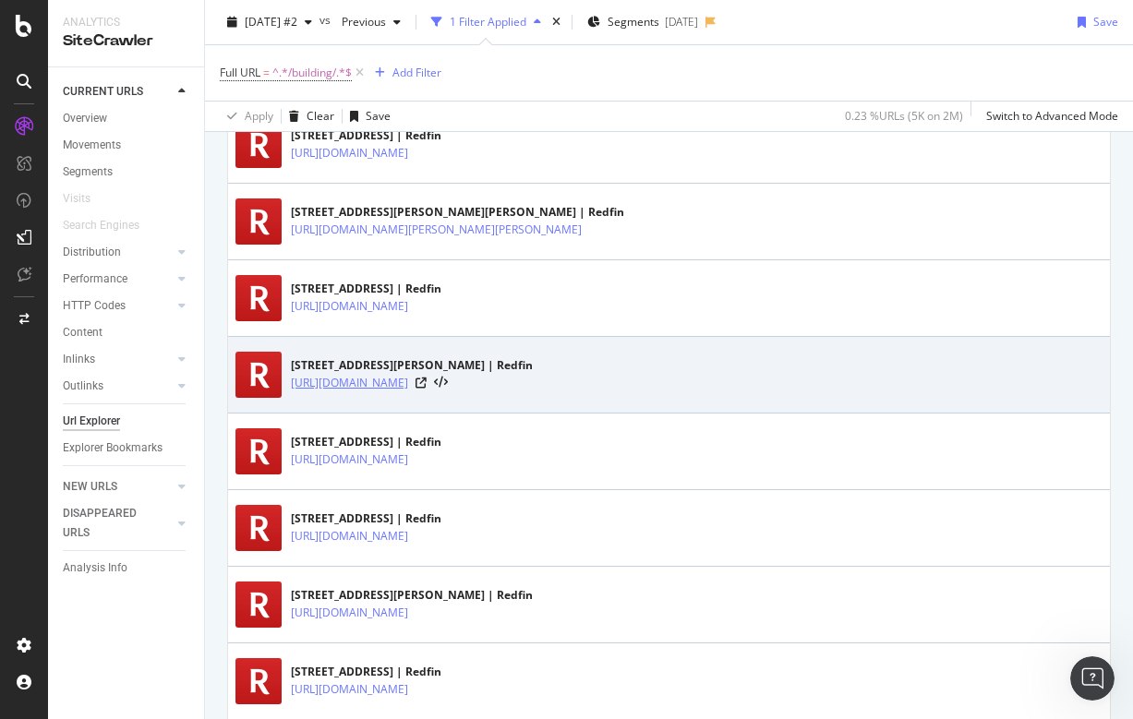
click at [408, 384] on link "https://www.redfin.com/FL/Orlando/400-E-Colonial-Dr-Orlando-FL-32803/building/1…" at bounding box center [349, 383] width 117 height 18
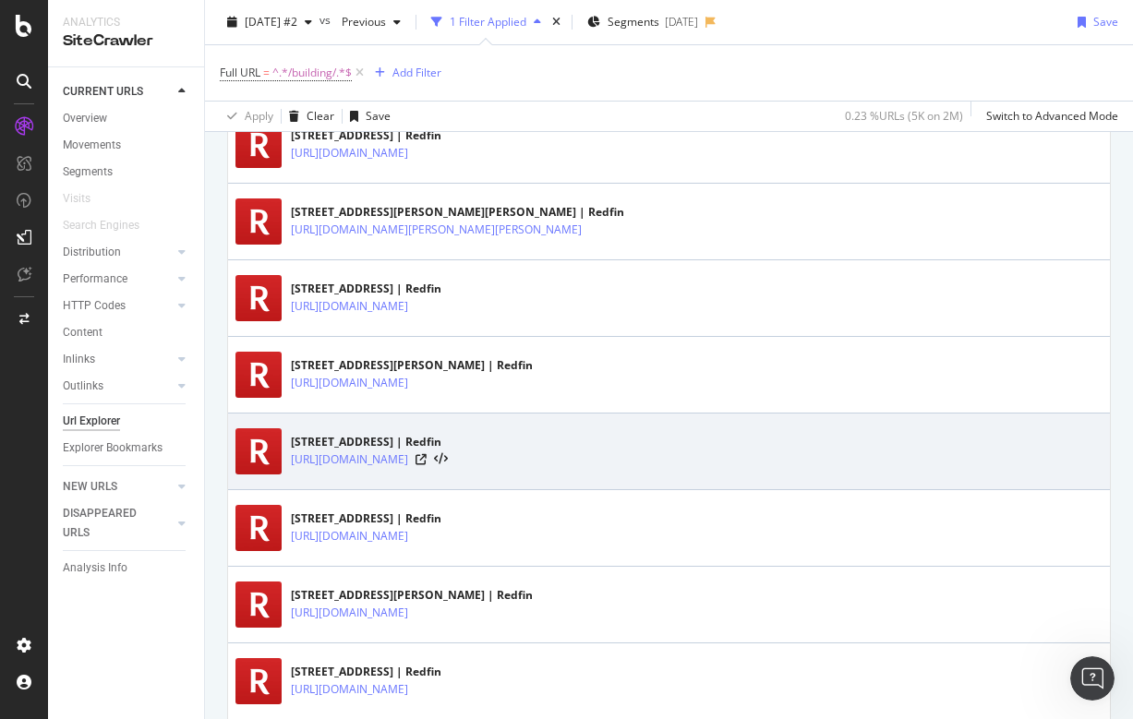
drag, startPoint x: 289, startPoint y: 461, endPoint x: 761, endPoint y: 472, distance: 472.0
click at [761, 472] on div "11235 Torrie Way, Bealeton, VA 22712 in Bealeton, VA | Redfin https://www.redfi…" at bounding box center [668, 451] width 867 height 46
copy link "https://www.redfin.com/VA/Bealeton/11235-Torrie-Way-Bealeton-VA-22712/building/…"
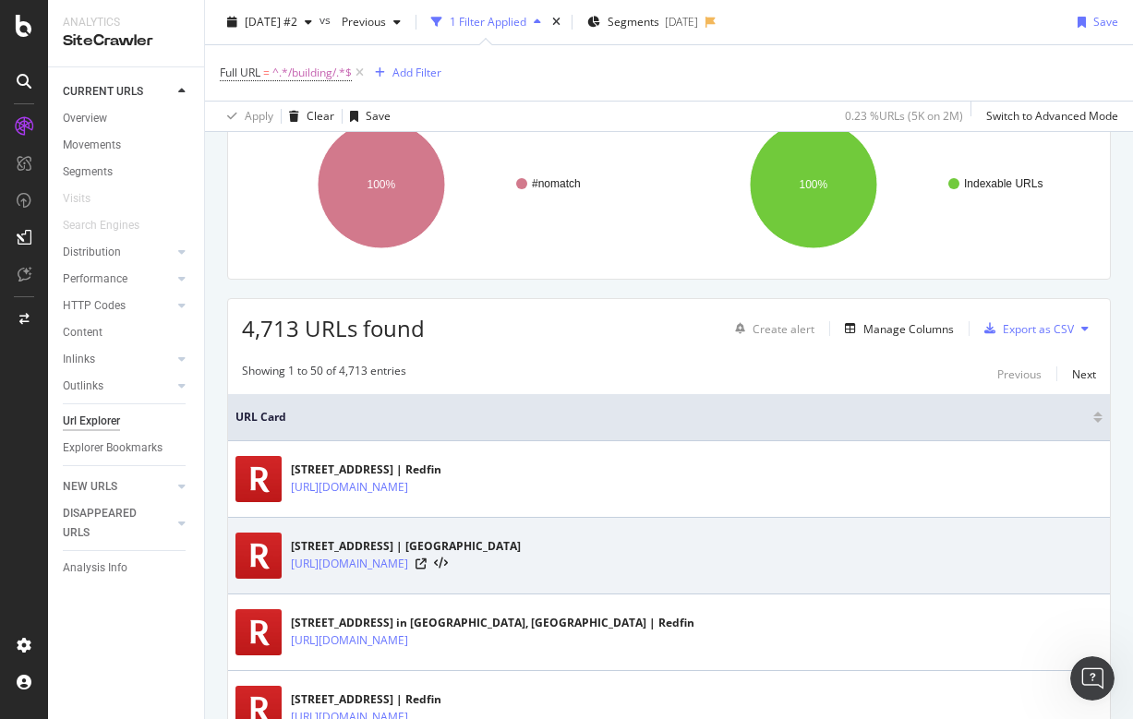
scroll to position [195, 0]
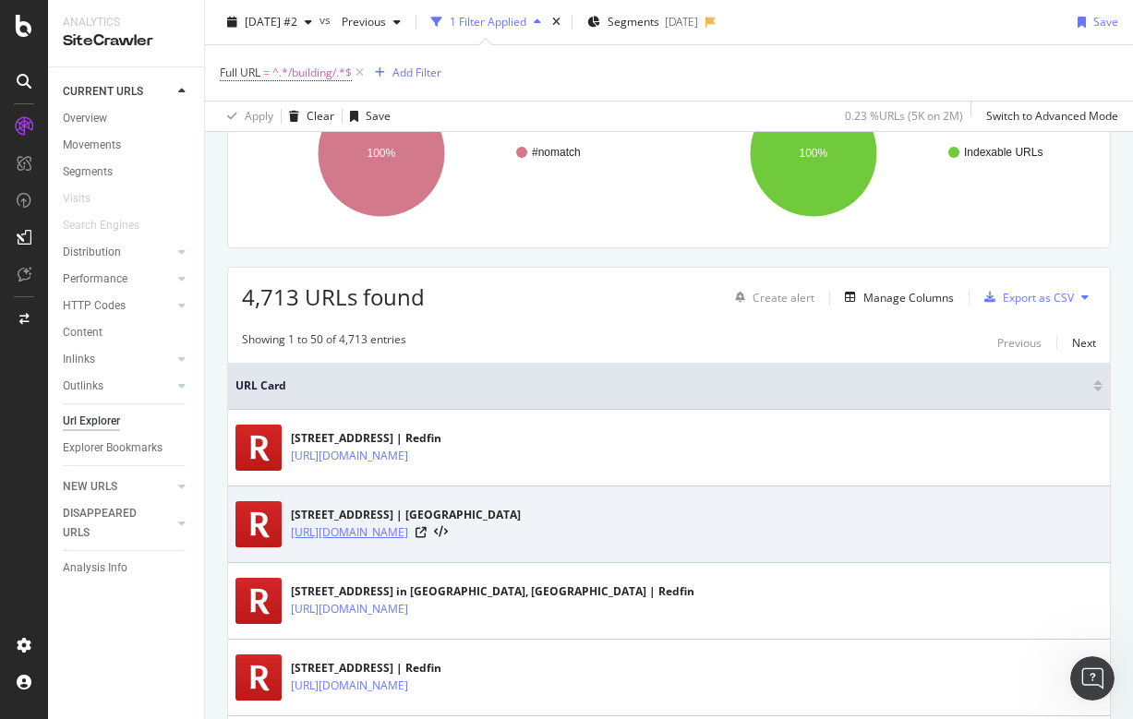
click at [408, 530] on link "[URL][DOMAIN_NAME]" at bounding box center [349, 533] width 117 height 18
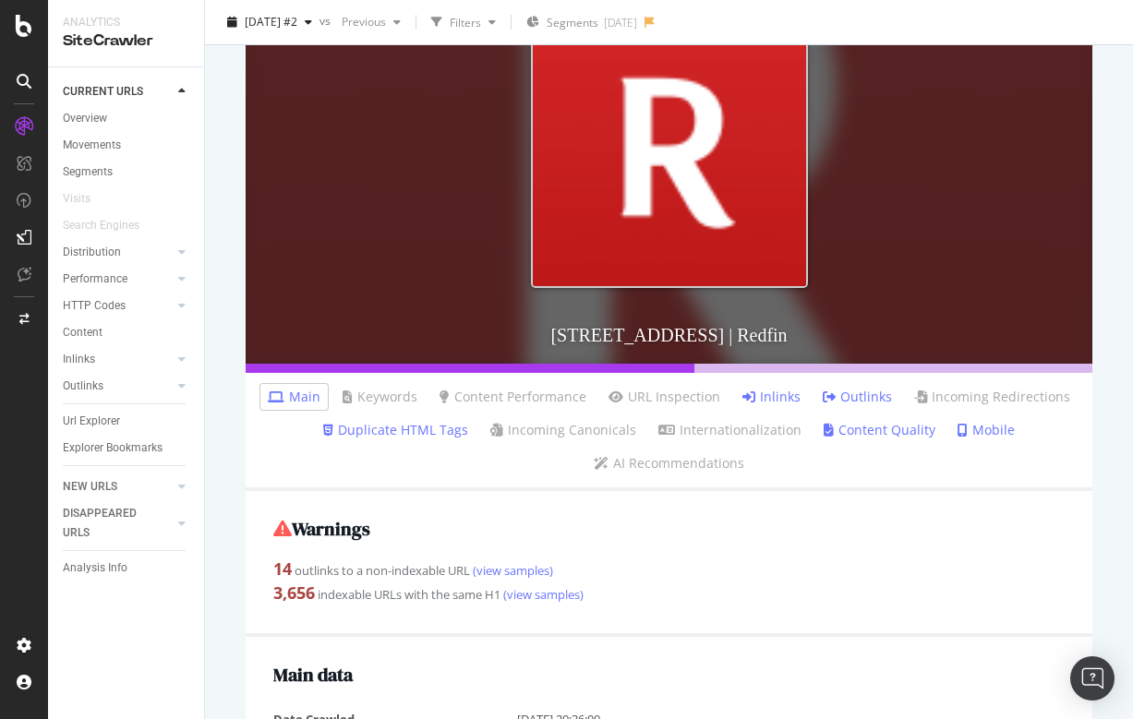
scroll to position [293, 0]
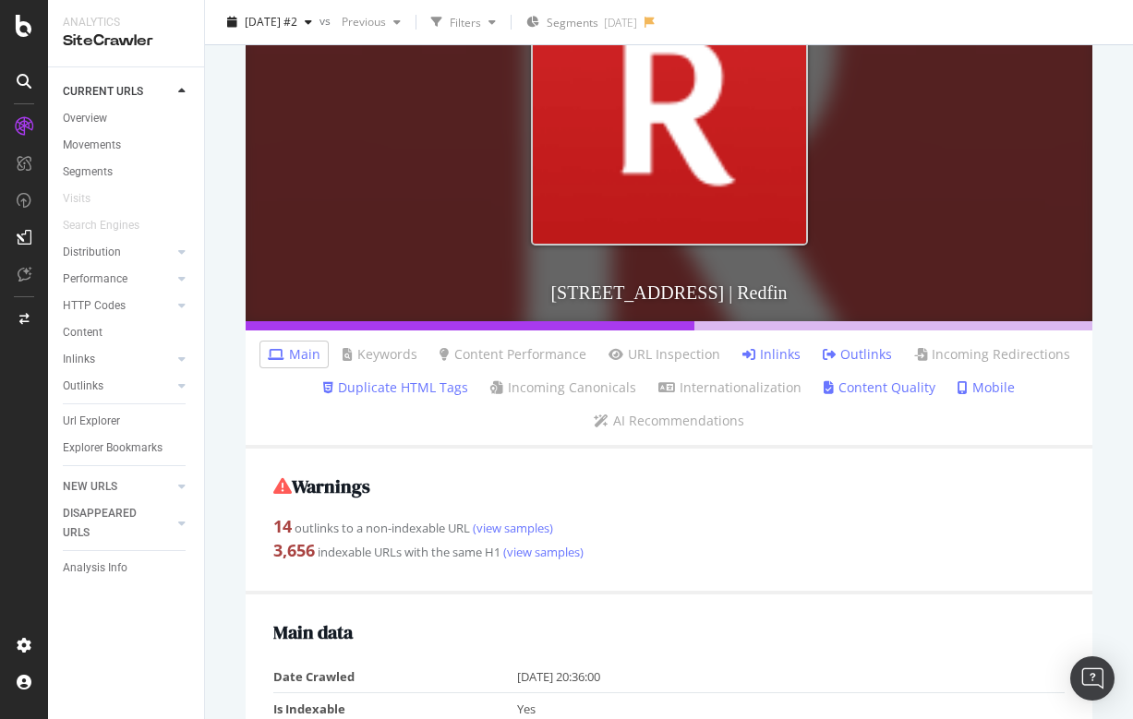
click at [767, 353] on link "Inlinks" at bounding box center [771, 354] width 58 height 18
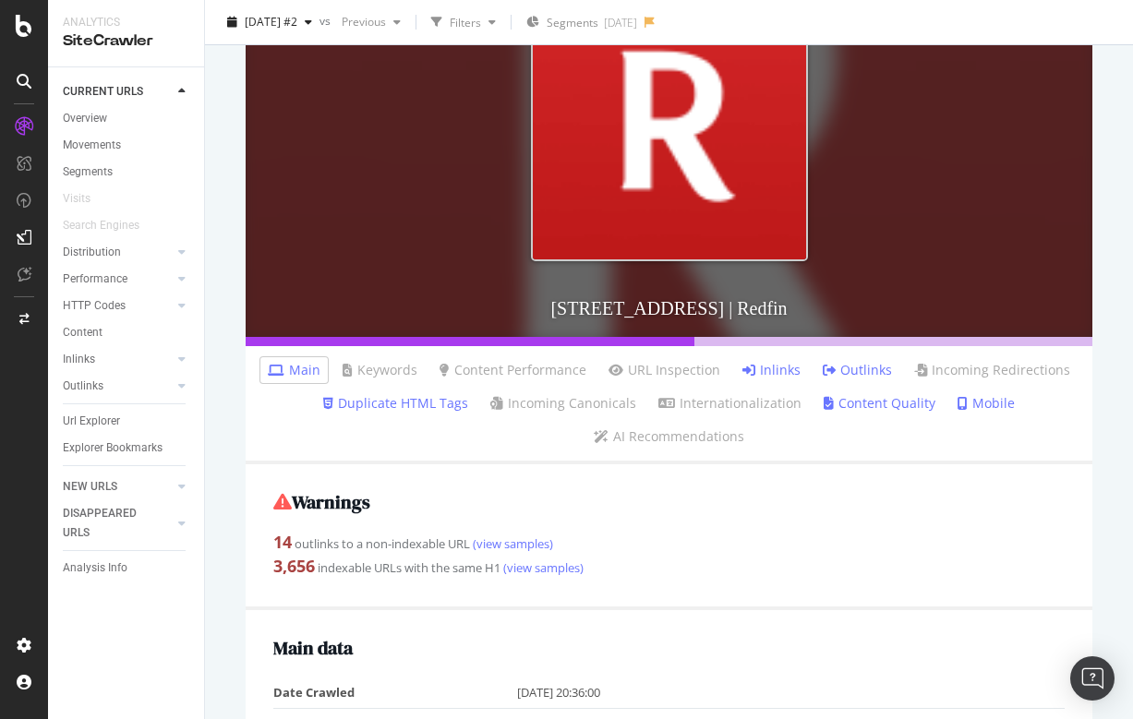
scroll to position [356, 0]
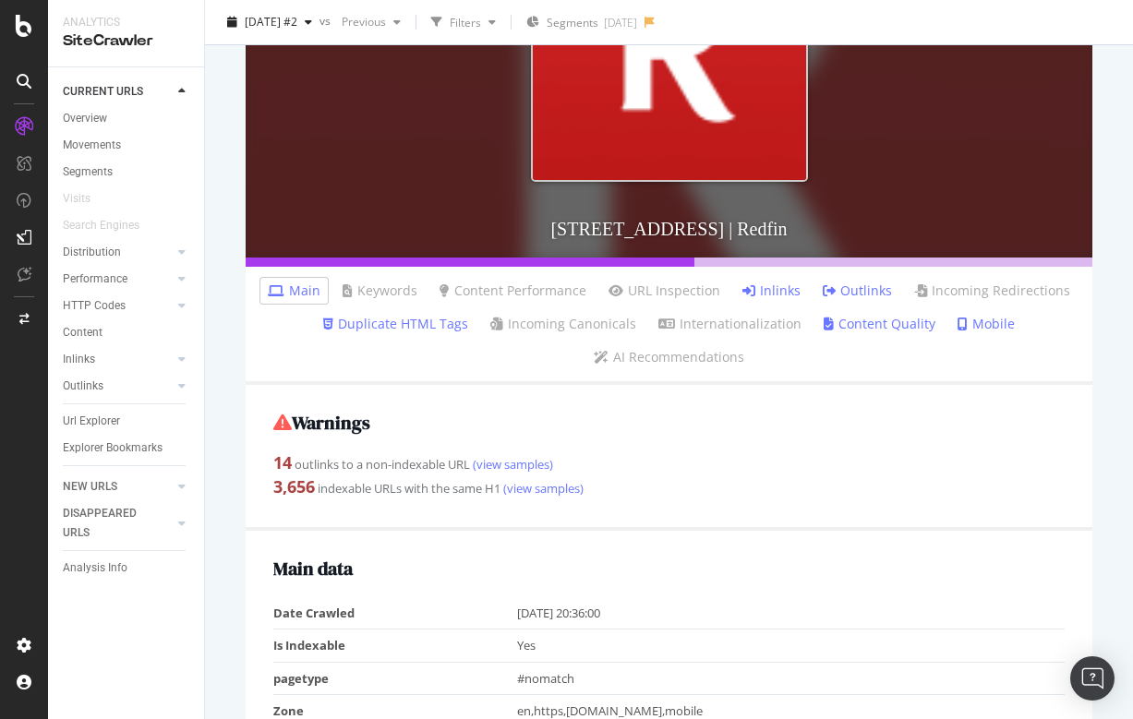
click at [785, 283] on link "Inlinks" at bounding box center [771, 291] width 58 height 18
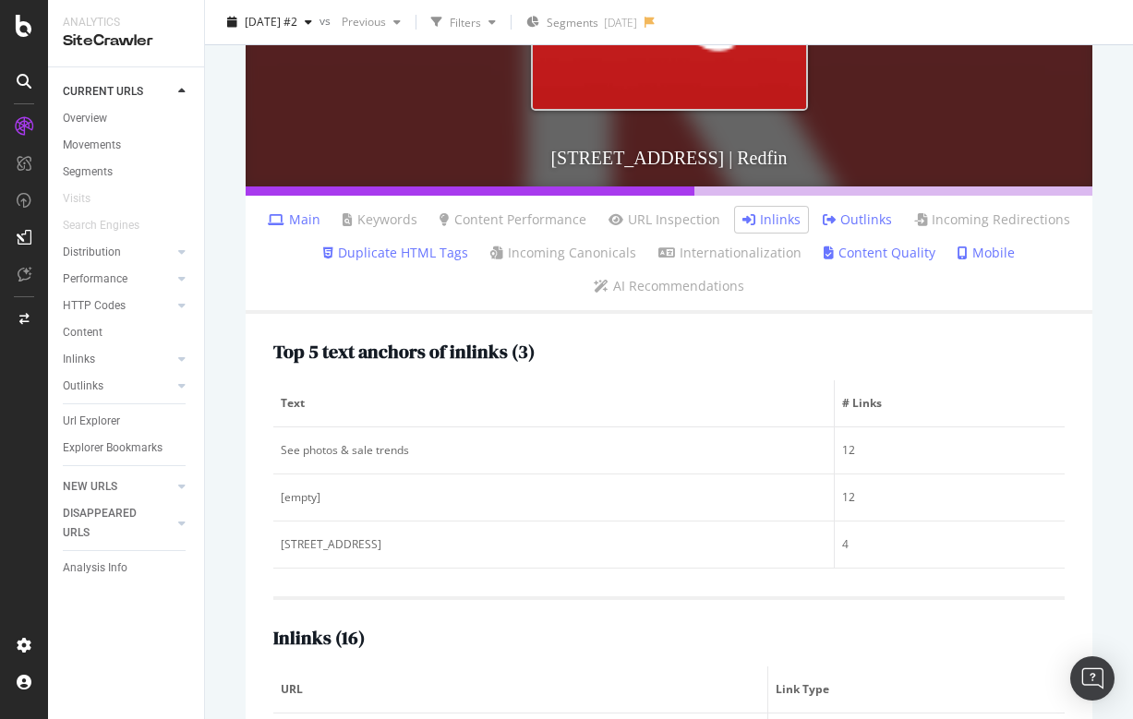
scroll to position [429, 0]
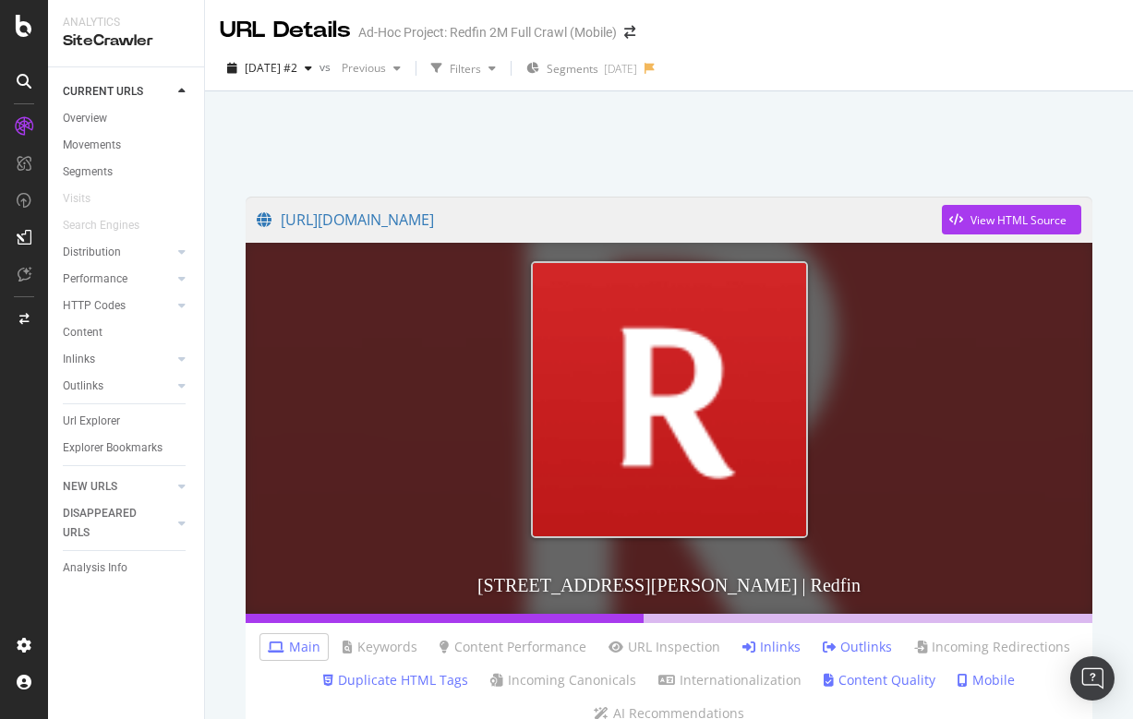
scroll to position [295, 0]
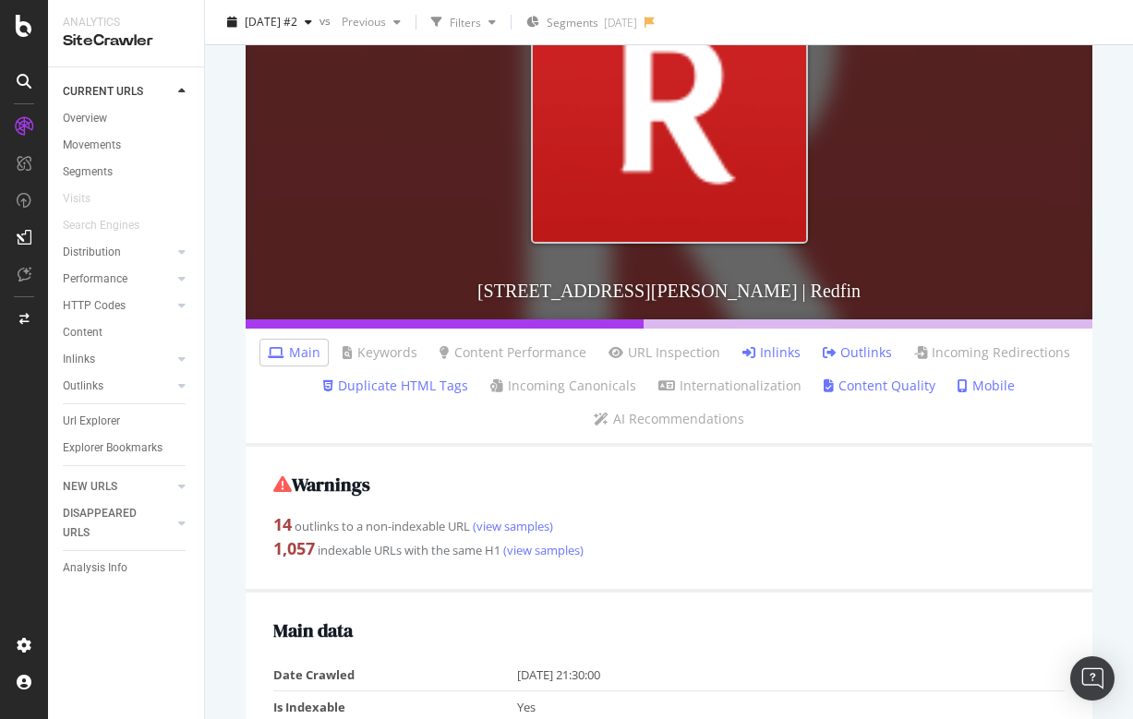
click at [783, 351] on link "Inlinks" at bounding box center [771, 352] width 58 height 18
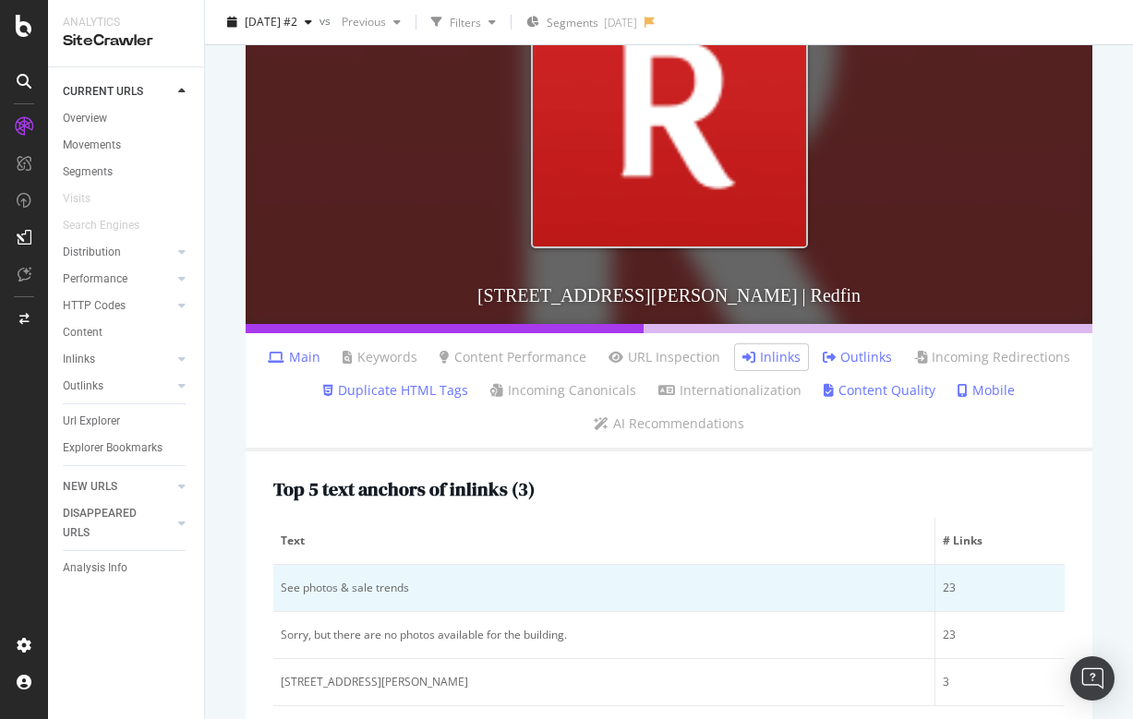
scroll to position [274, 0]
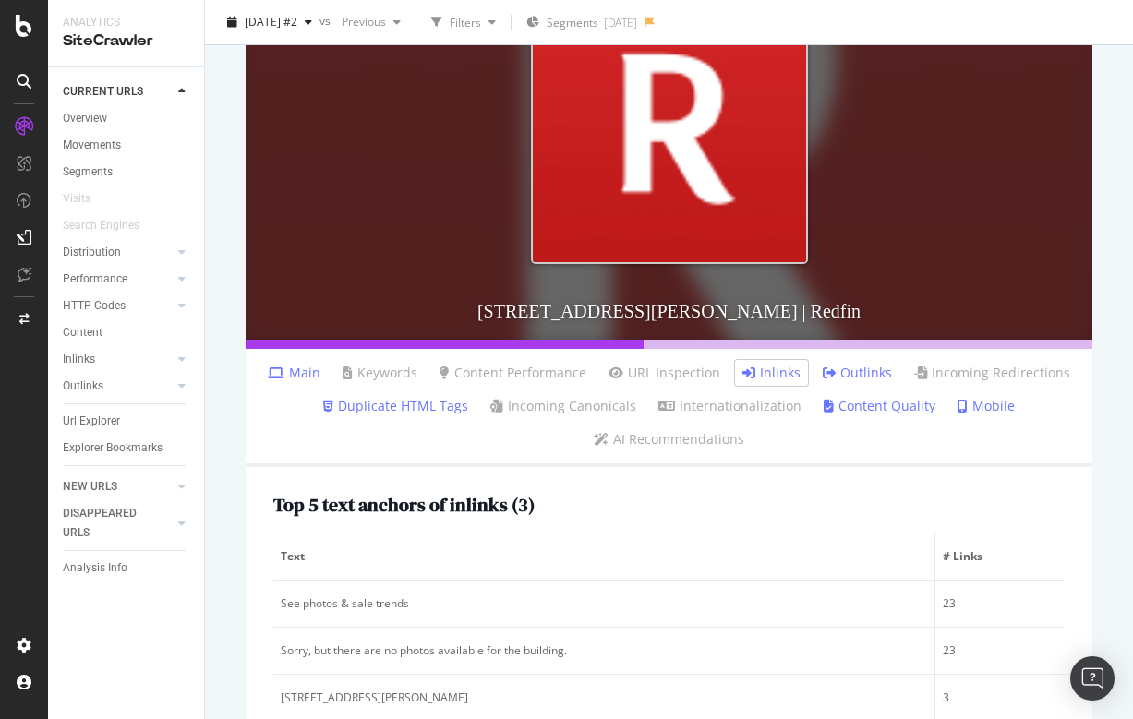
click at [297, 373] on link "Main" at bounding box center [294, 373] width 53 height 18
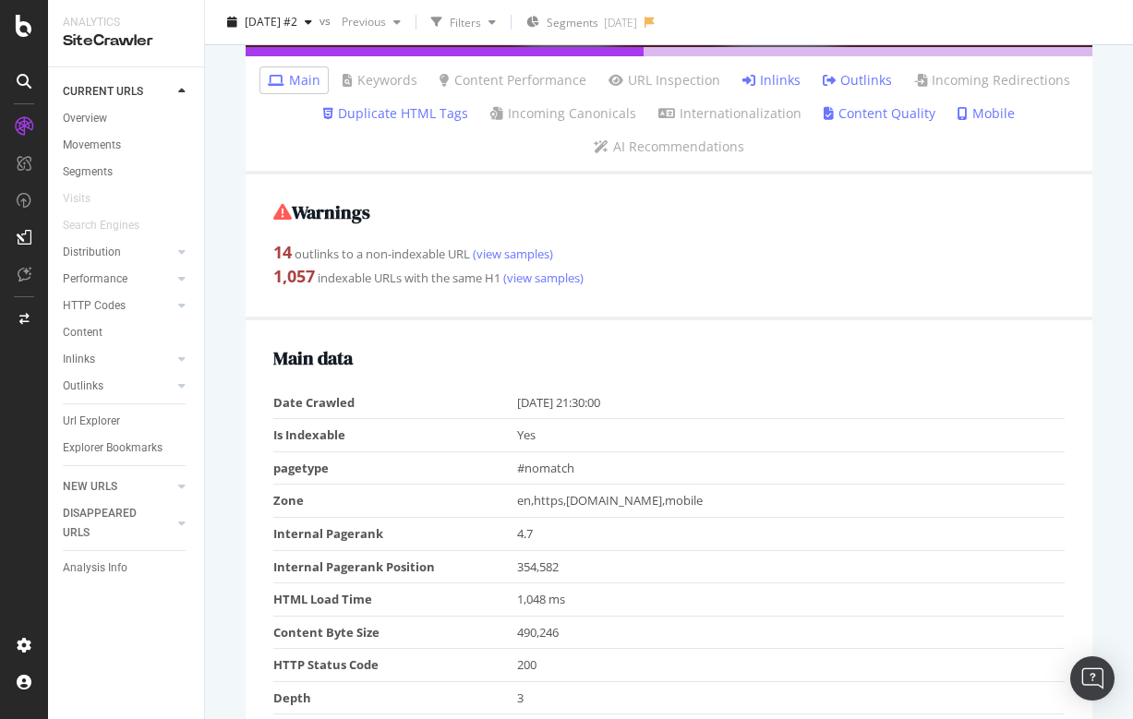
scroll to position [552, 0]
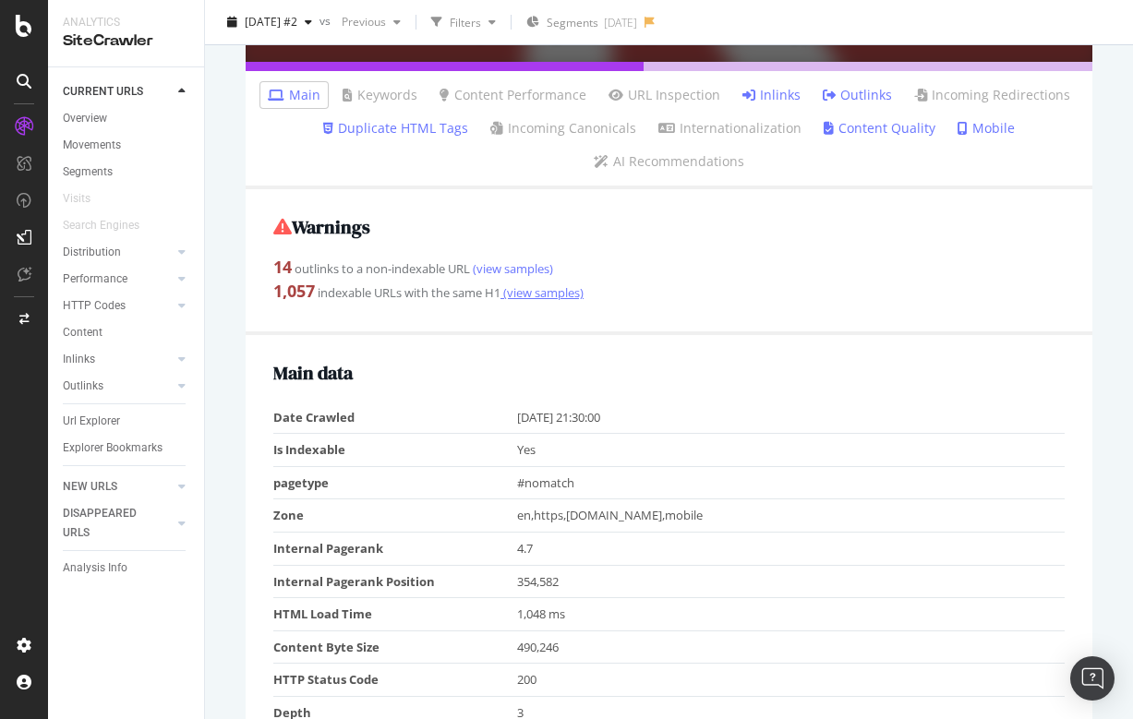
click at [532, 292] on link "(view samples)" at bounding box center [541, 292] width 83 height 17
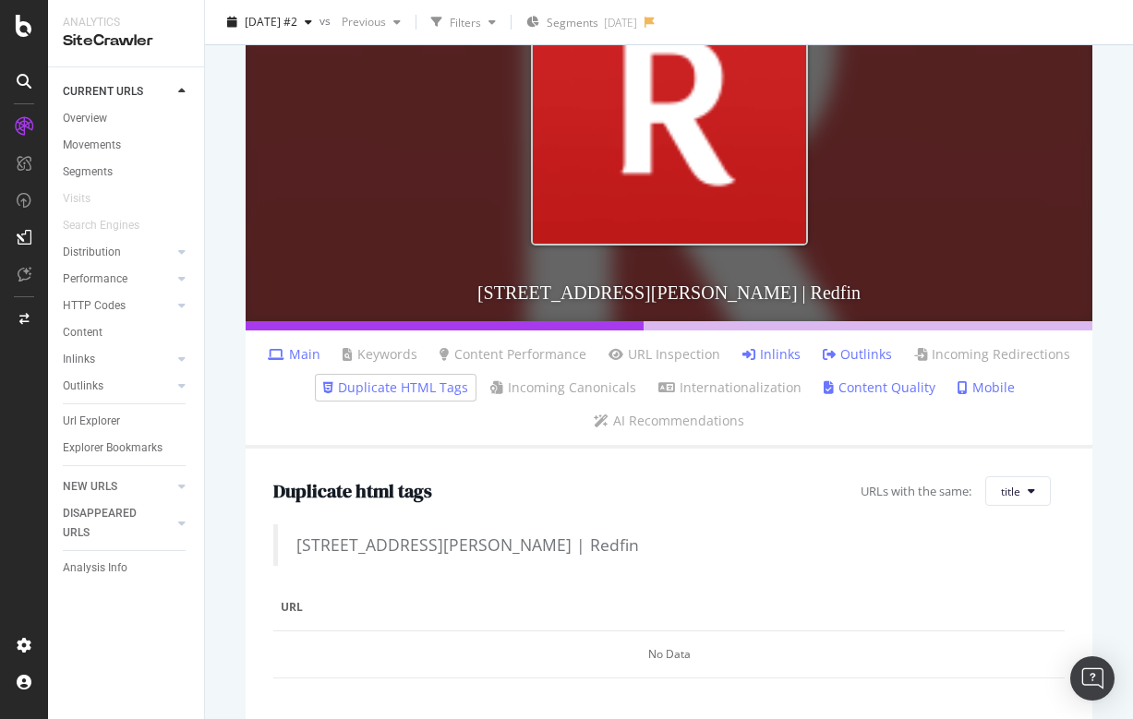
scroll to position [249, 0]
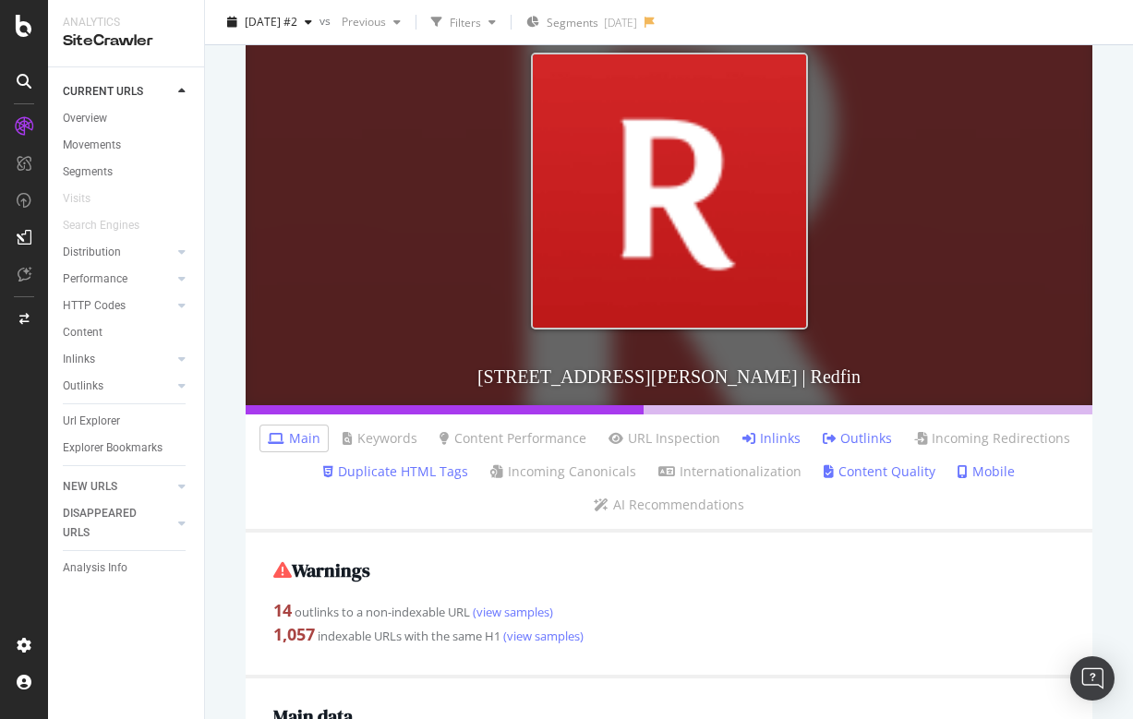
scroll to position [230, 0]
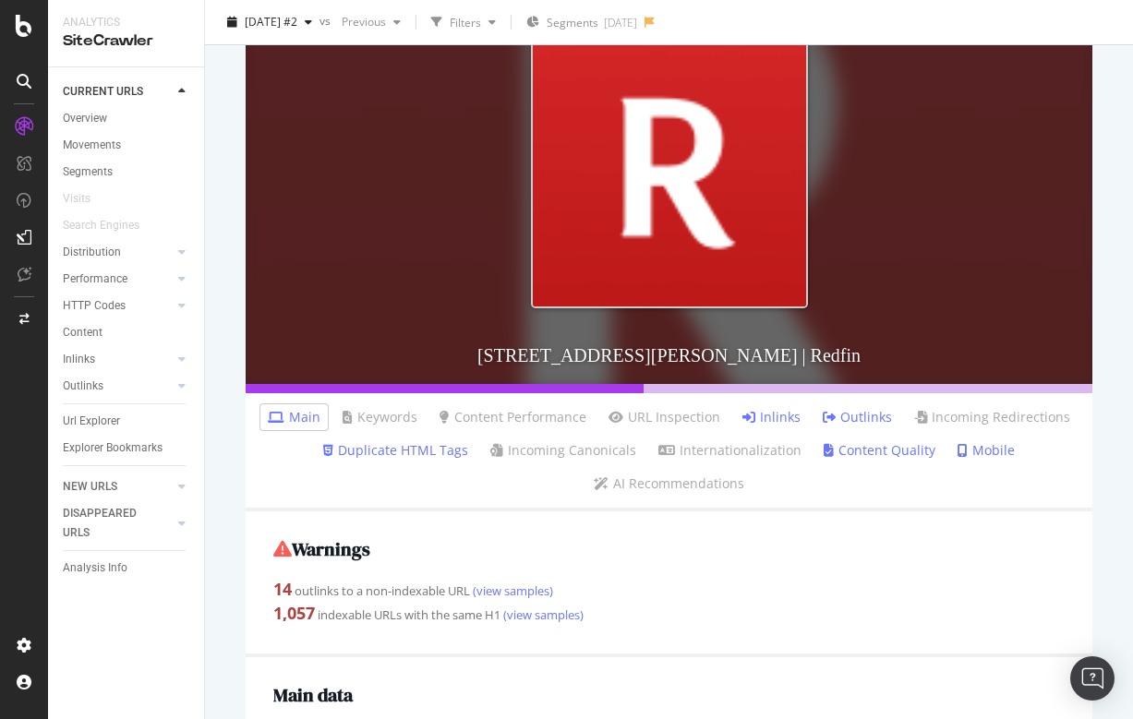
click at [294, 616] on strong "1,057" at bounding box center [294, 613] width 42 height 22
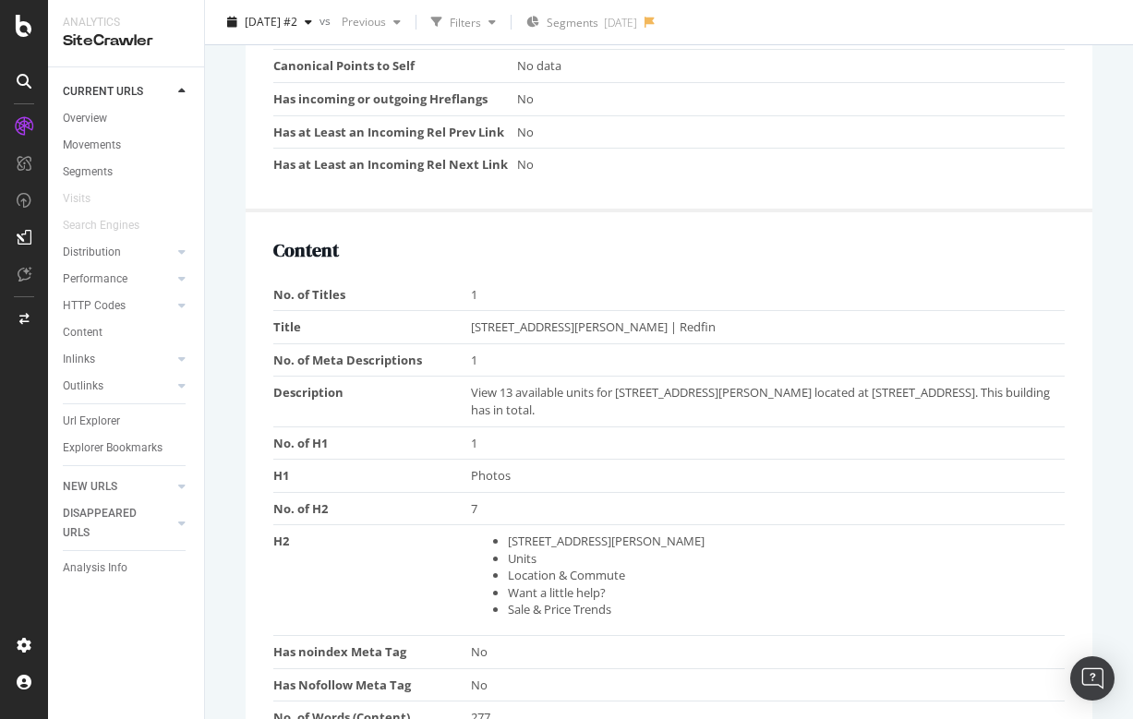
scroll to position [1077, 0]
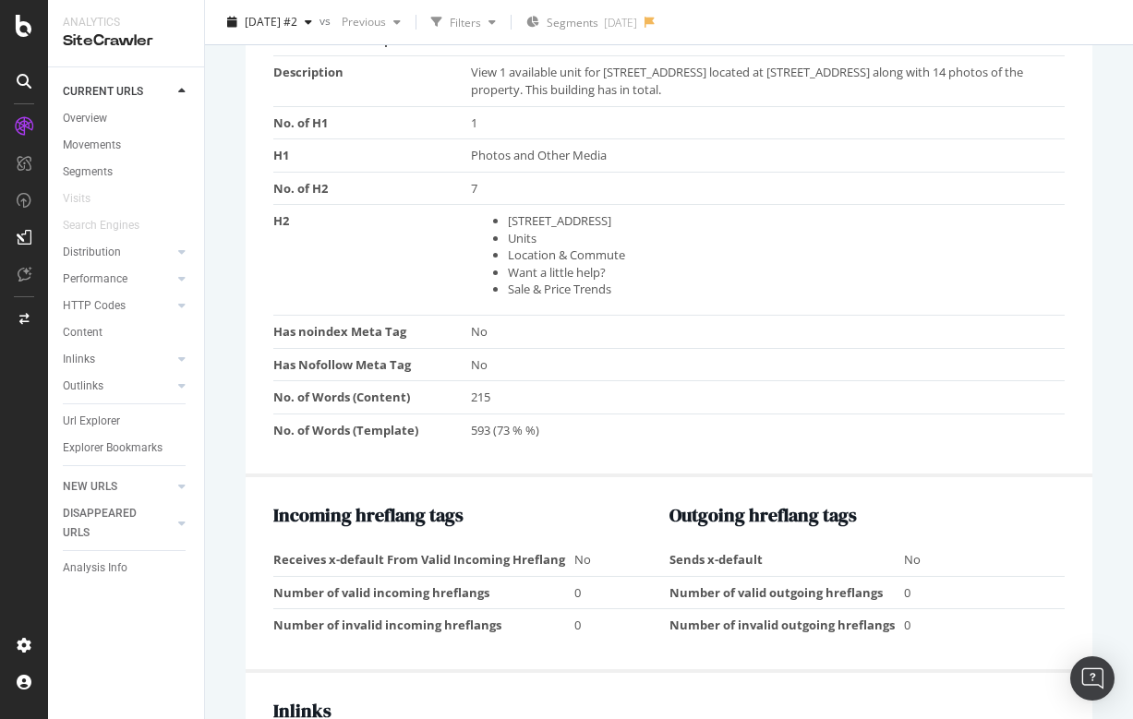
scroll to position [1620, 0]
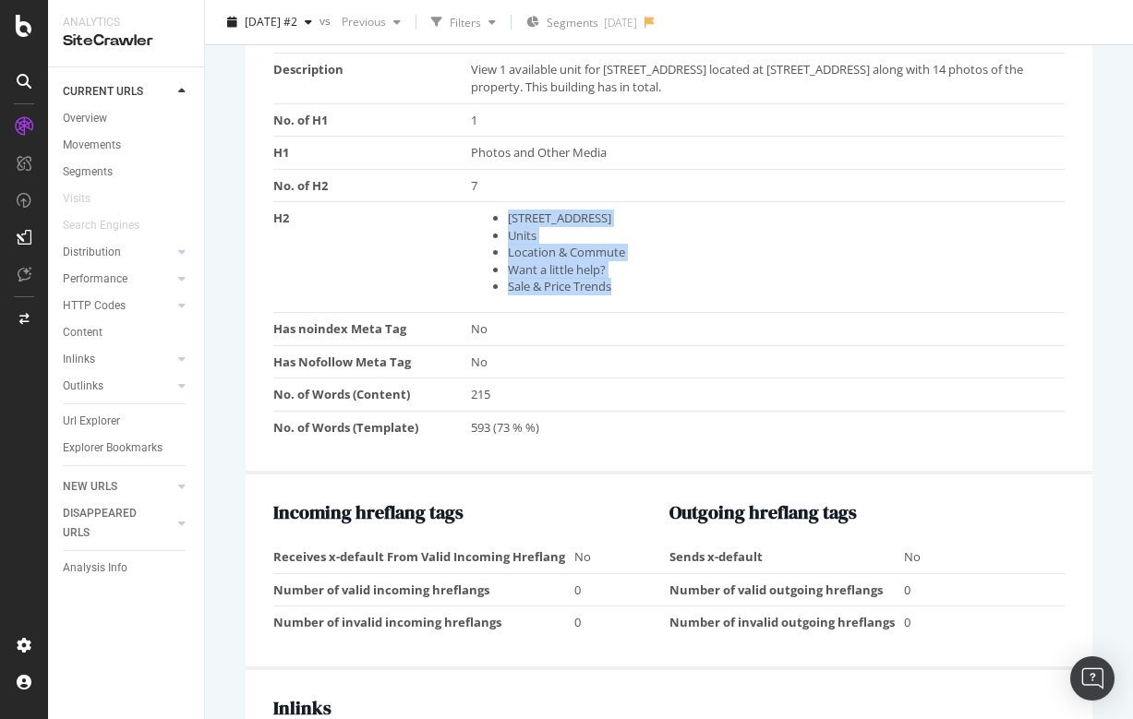
drag, startPoint x: 509, startPoint y: 203, endPoint x: 625, endPoint y: 270, distance: 134.0
click at [625, 270] on ul "[STREET_ADDRESS] Units Location & Commute Want a little help? Sale & Price Tren…" at bounding box center [763, 253] width 584 height 86
click at [629, 278] on li "Sale & Price Trends" at bounding box center [782, 287] width 548 height 18
drag, startPoint x: 620, startPoint y: 271, endPoint x: 491, endPoint y: 200, distance: 146.7
click at [491, 210] on ul "[STREET_ADDRESS] Units Location & Commute Want a little help? Sale & Price Tren…" at bounding box center [763, 253] width 584 height 86
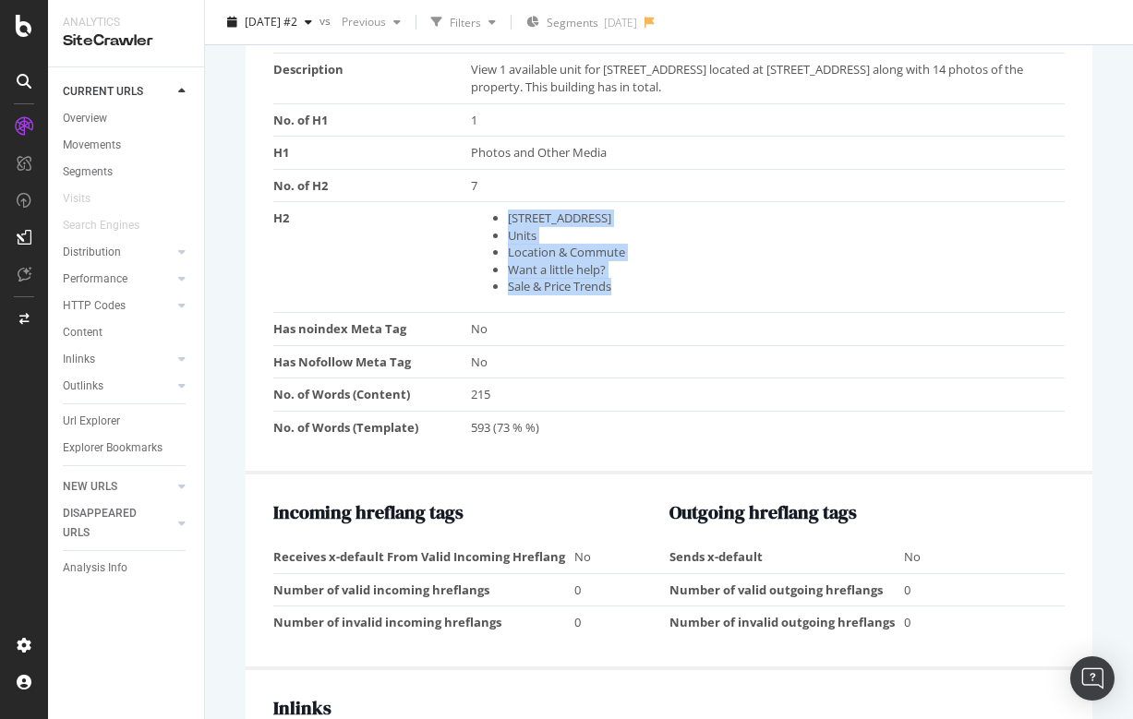
copy ul "[STREET_ADDRESS] Units Location & Commute Want a little help? Sale & Price Tren…"
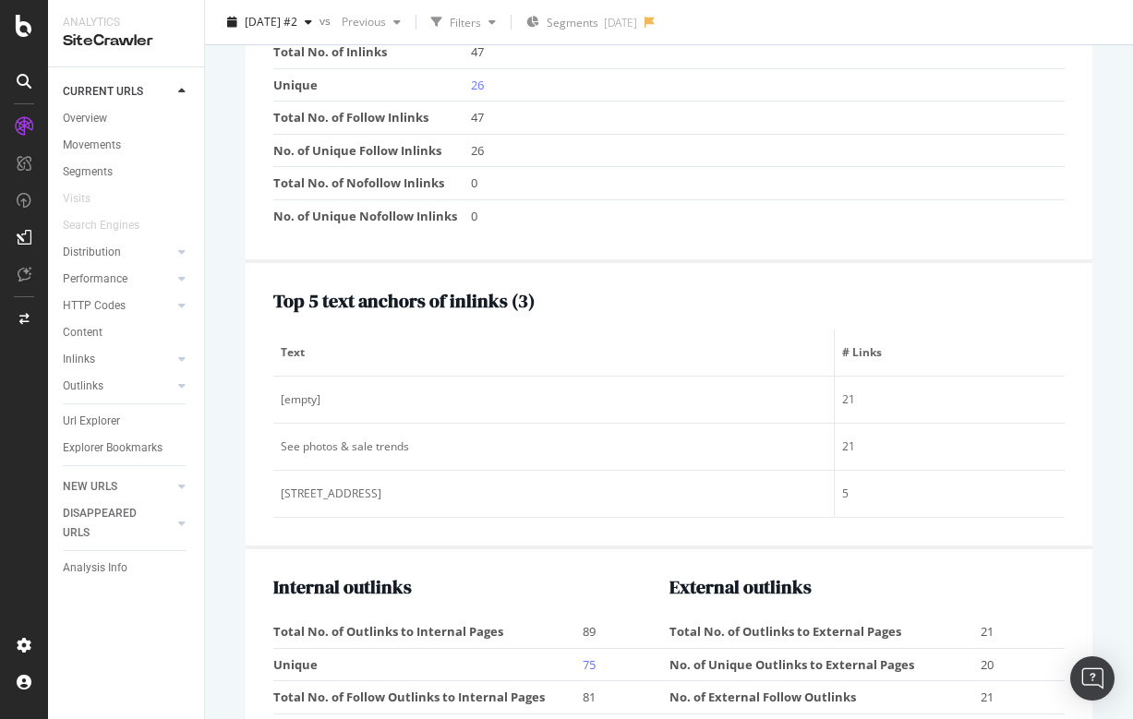
scroll to position [2339, 0]
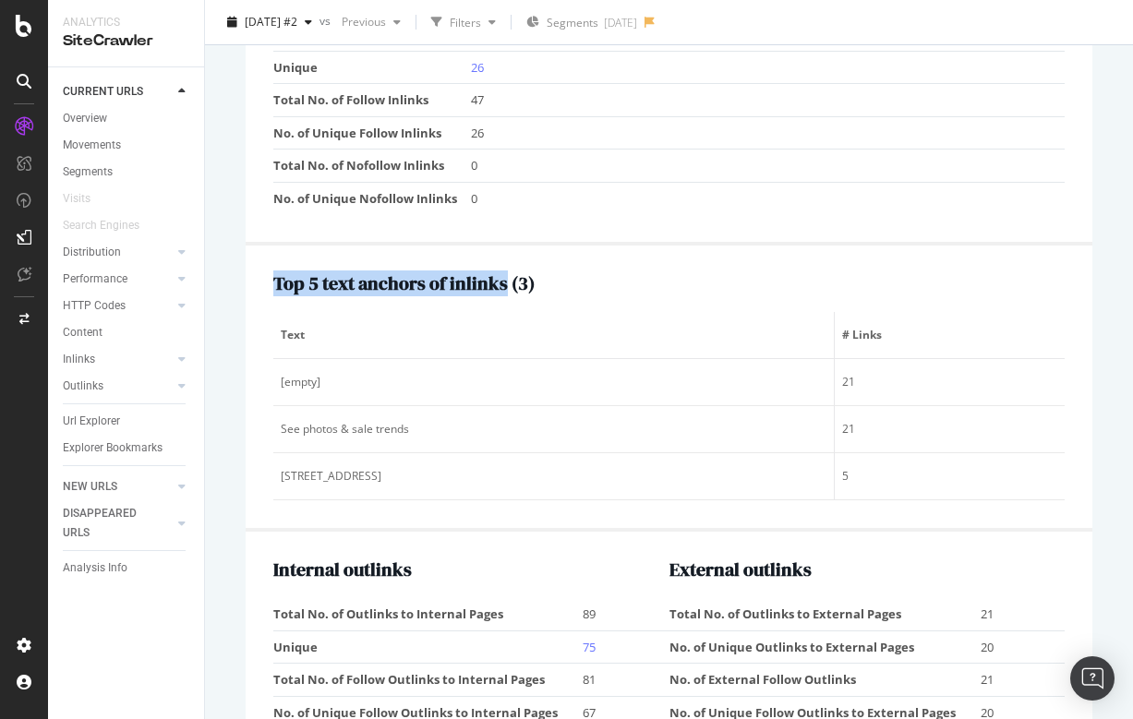
drag, startPoint x: 275, startPoint y: 259, endPoint x: 530, endPoint y: 249, distance: 255.0
click at [532, 273] on h2 "Top 5 text anchors of inlinks ( 3 )" at bounding box center [668, 283] width 791 height 20
copy h2 "Top 5 text anchors of inlinks"
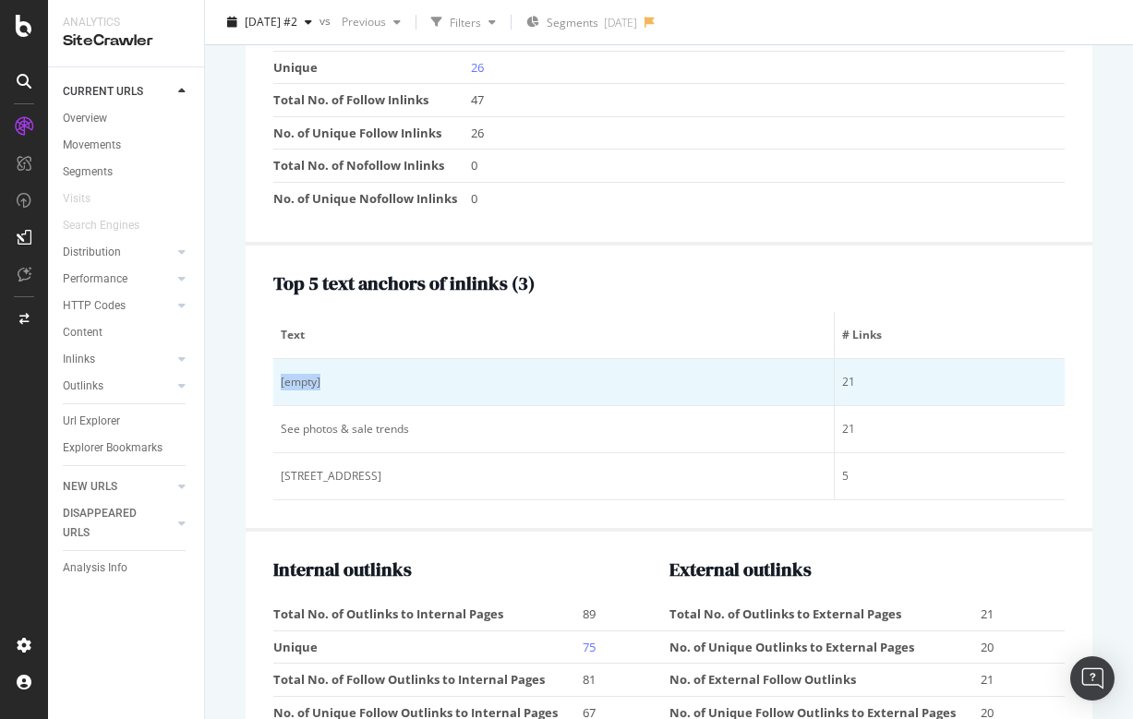
drag, startPoint x: 280, startPoint y: 362, endPoint x: 350, endPoint y: 362, distance: 70.2
click at [350, 362] on td "[empty]" at bounding box center [553, 382] width 561 height 47
copy div "[empty]"
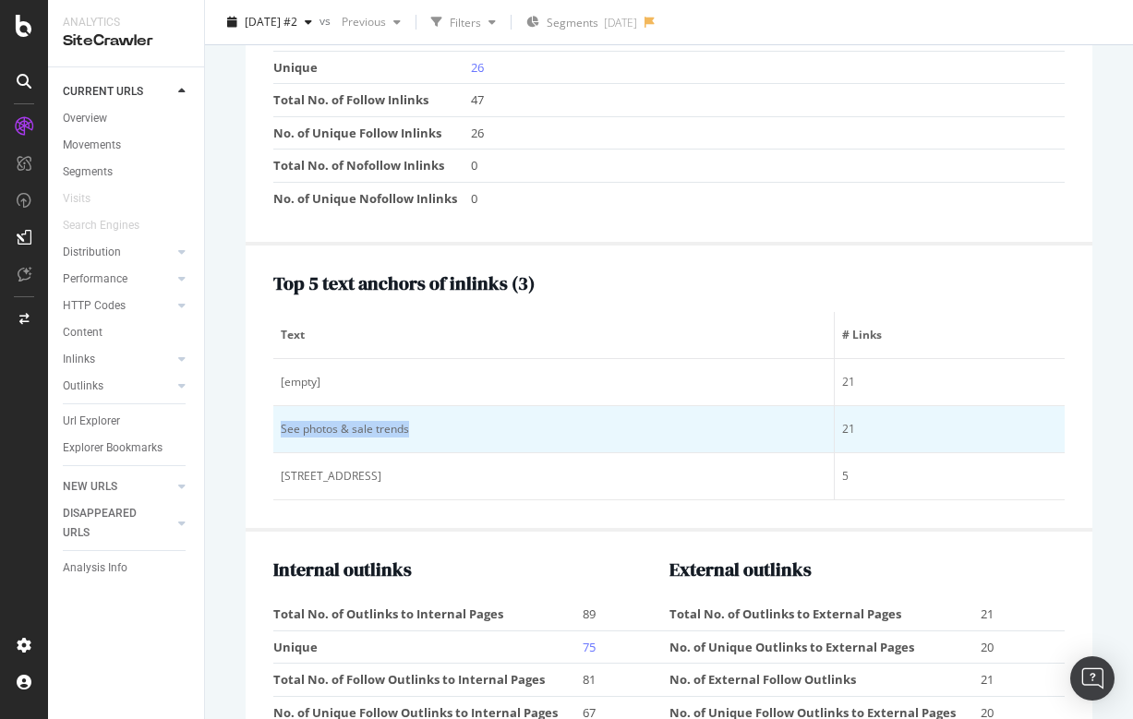
drag, startPoint x: 282, startPoint y: 407, endPoint x: 408, endPoint y: 406, distance: 126.5
click at [408, 421] on div "See photos & sale trends" at bounding box center [554, 429] width 546 height 17
copy div "See photos & sale trends"
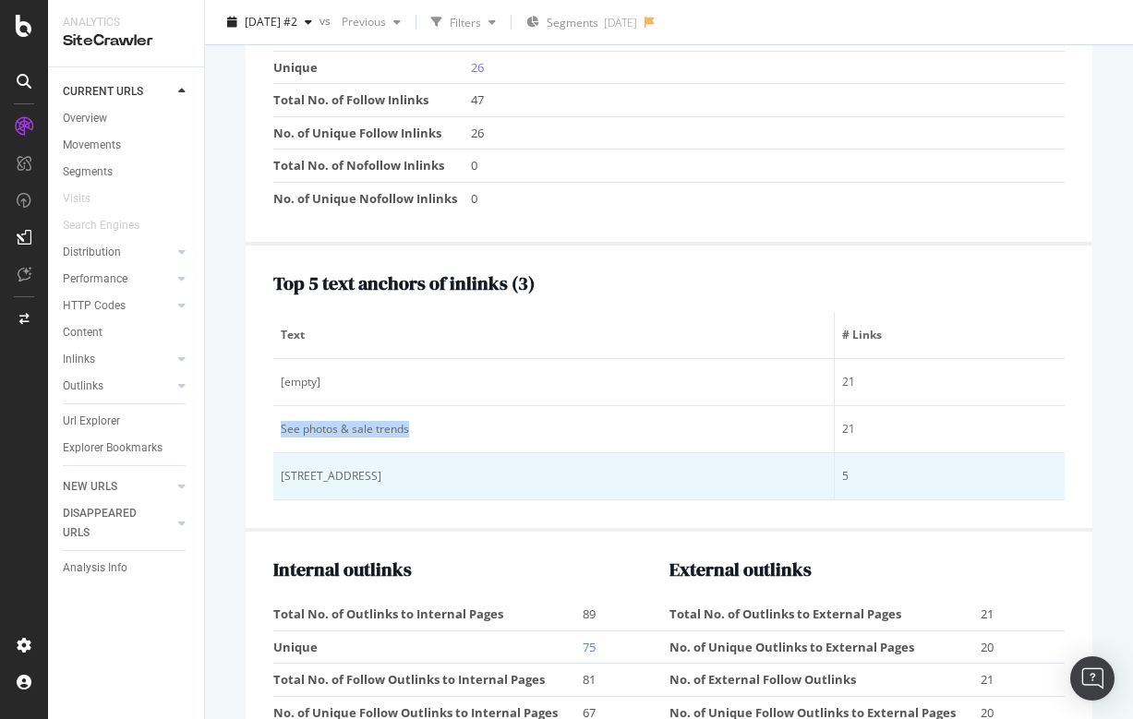
drag, startPoint x: 282, startPoint y: 454, endPoint x: 485, endPoint y: 453, distance: 203.1
click at [485, 468] on div "[STREET_ADDRESS]" at bounding box center [554, 476] width 546 height 17
copy div "[STREET_ADDRESS]"
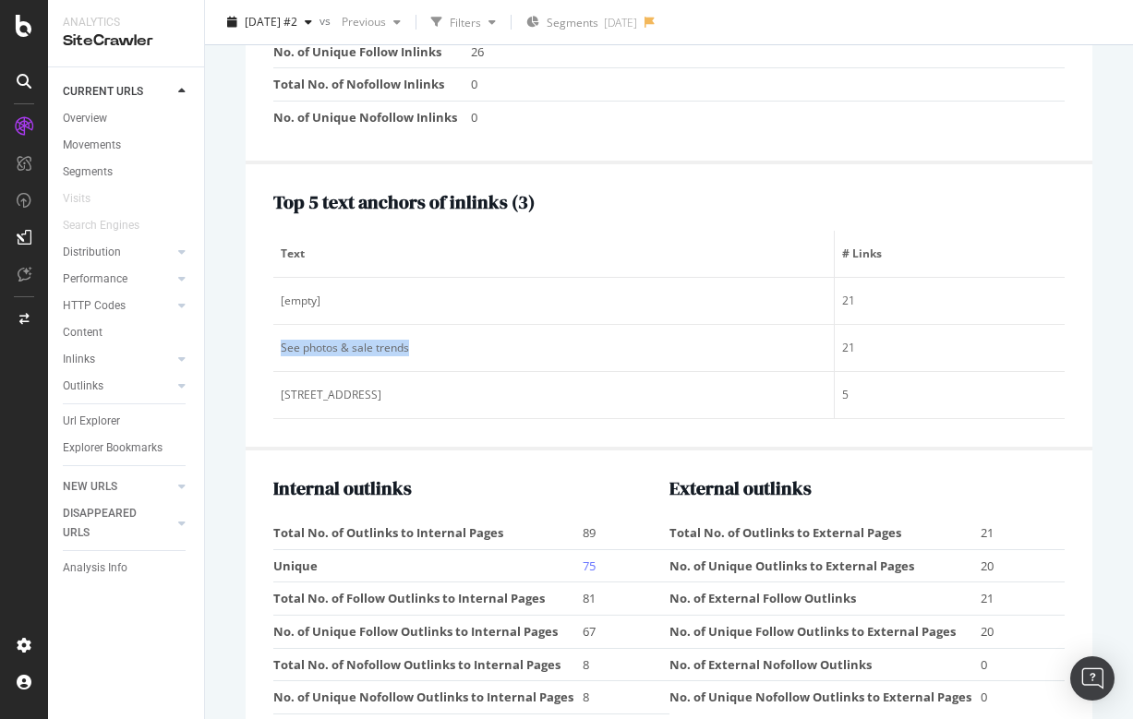
scroll to position [2386, 0]
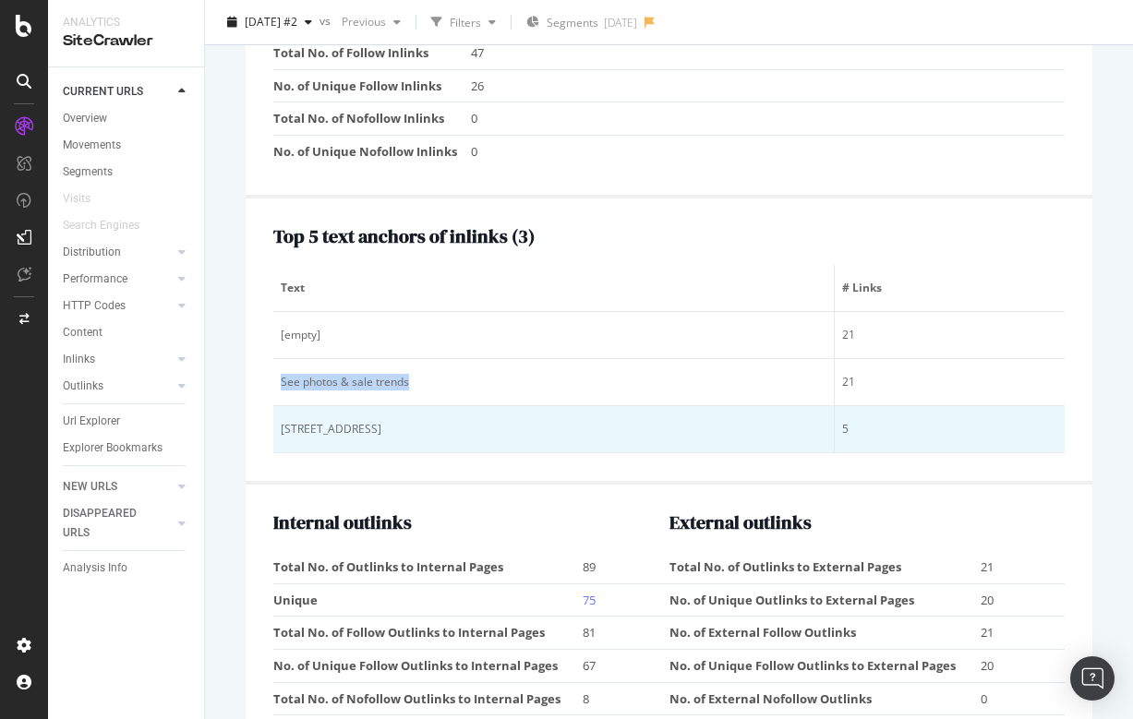
click at [445, 421] on div "[STREET_ADDRESS]" at bounding box center [554, 429] width 546 height 17
drag, startPoint x: 281, startPoint y: 407, endPoint x: 484, endPoint y: 409, distance: 203.1
click at [484, 421] on div "[STREET_ADDRESS]" at bounding box center [554, 429] width 546 height 17
copy div "[STREET_ADDRESS]"
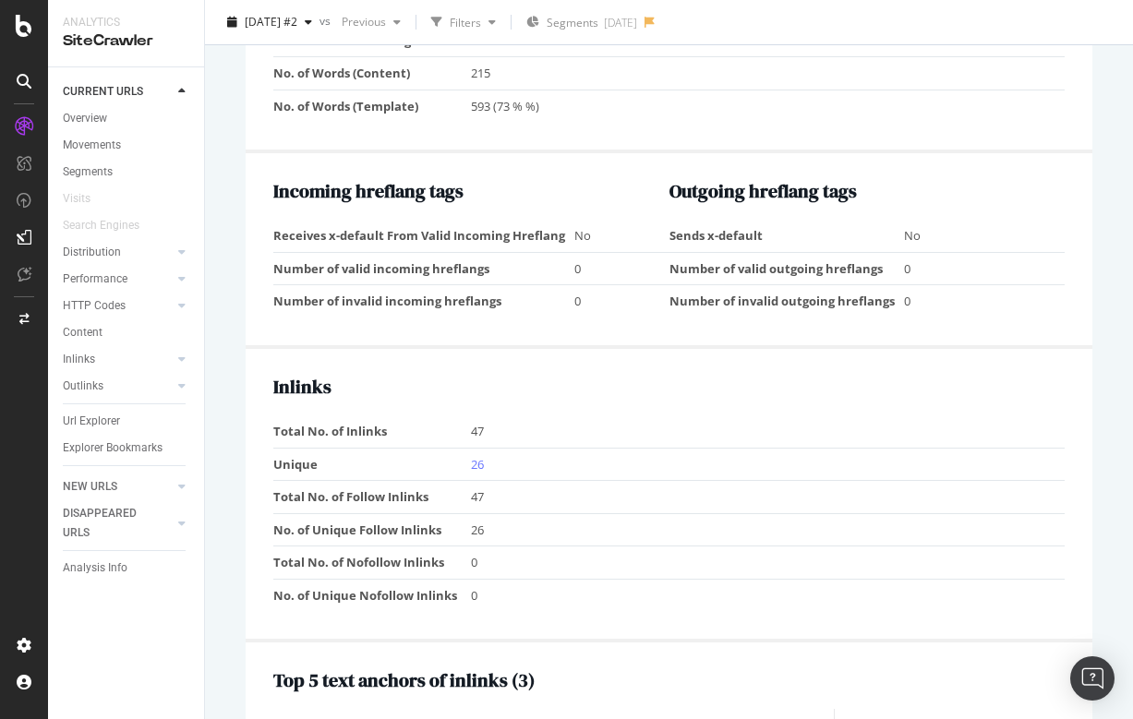
scroll to position [2005, 0]
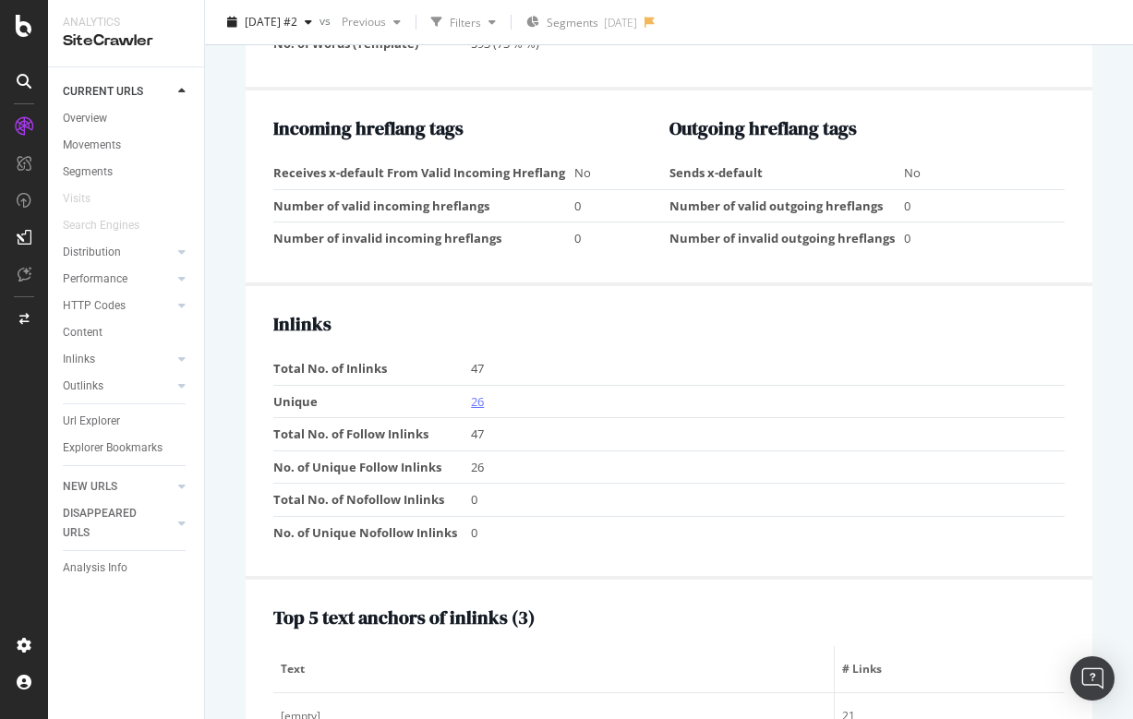
click at [477, 393] on link "26" at bounding box center [477, 401] width 13 height 17
